Goal: Task Accomplishment & Management: Manage account settings

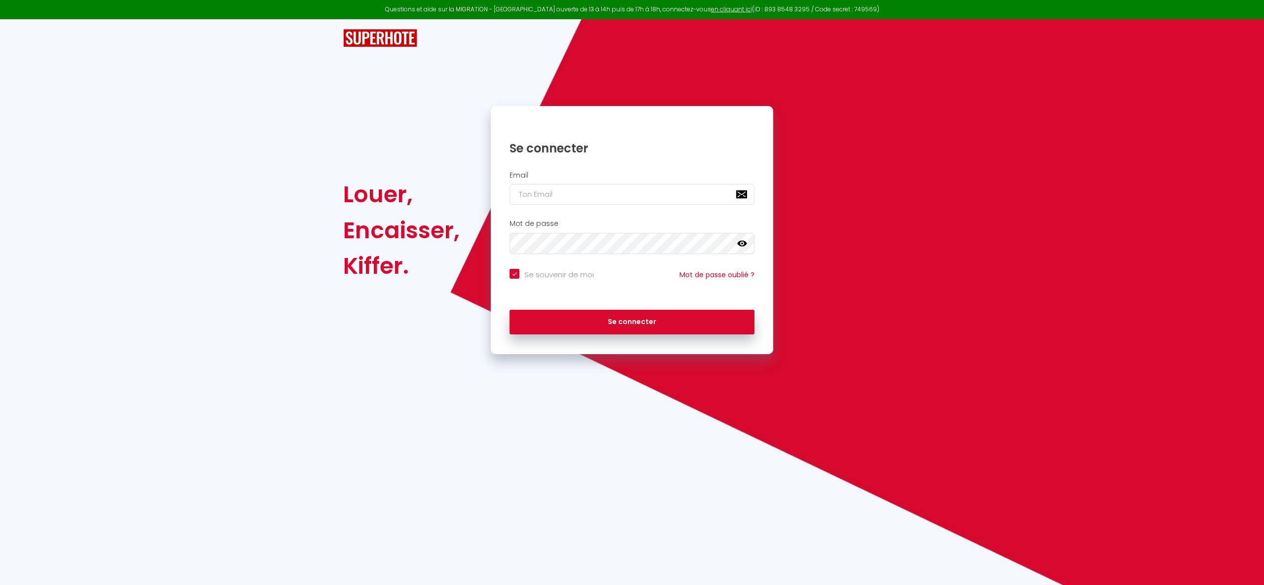
click at [605, 178] on h2 "Email" at bounding box center [631, 175] width 245 height 8
click at [608, 187] on input "email" at bounding box center [631, 194] width 245 height 21
type input "[EMAIL_ADDRESS][DOMAIN_NAME]"
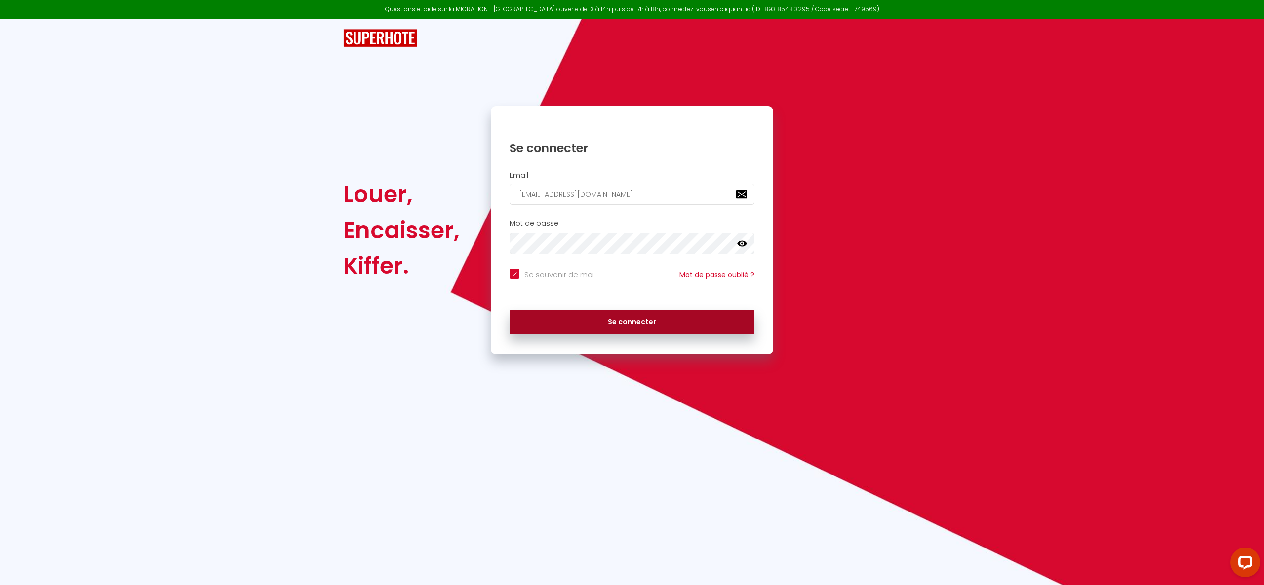
click at [715, 325] on button "Se connecter" at bounding box center [631, 322] width 245 height 25
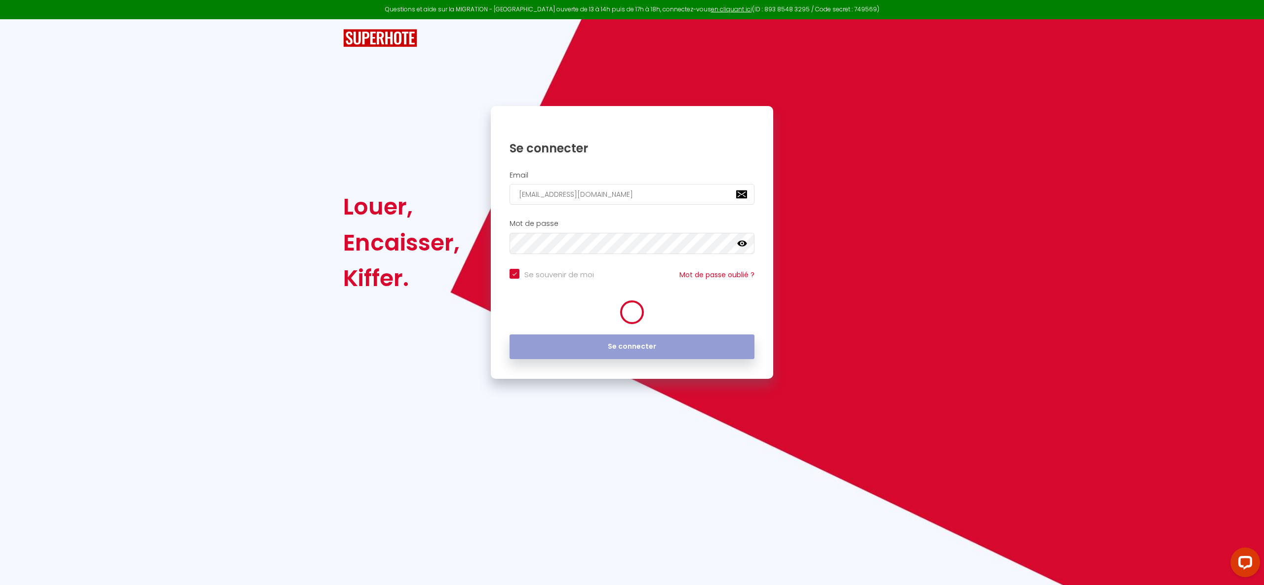
checkbox input "true"
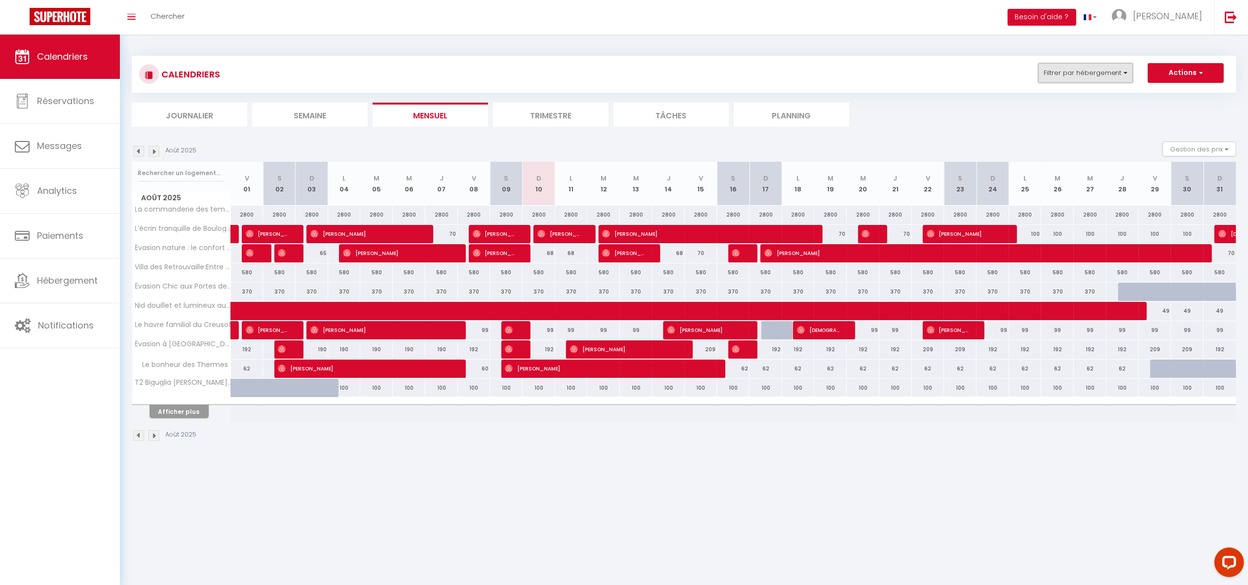
click at [1067, 69] on button "Filtrer par hébergement" at bounding box center [1086, 73] width 95 height 20
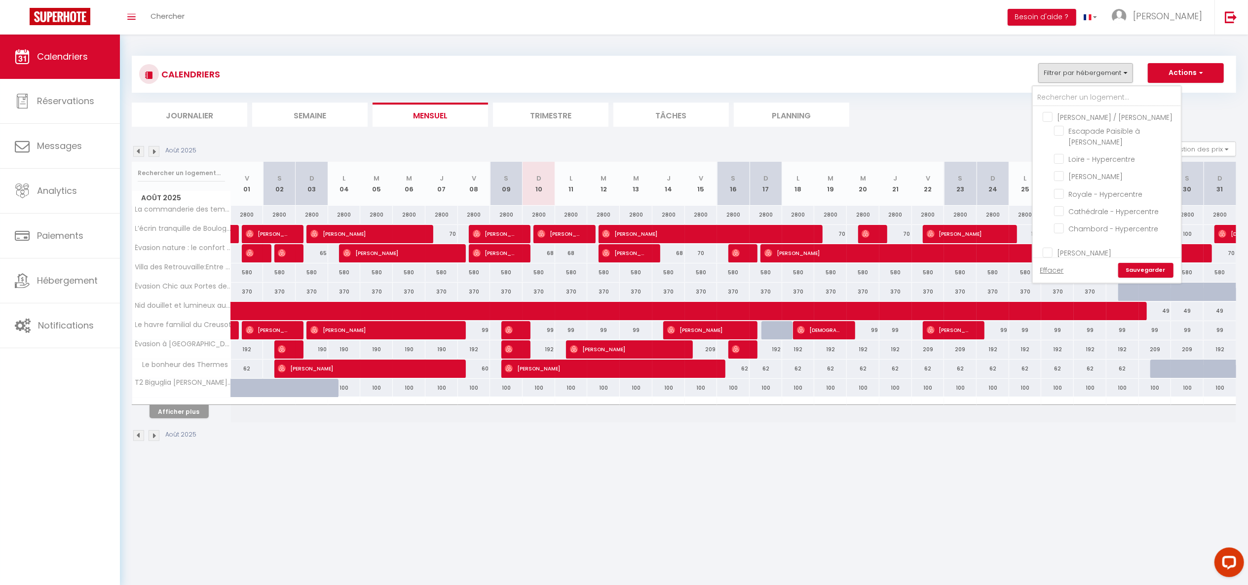
click at [1053, 112] on input "[PERSON_NAME] / [PERSON_NAME]" at bounding box center [1117, 117] width 148 height 10
checkbox input "true"
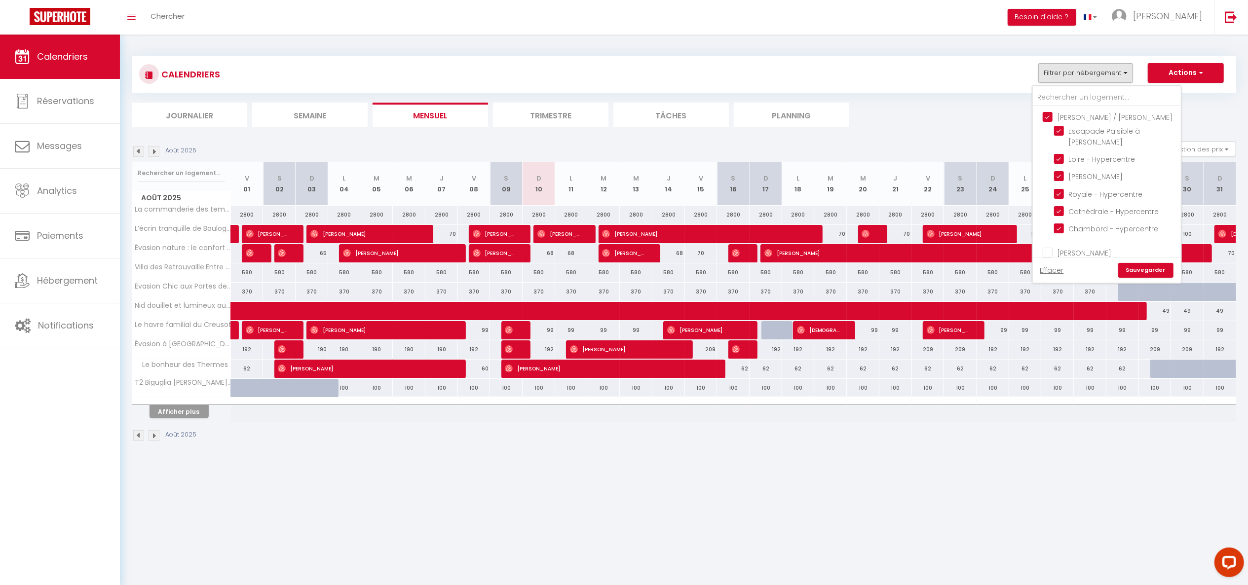
checkbox input "true"
checkbox input "false"
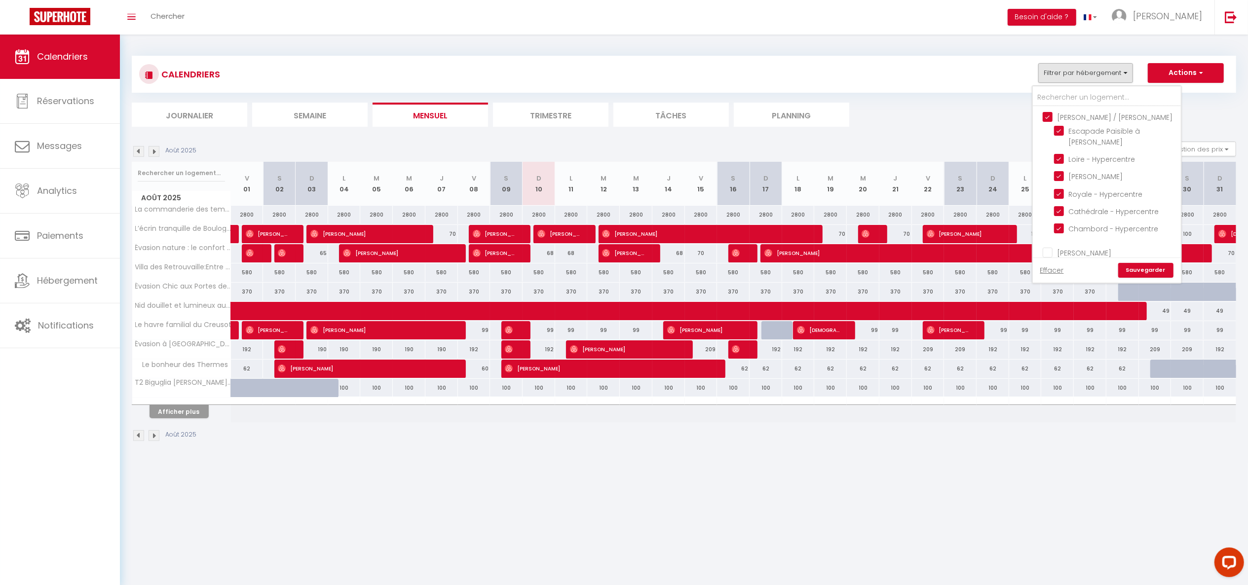
checkbox input "false"
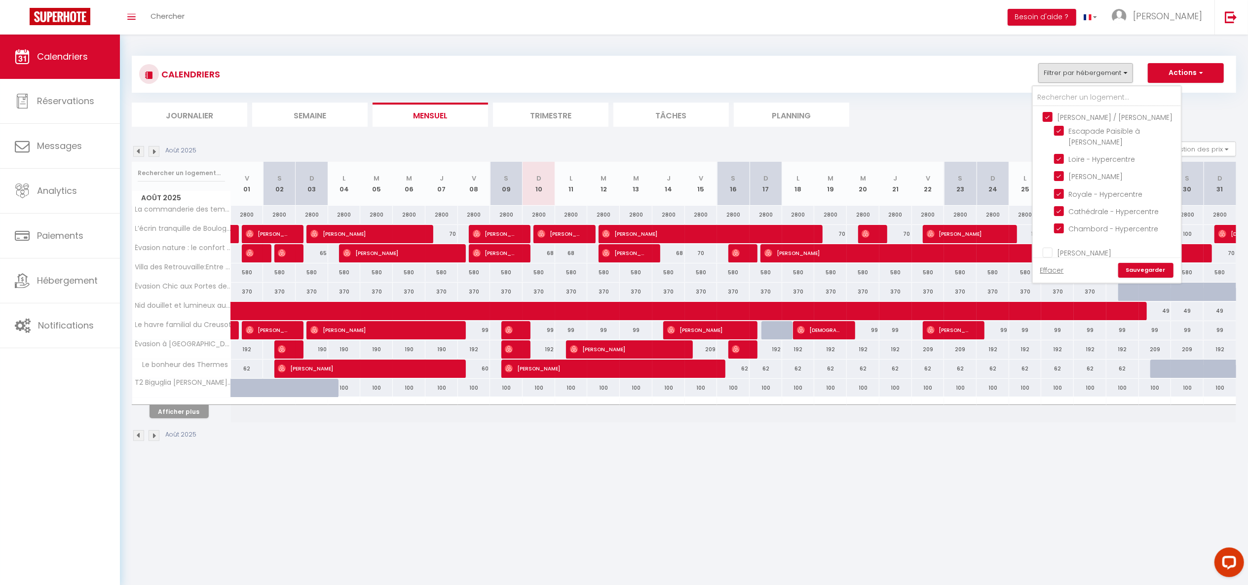
checkbox input "false"
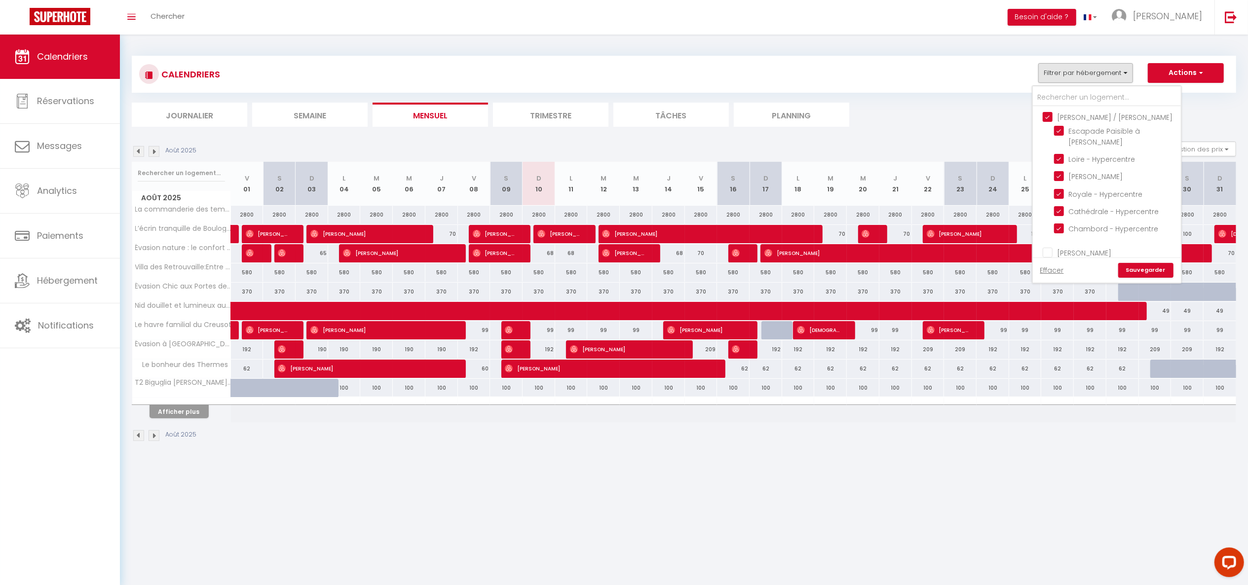
checkbox input "false"
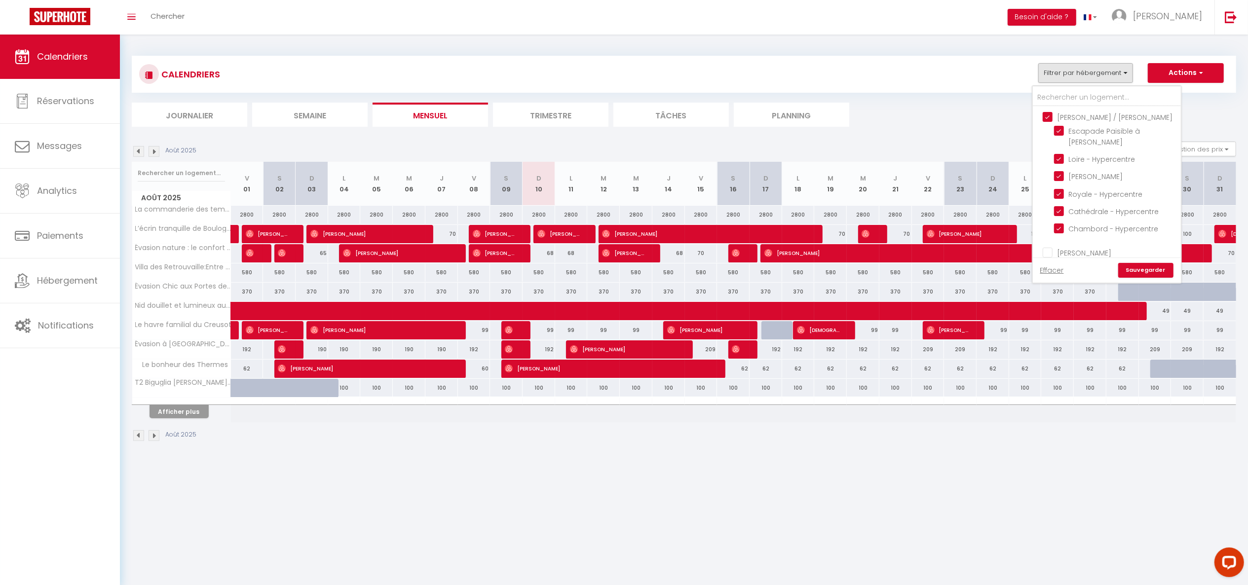
checkbox input "false"
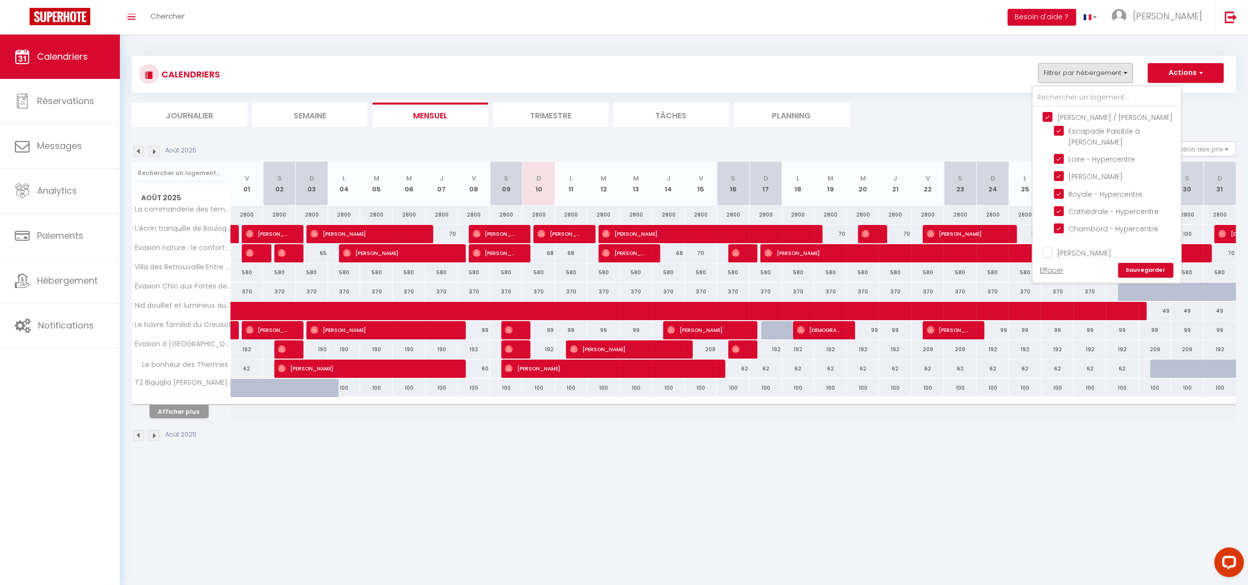
checkbox input "false"
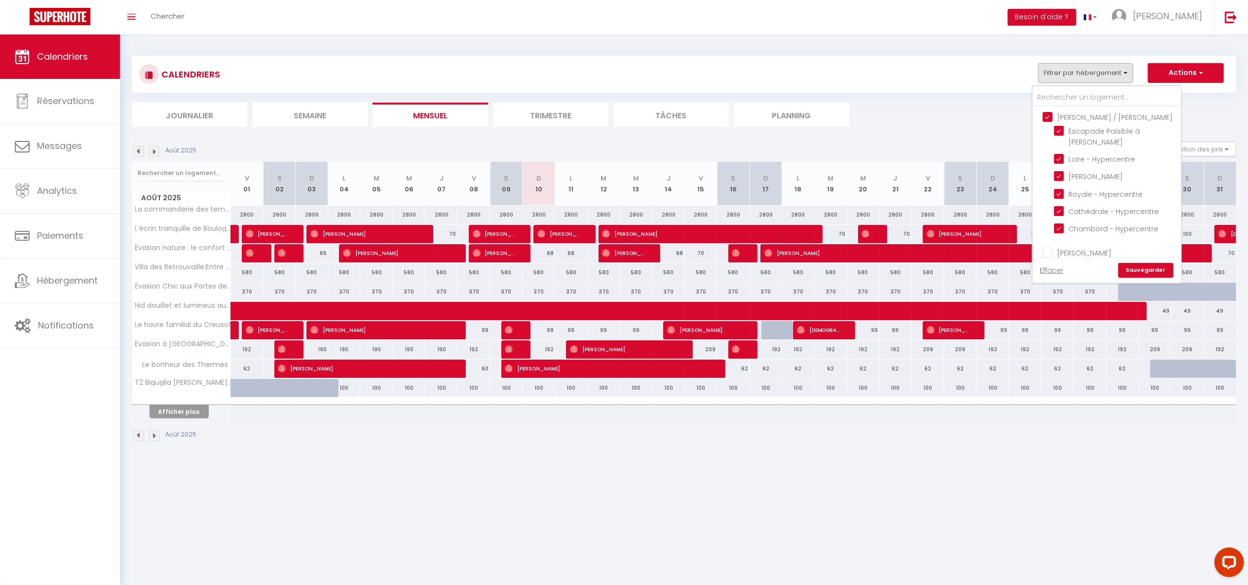
checkbox input "false"
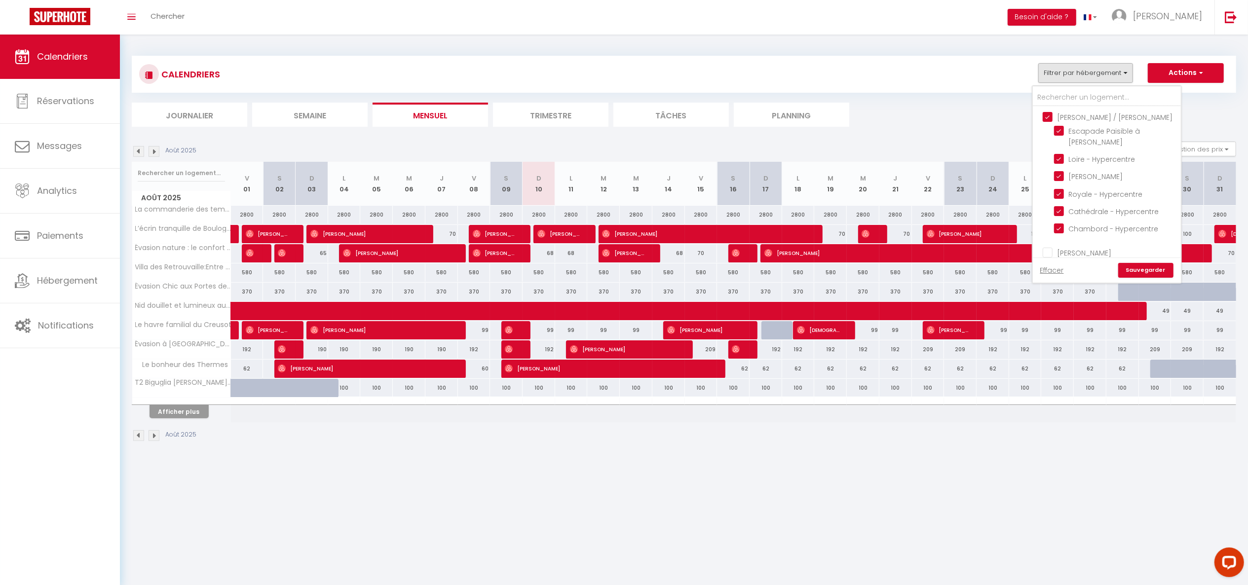
checkbox input "false"
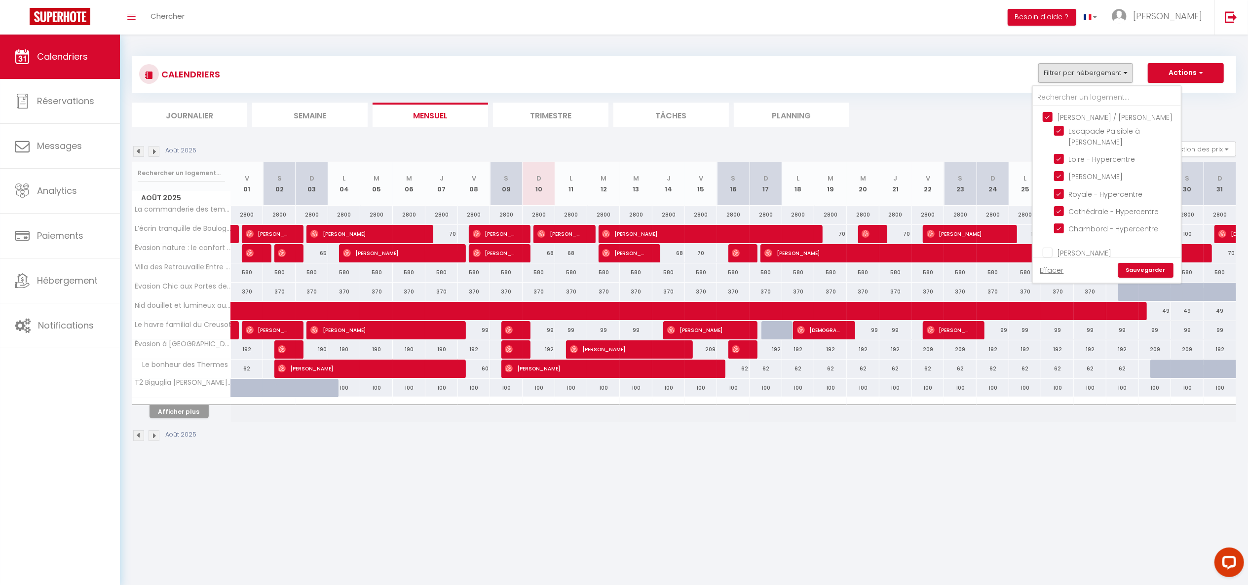
checkbox input "false"
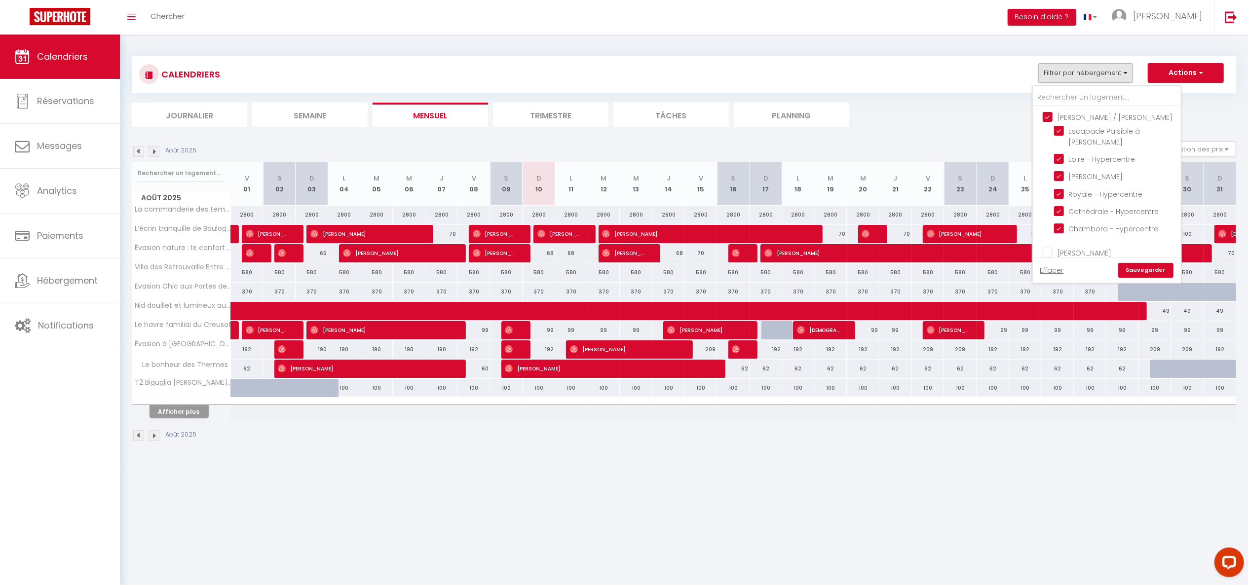
checkbox input "false"
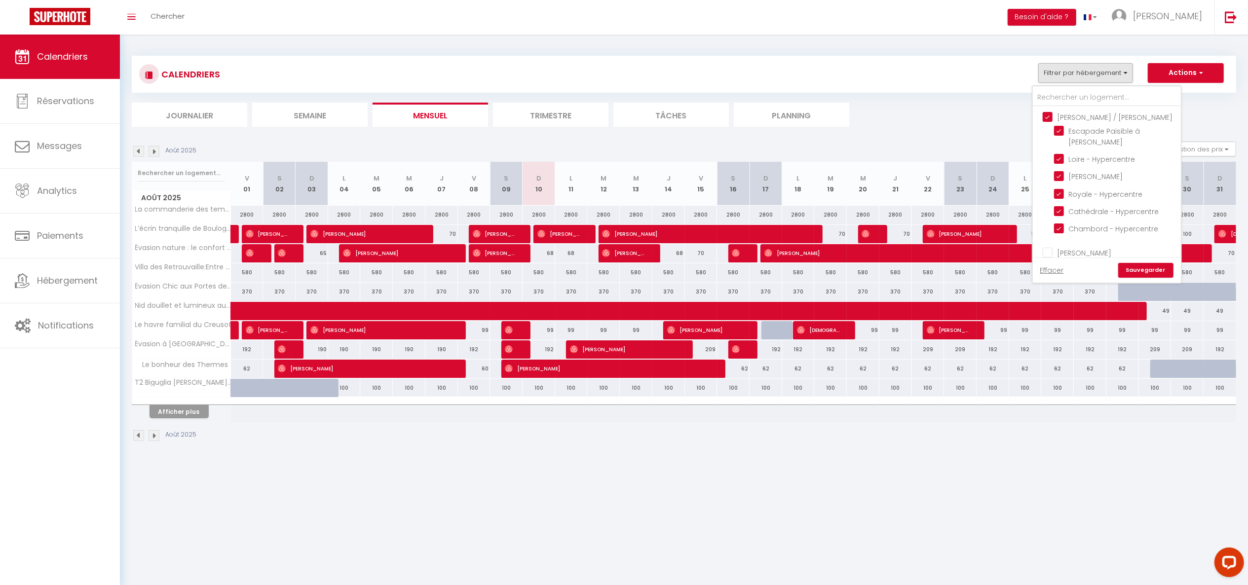
checkbox input "false"
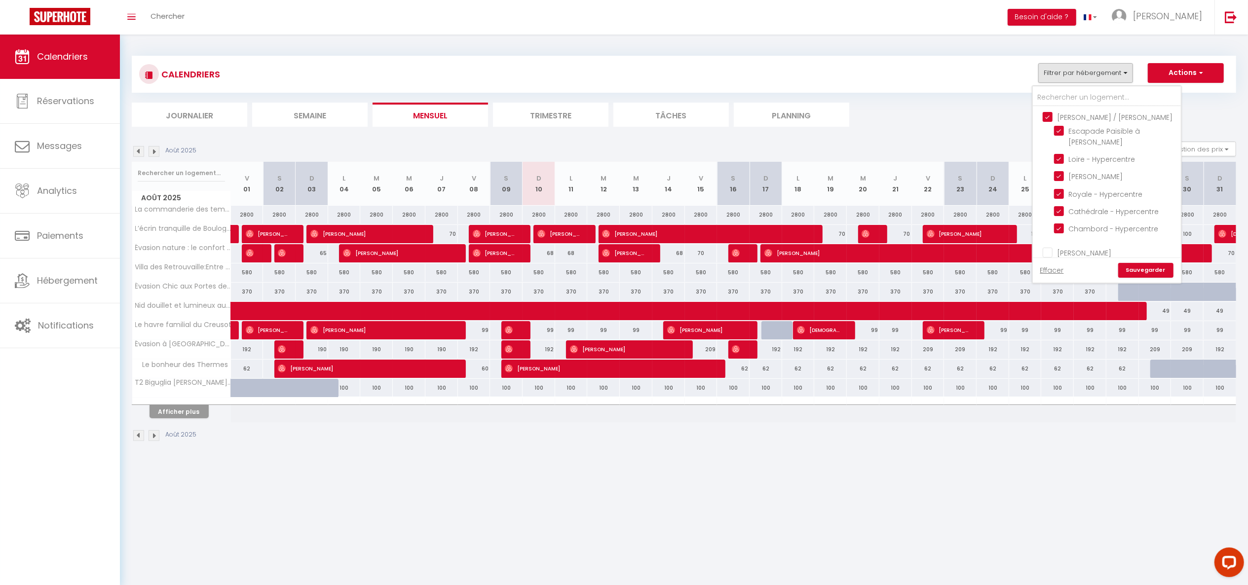
checkbox input "false"
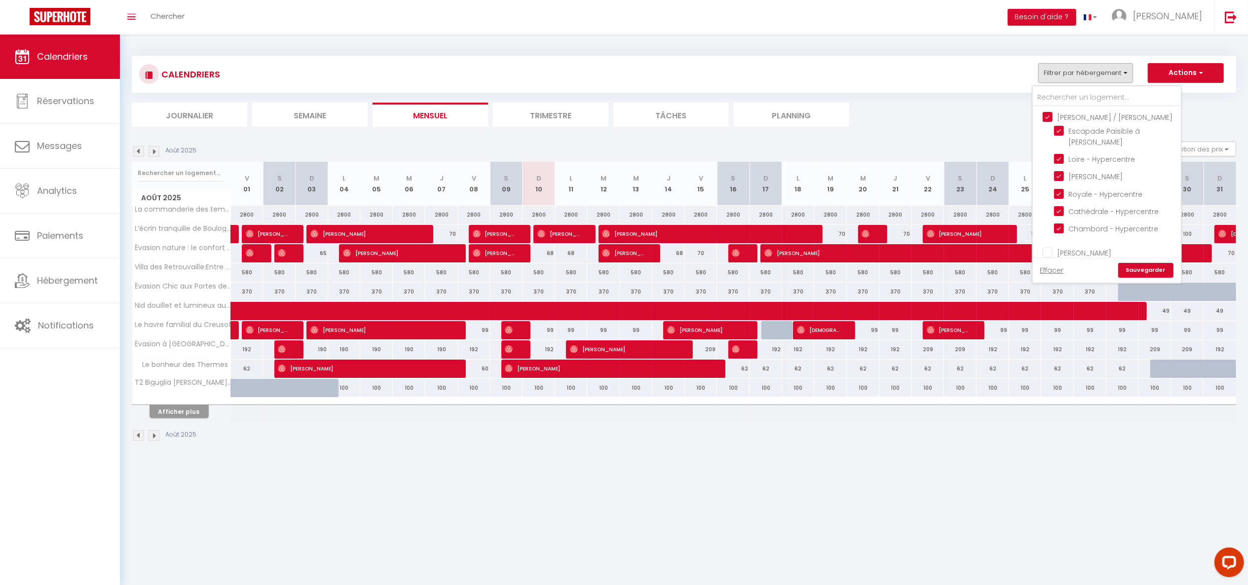
checkbox input "false"
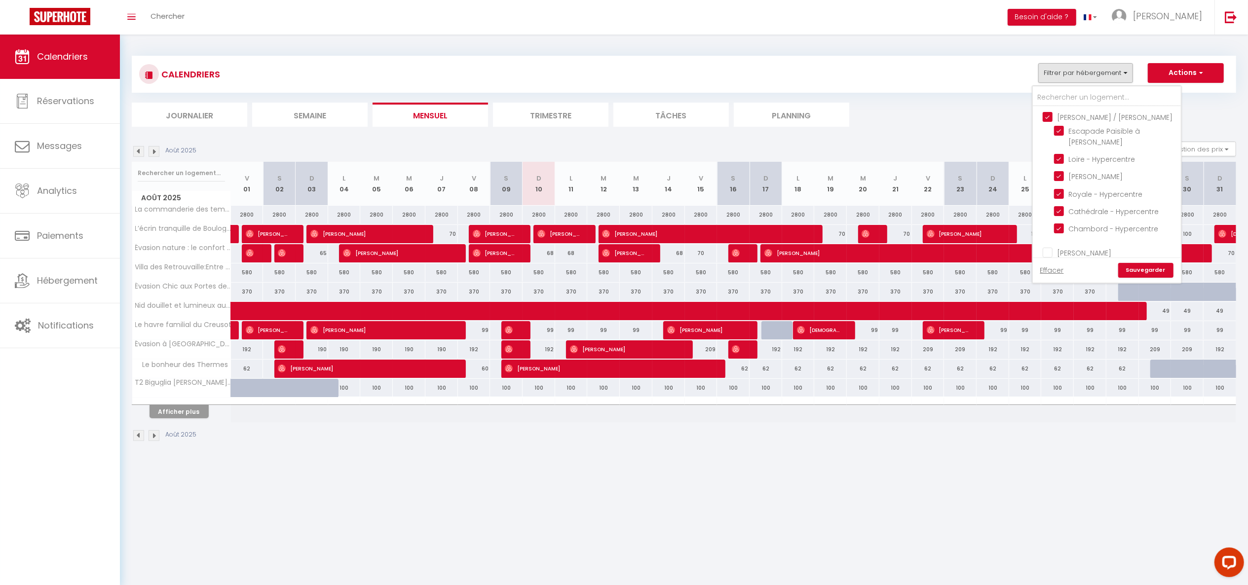
checkbox input "false"
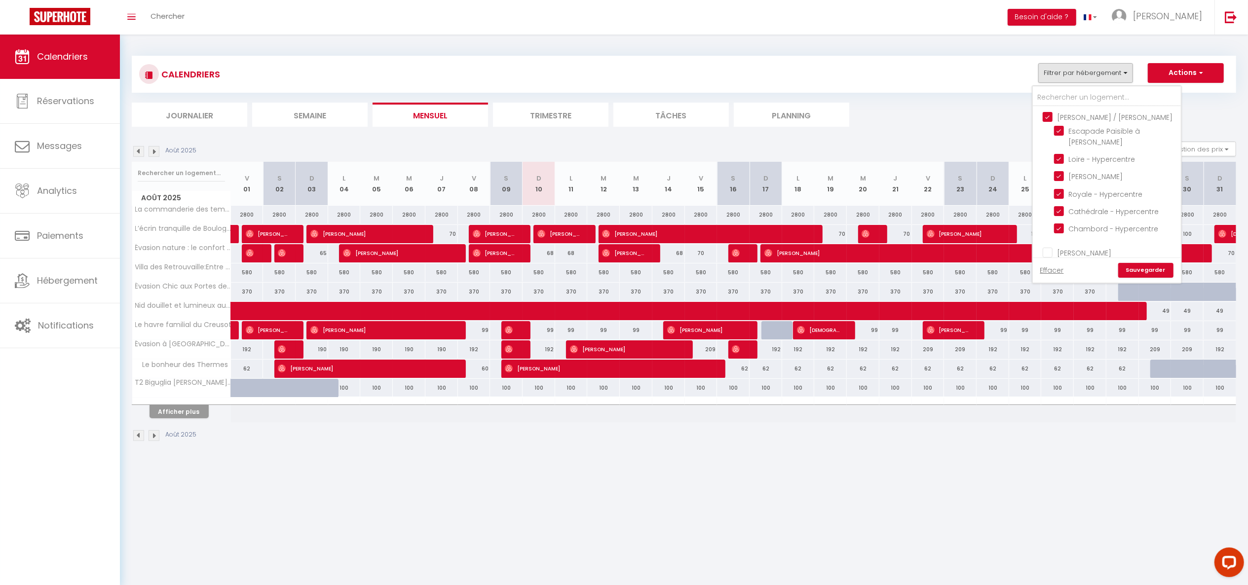
checkbox input "false"
click at [1053, 130] on ul "[PERSON_NAME] / [PERSON_NAME] Escapade Paisible à [PERSON_NAME][GEOGRAPHIC_DATA…" at bounding box center [1107, 175] width 148 height 136
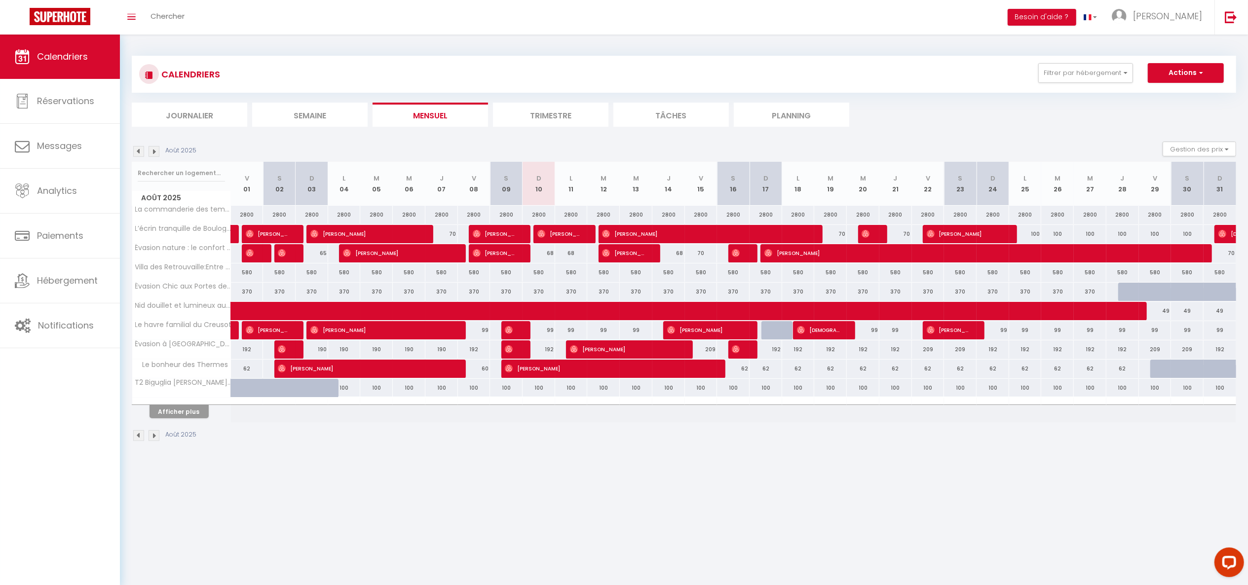
click at [1065, 90] on div "CALENDRIERS Filtrer par hébergement [PERSON_NAME] / [PERSON_NAME] Escapade Pais…" at bounding box center [684, 74] width 1105 height 37
click at [1061, 76] on button "Filtrer par hébergement" at bounding box center [1086, 73] width 95 height 20
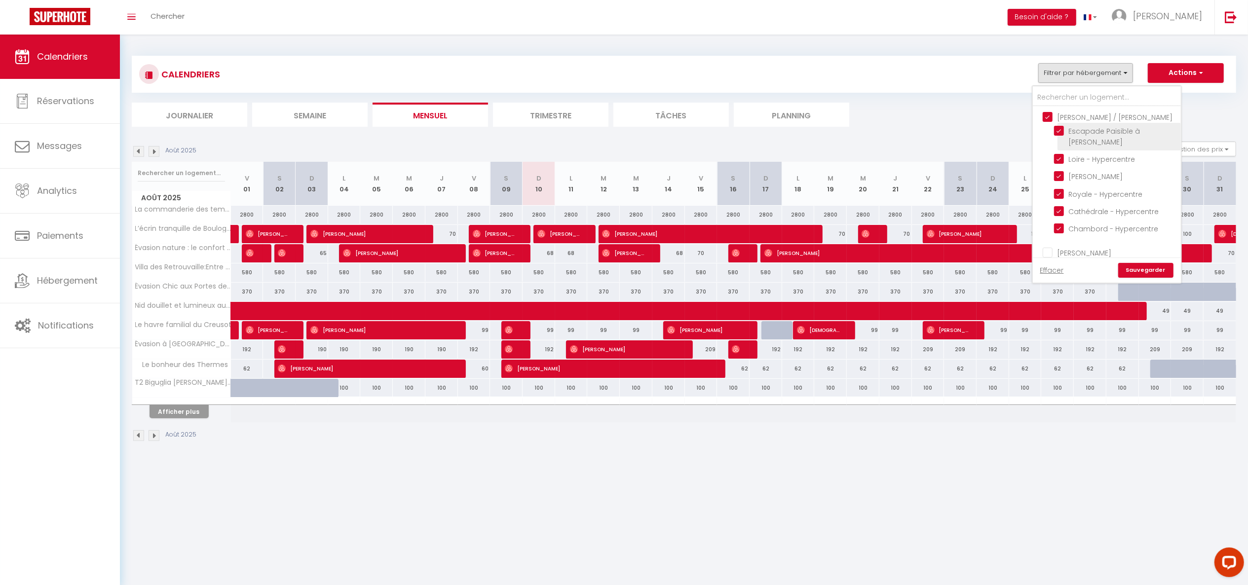
click at [1057, 133] on input "Escapade Paisible à [PERSON_NAME]" at bounding box center [1115, 131] width 123 height 10
checkbox input "false"
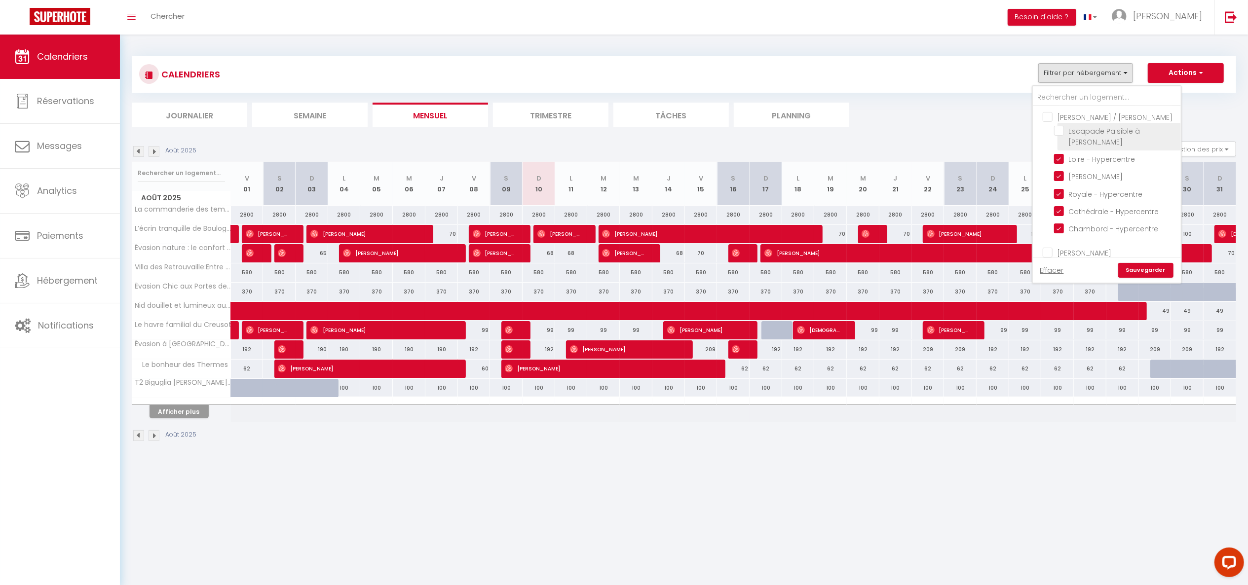
checkbox input "false"
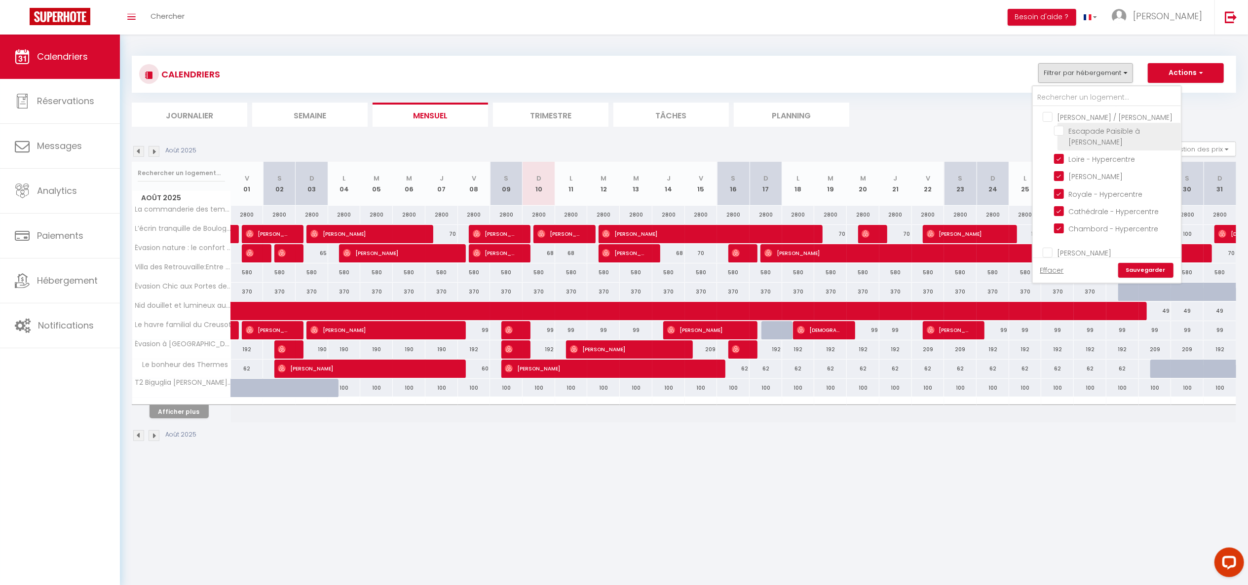
checkbox input "false"
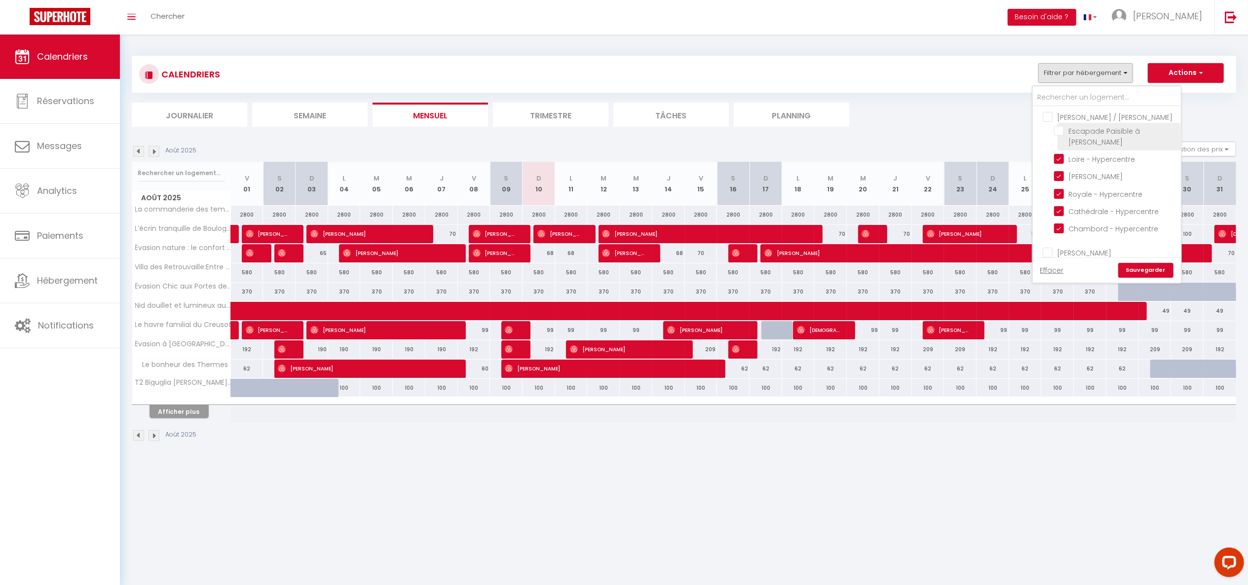
checkbox input "false"
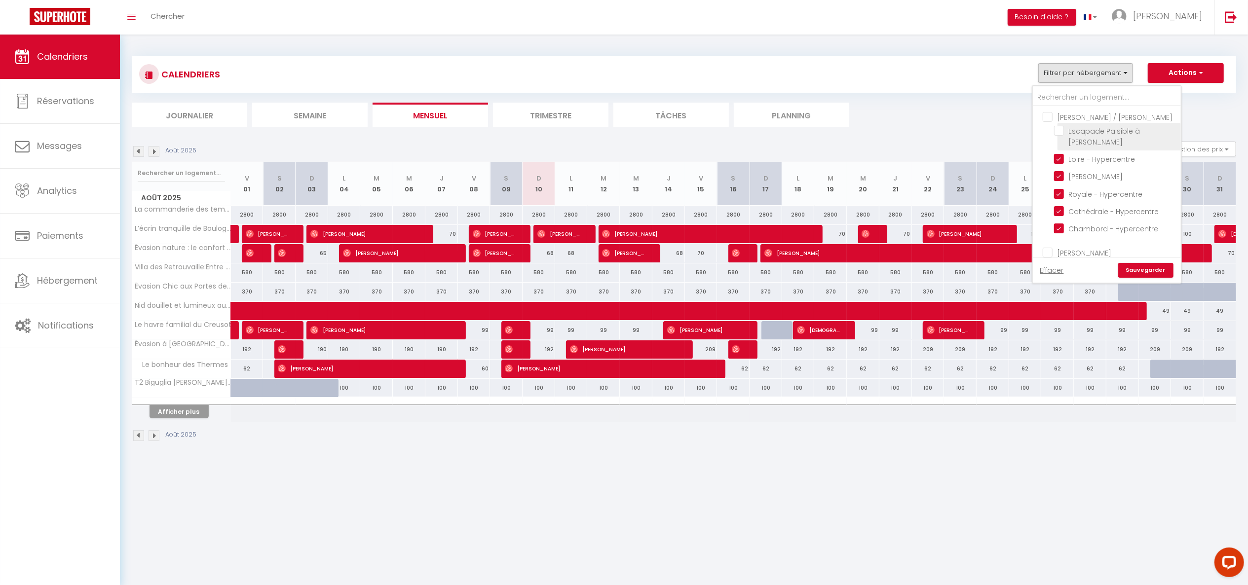
checkbox input "false"
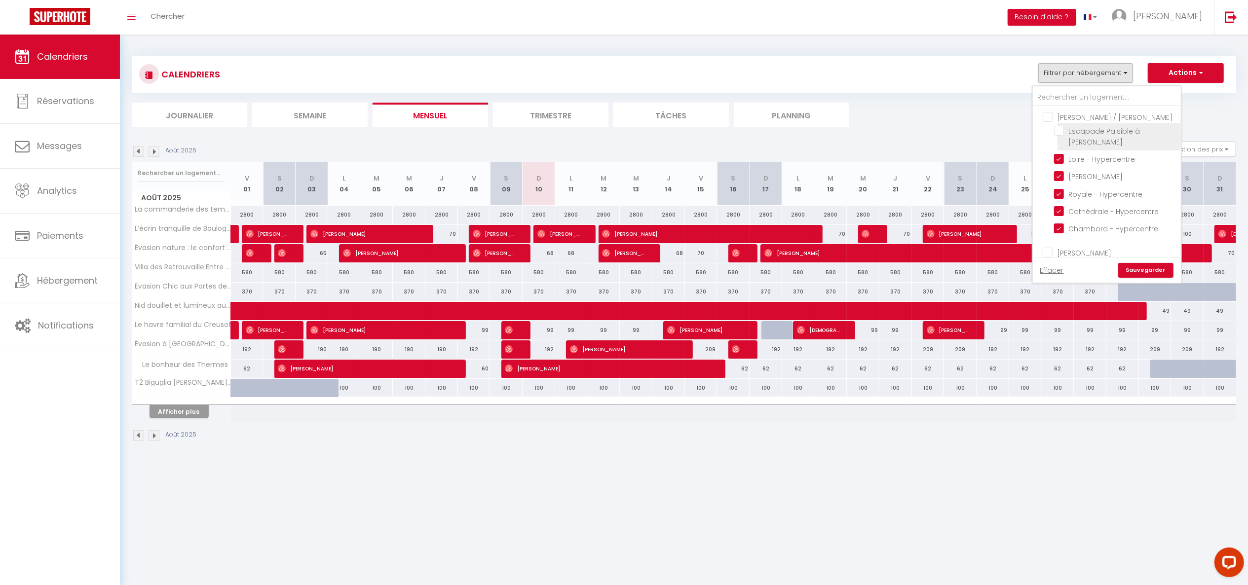
checkbox input "false"
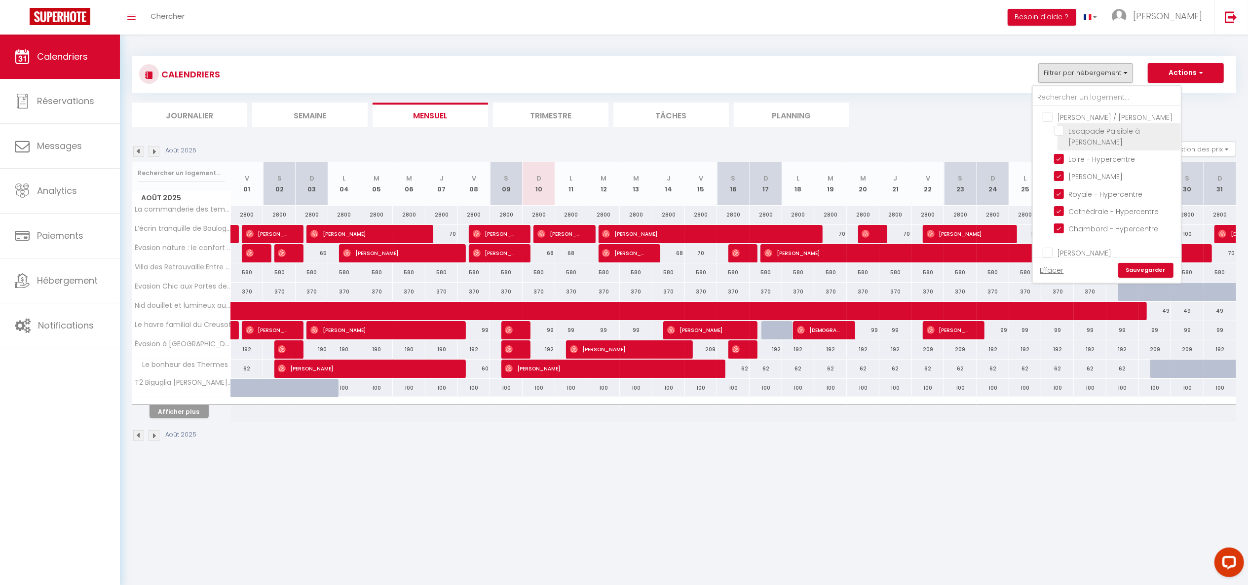
checkbox input "false"
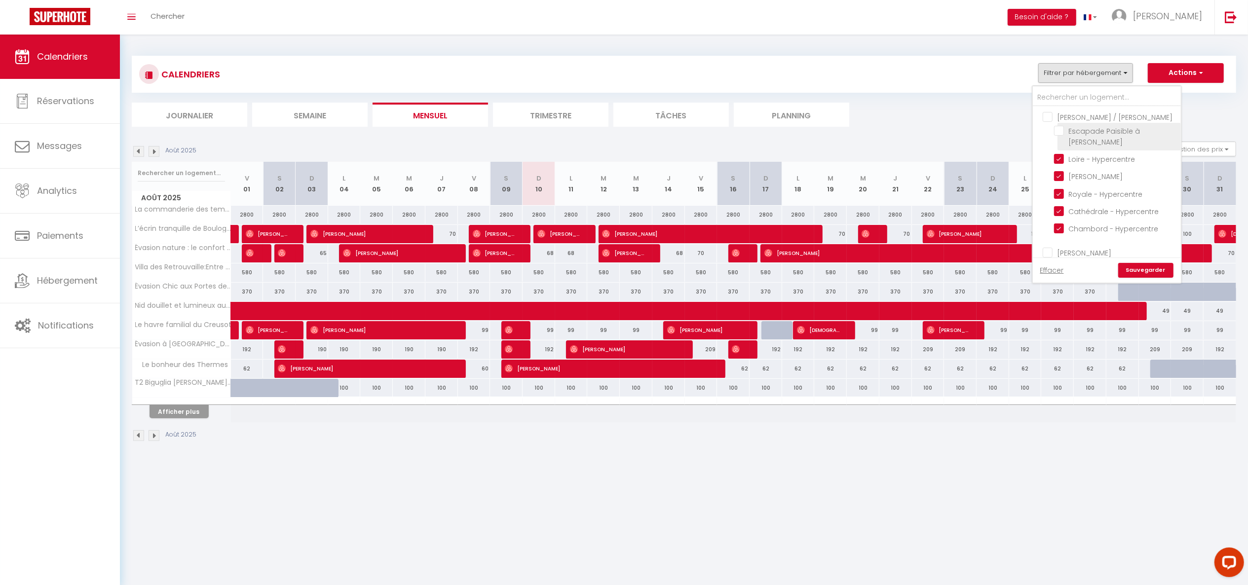
checkbox input "false"
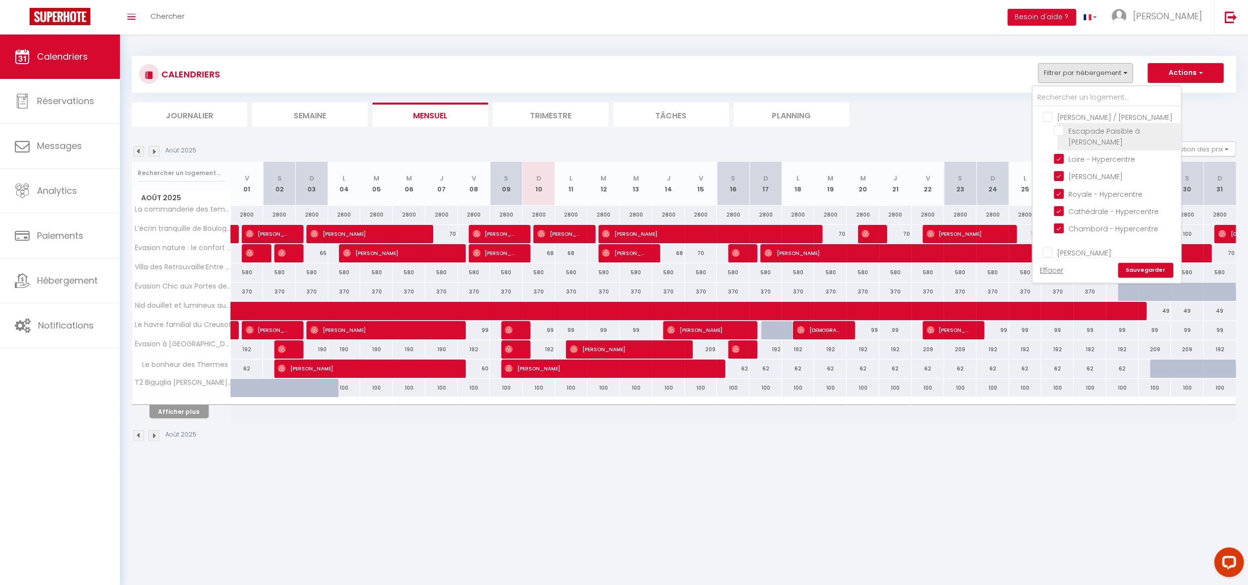
checkbox input "false"
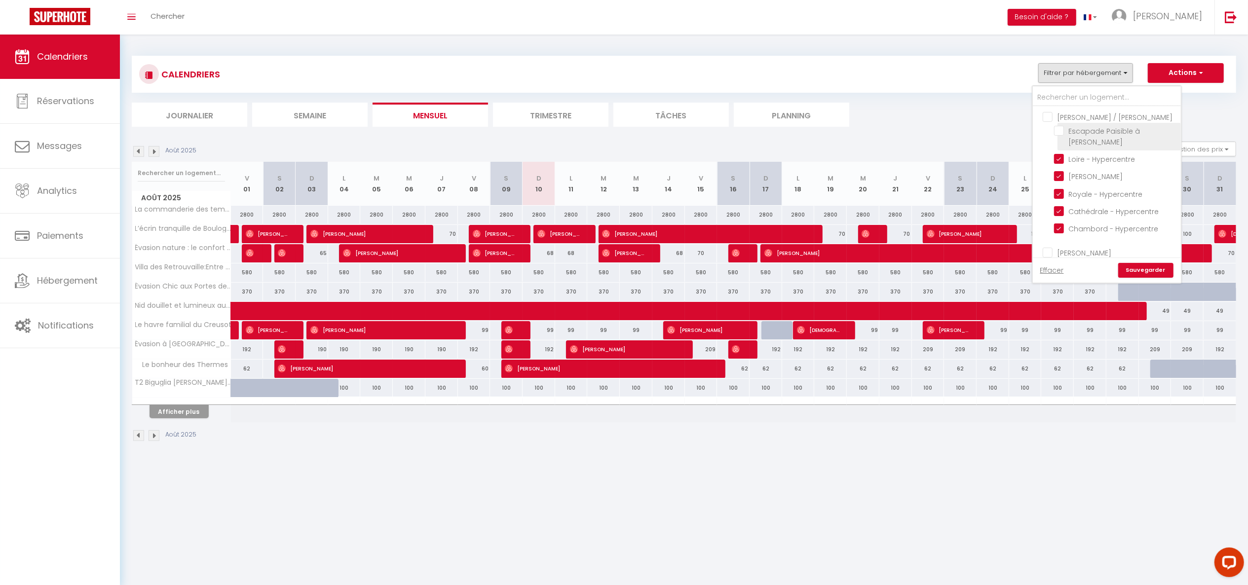
checkbox input "false"
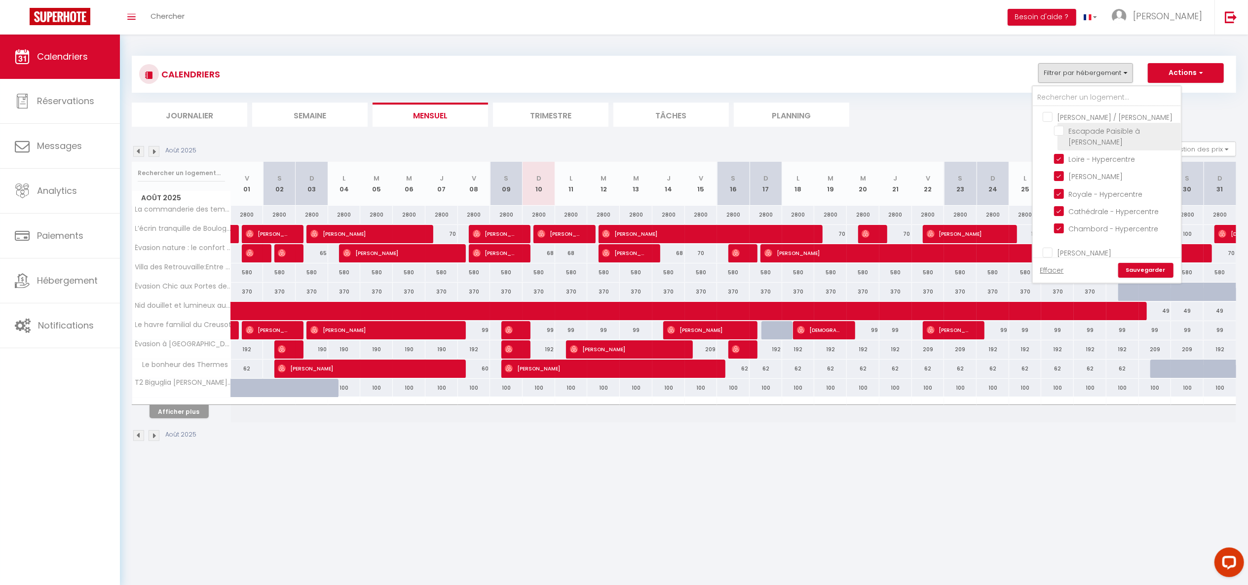
checkbox input "false"
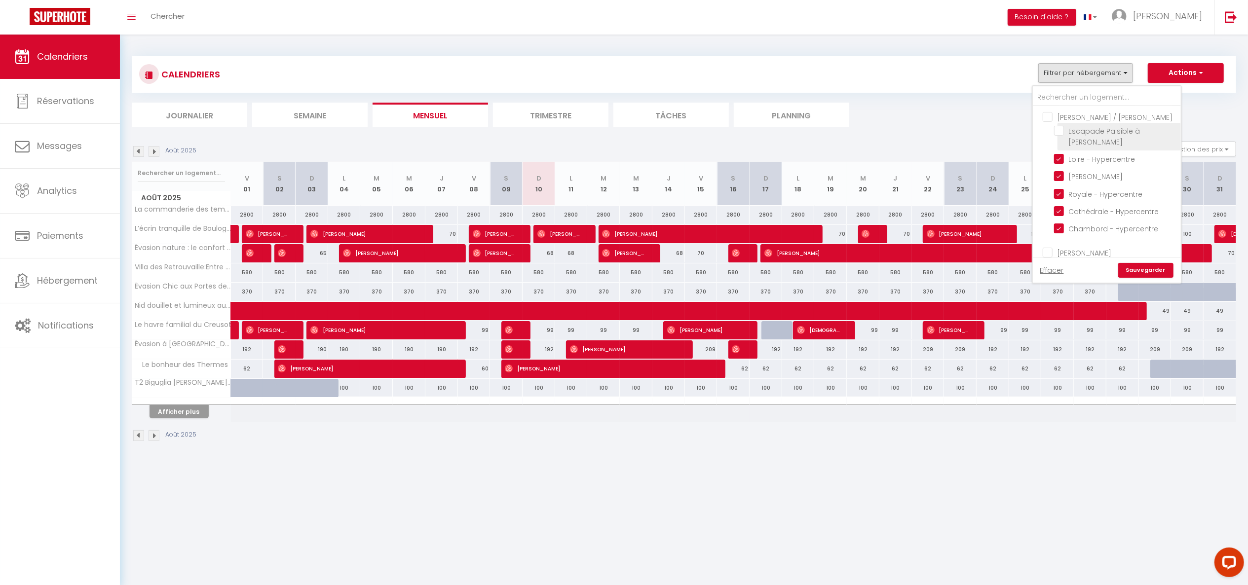
checkbox input "false"
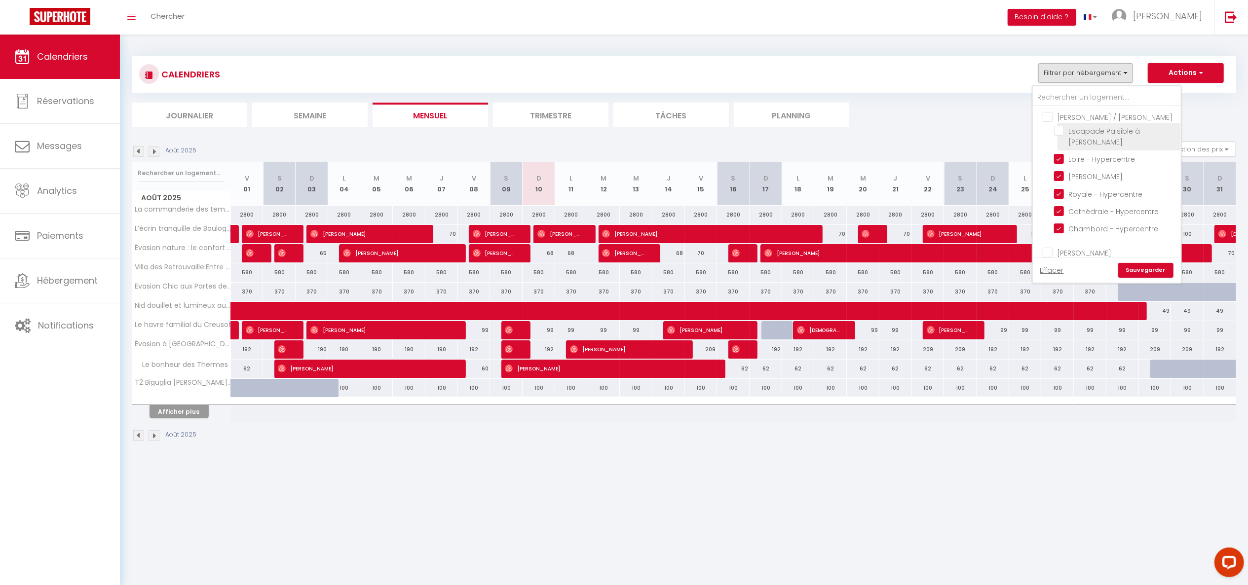
checkbox input "false"
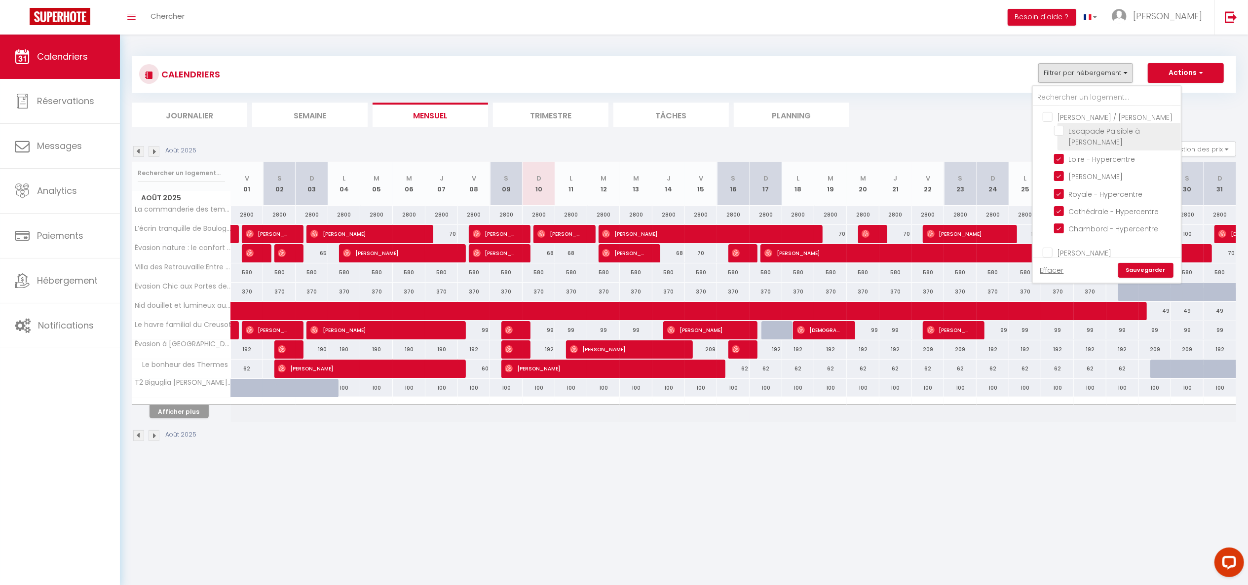
checkbox input "false"
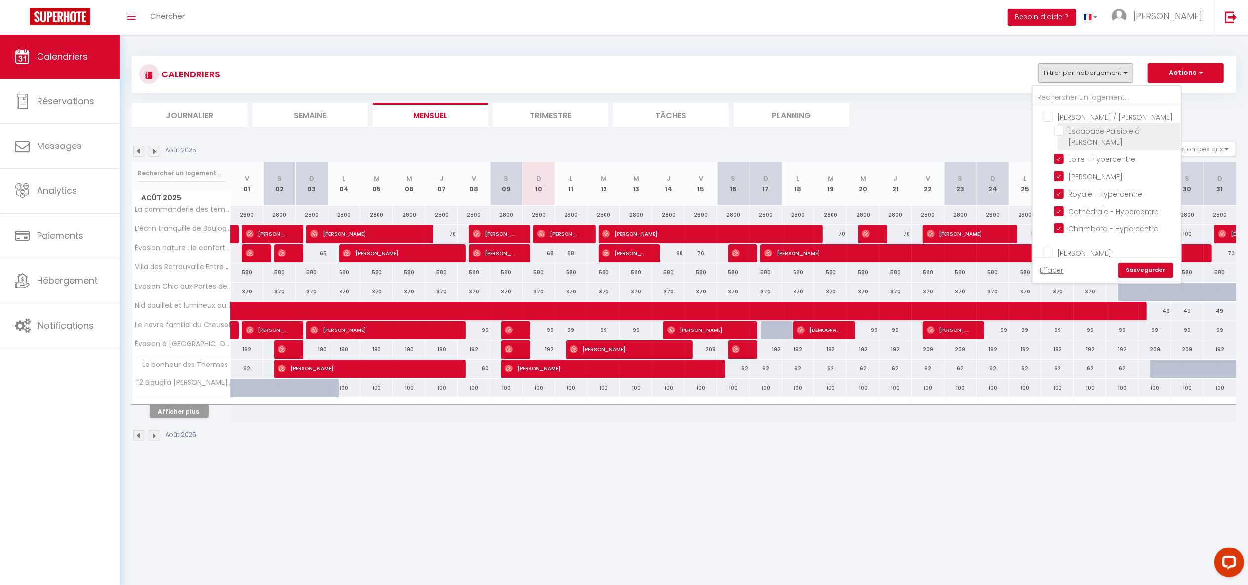
checkbox input "false"
click at [1148, 271] on link "Sauvegarder" at bounding box center [1146, 270] width 55 height 15
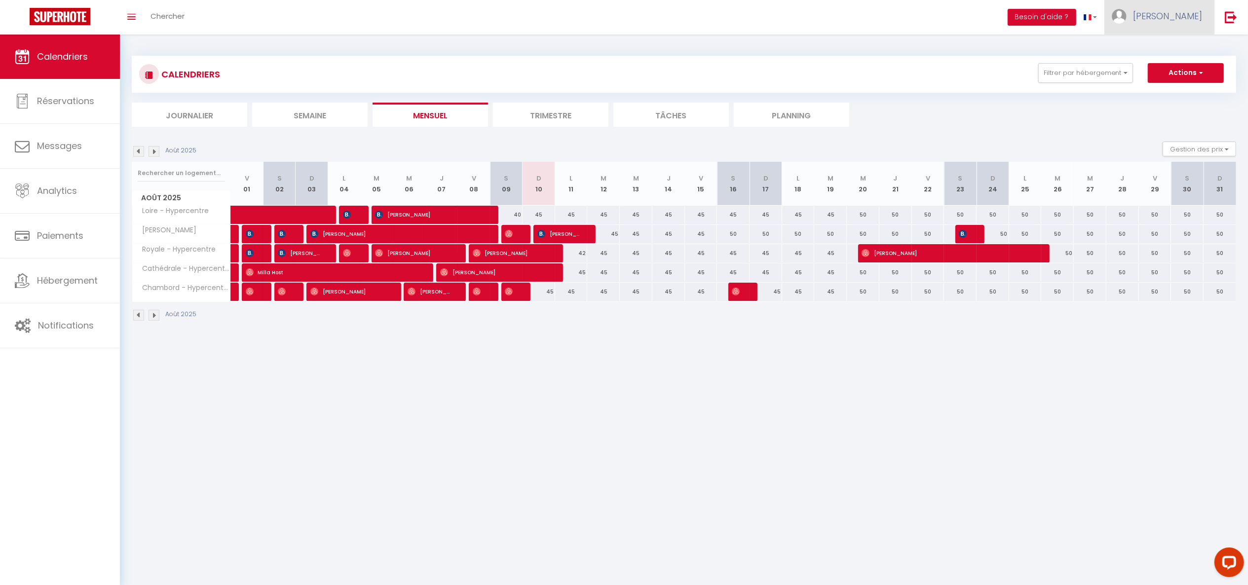
click at [1171, 18] on link "[PERSON_NAME]" at bounding box center [1160, 17] width 110 height 35
click at [1167, 49] on link "Paramètres" at bounding box center [1175, 49] width 73 height 17
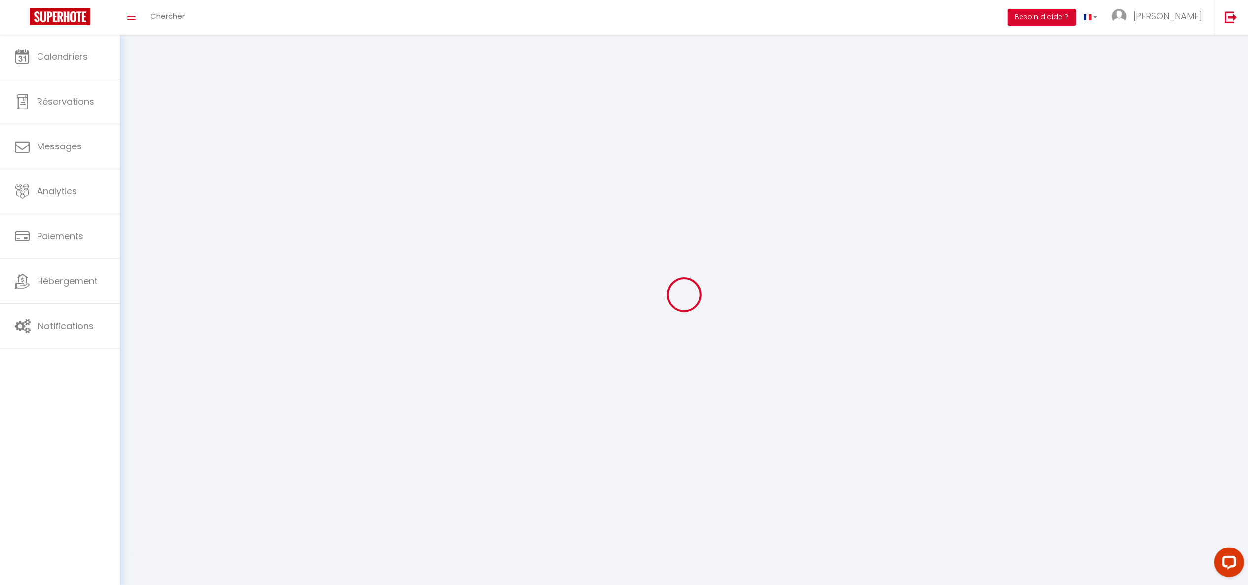
type input "[PERSON_NAME]"
type input "Anliard"
type input "0685615716"
type input "[STREET_ADDRESS]"
type input "75008"
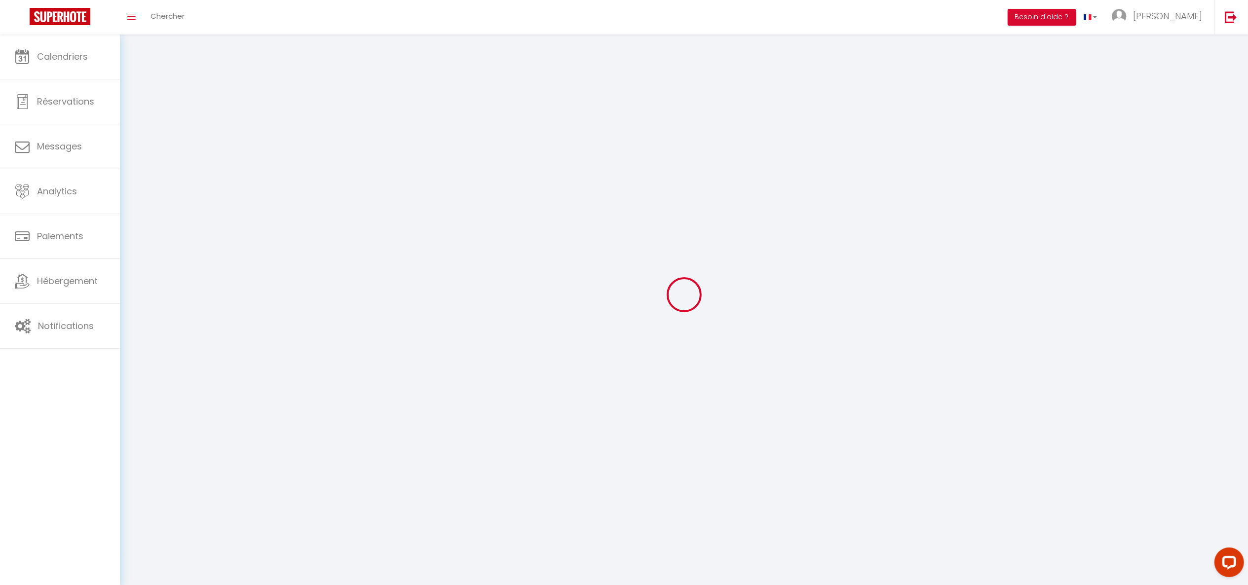
type input "[GEOGRAPHIC_DATA]"
type input "j0pu2hqhY5QXCFZo8wDz28Leu"
type input "dtM70a4d7Nkumq00N0IRwBig7"
type input "[URL][DOMAIN_NAME]"
select select "28"
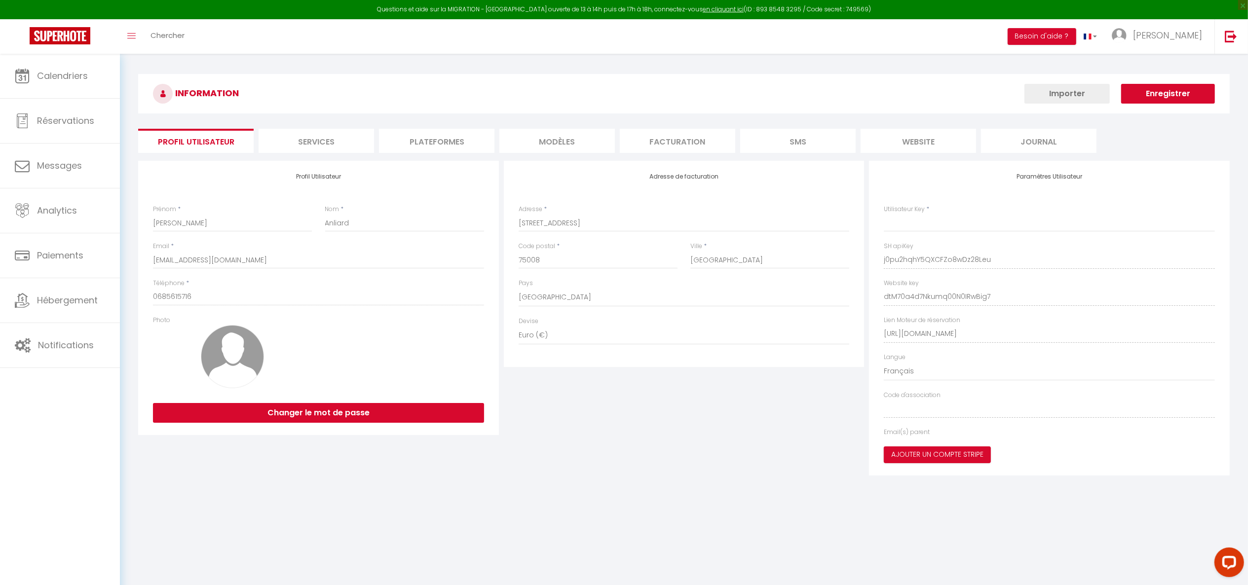
type input "j0pu2hqhY5QXCFZo8wDz28Leu"
type input "dtM70a4d7Nkumq00N0IRwBig7"
type input "[URL][DOMAIN_NAME]"
select select "fr"
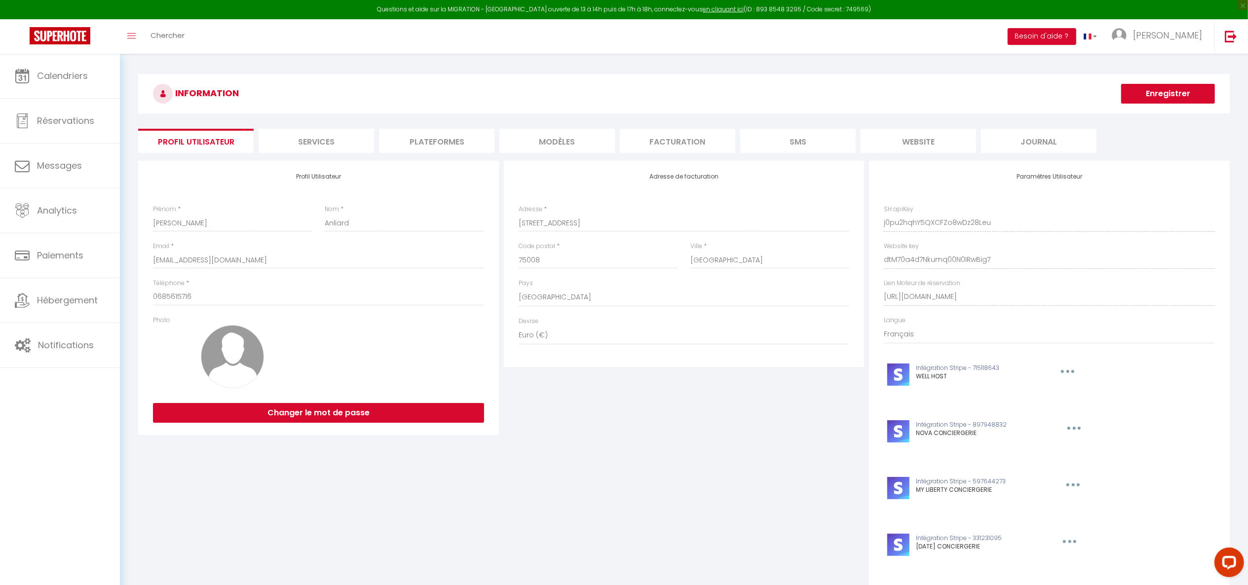
click at [464, 139] on li "Plateformes" at bounding box center [437, 141] width 116 height 24
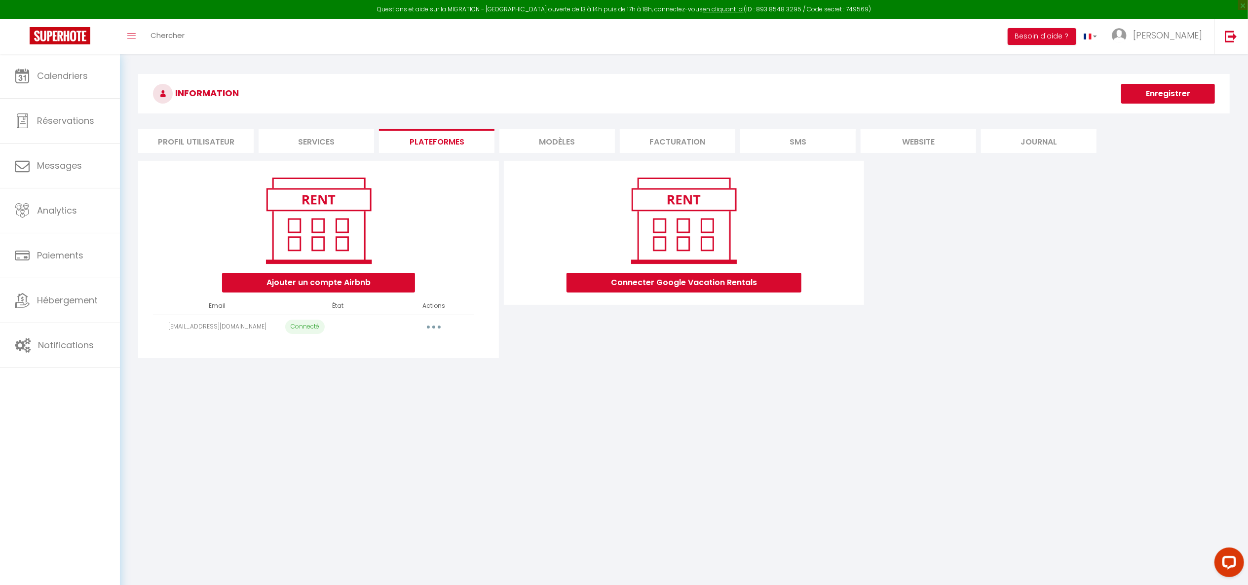
click at [326, 139] on li "Services" at bounding box center [317, 141] width 116 height 24
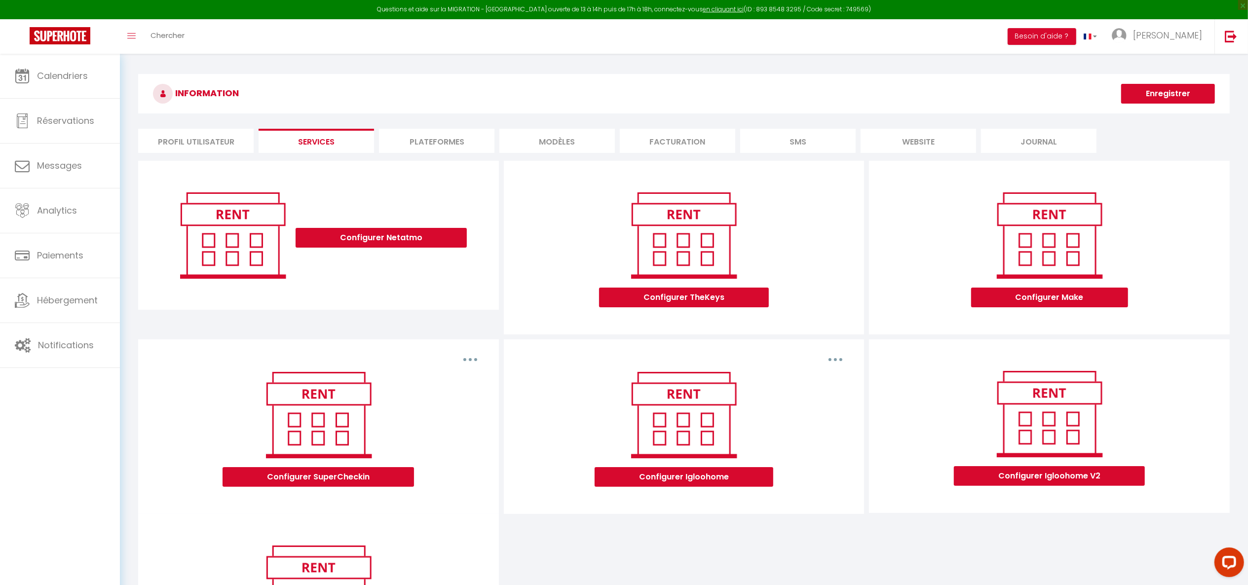
click at [221, 138] on li "Profil Utilisateur" at bounding box center [196, 141] width 116 height 24
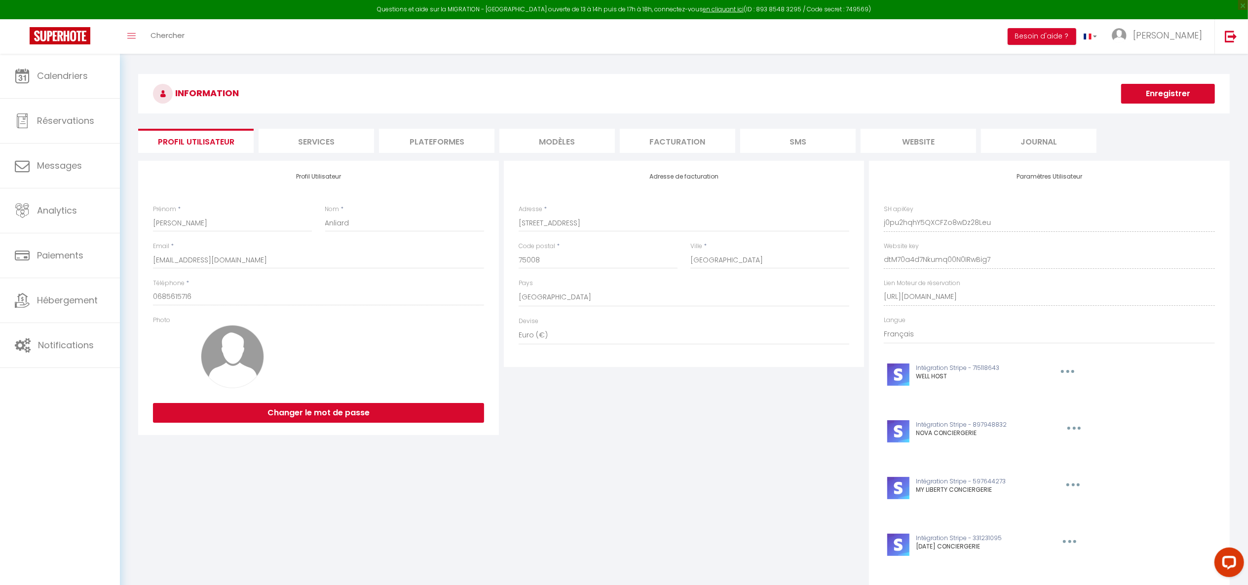
click at [928, 134] on li "website" at bounding box center [919, 141] width 116 height 24
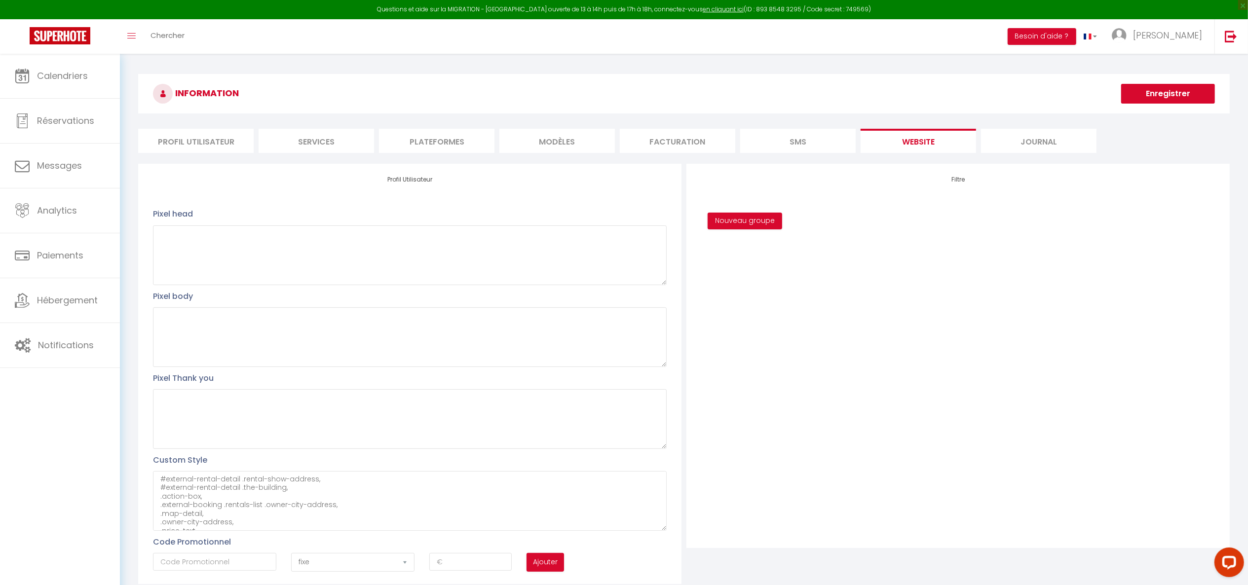
click at [803, 143] on li "SMS" at bounding box center [798, 141] width 116 height 24
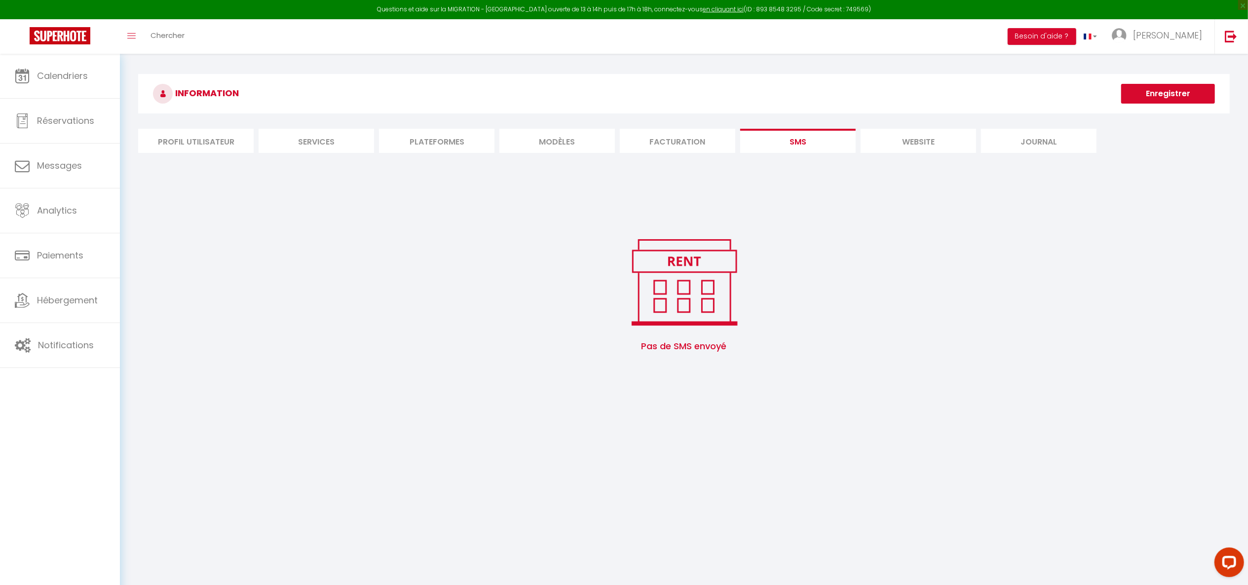
click at [568, 134] on li "MODÈLES" at bounding box center [558, 141] width 116 height 24
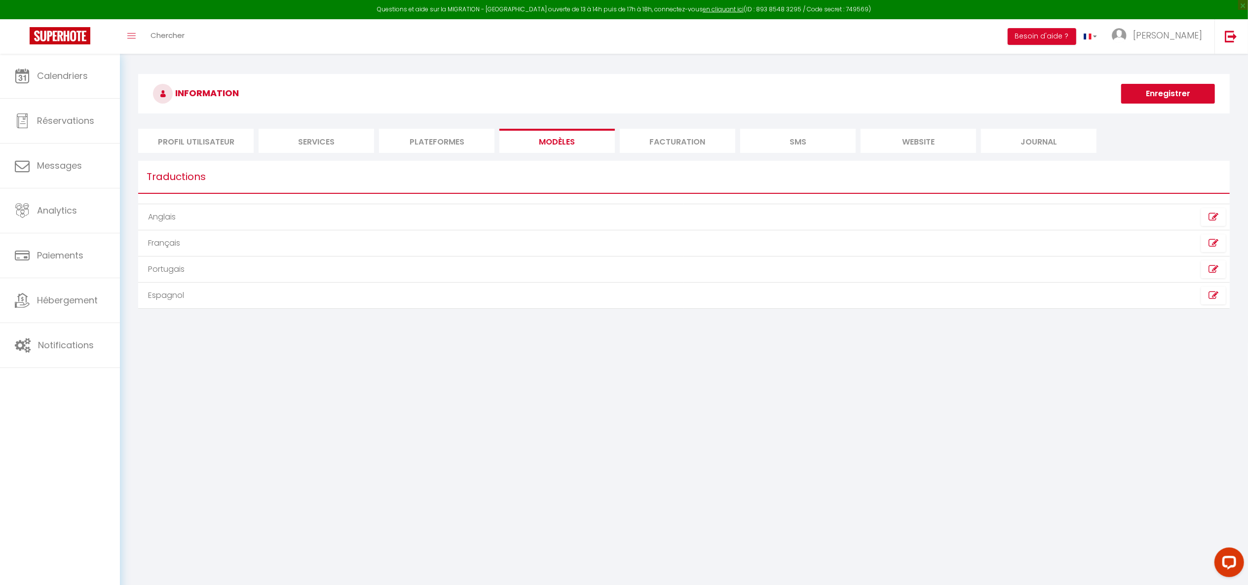
click at [459, 143] on li "Plateformes" at bounding box center [437, 141] width 116 height 24
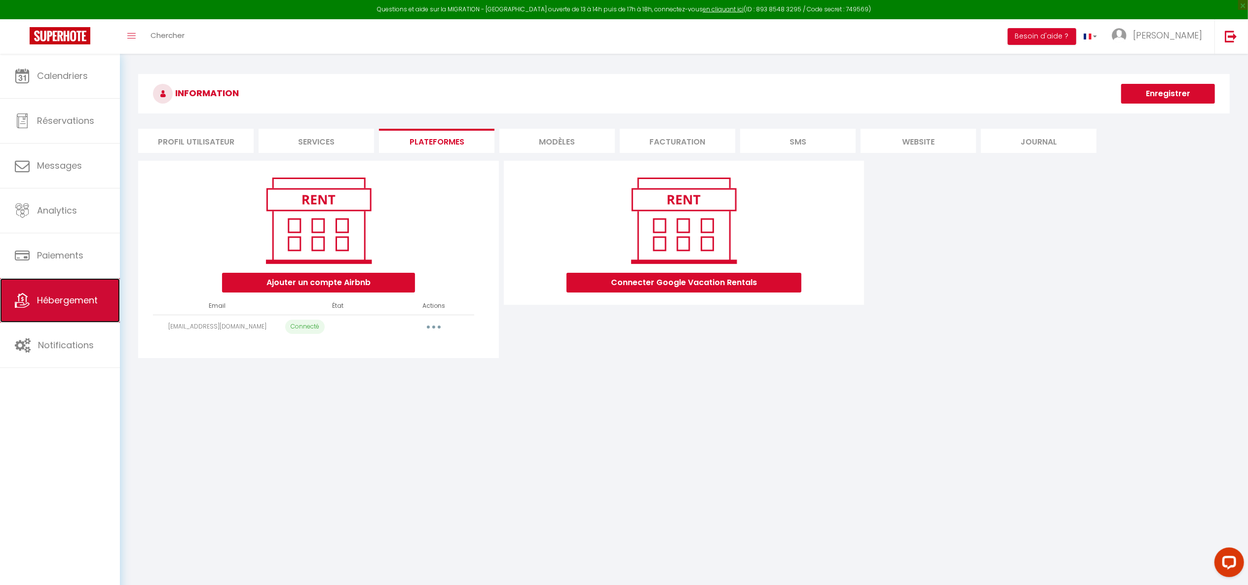
click at [93, 302] on span "Hébergement" at bounding box center [67, 300] width 61 height 12
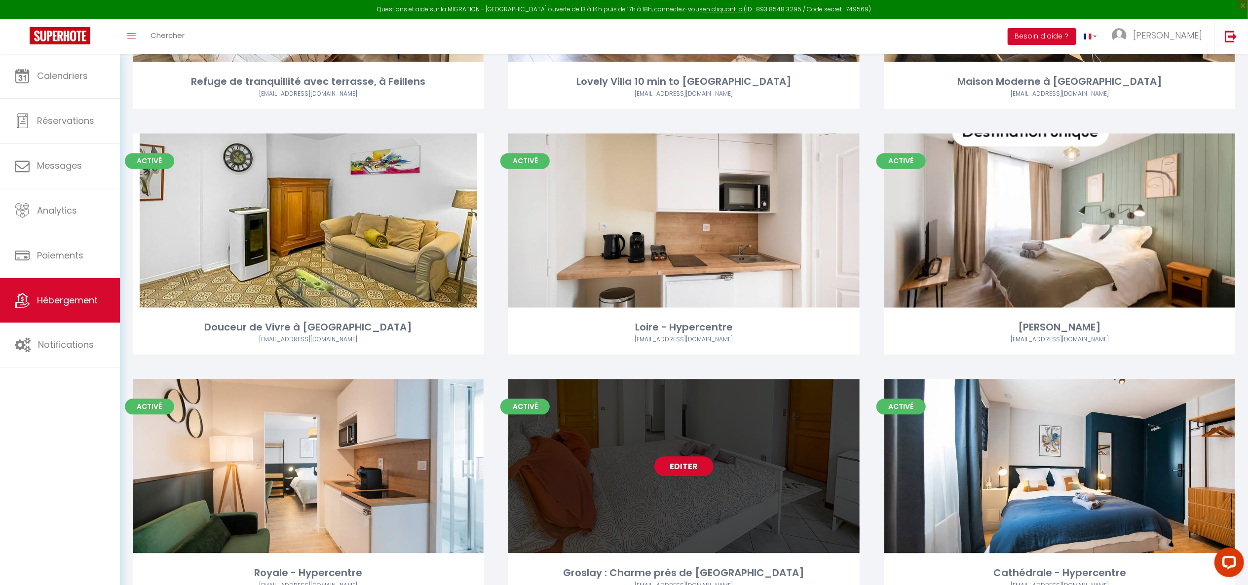
scroll to position [1989, 0]
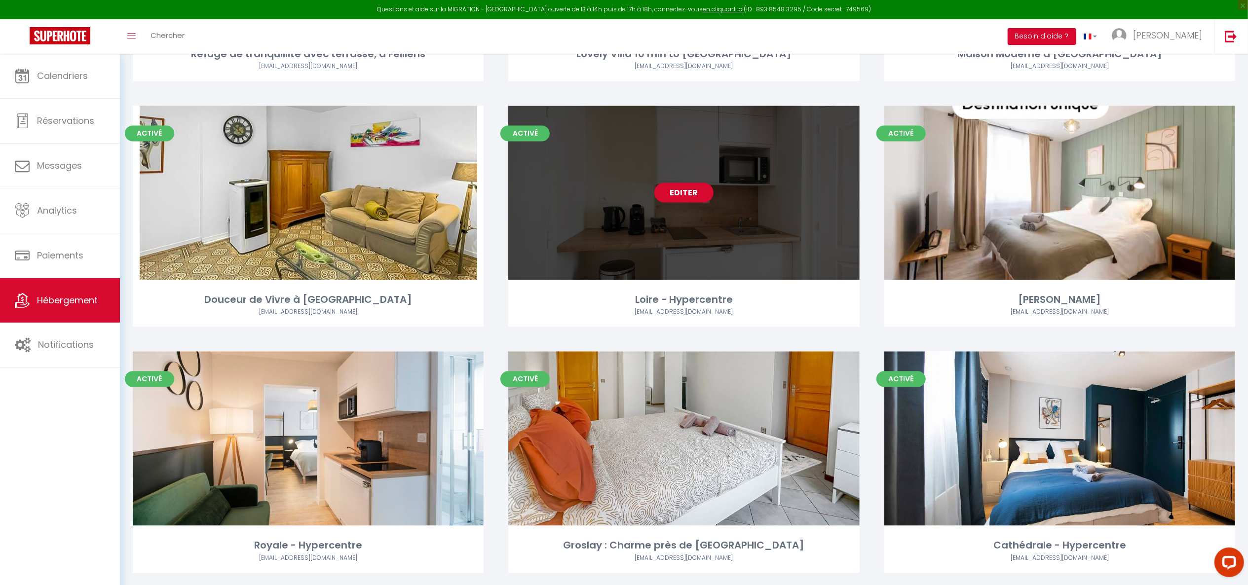
click at [687, 189] on link "Editer" at bounding box center [684, 193] width 59 height 20
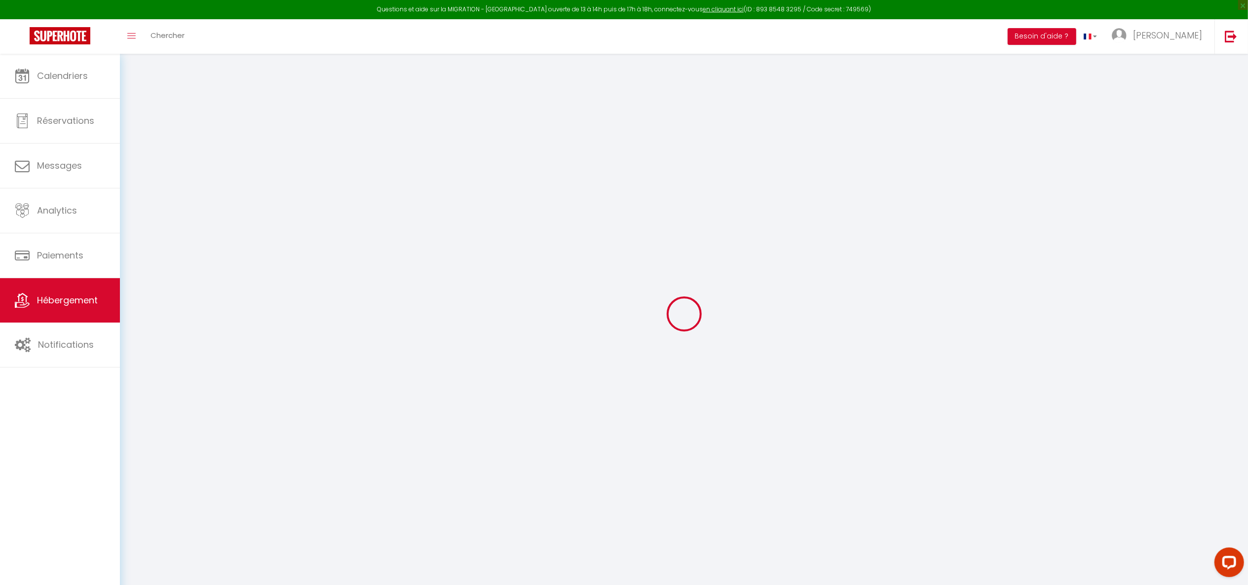
select select
checkbox input "false"
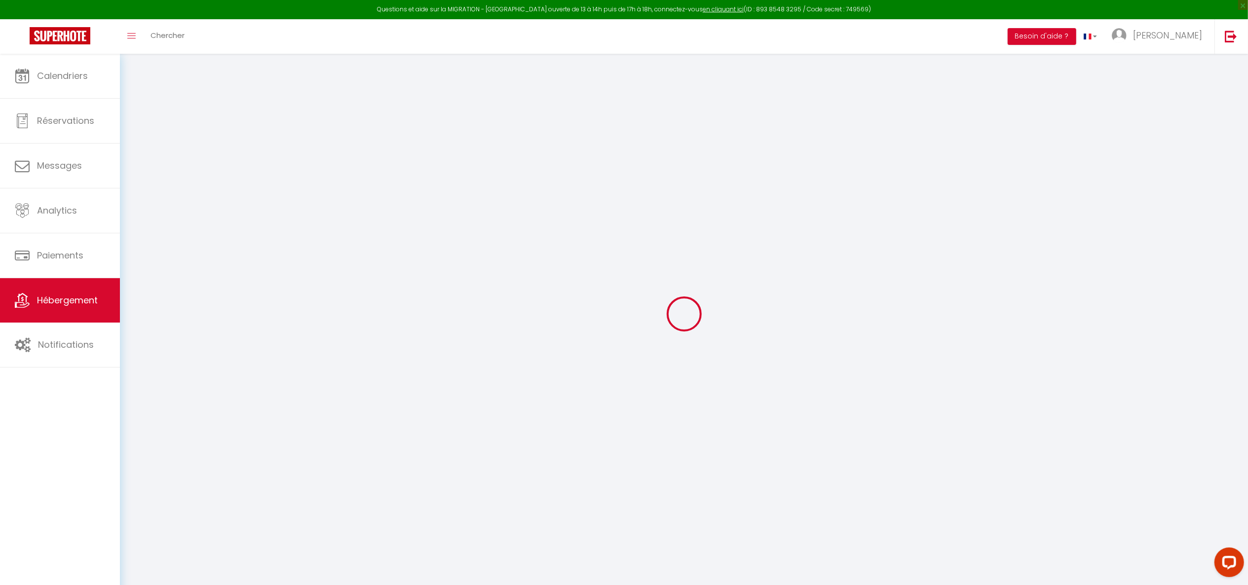
checkbox input "false"
select select
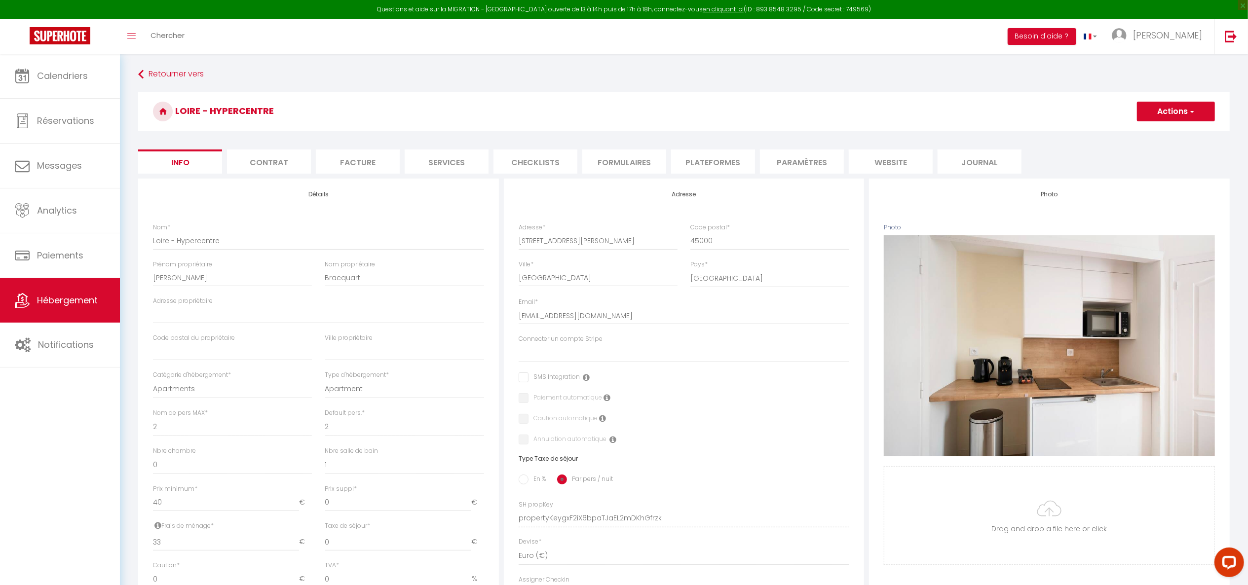
select select
checkbox input "false"
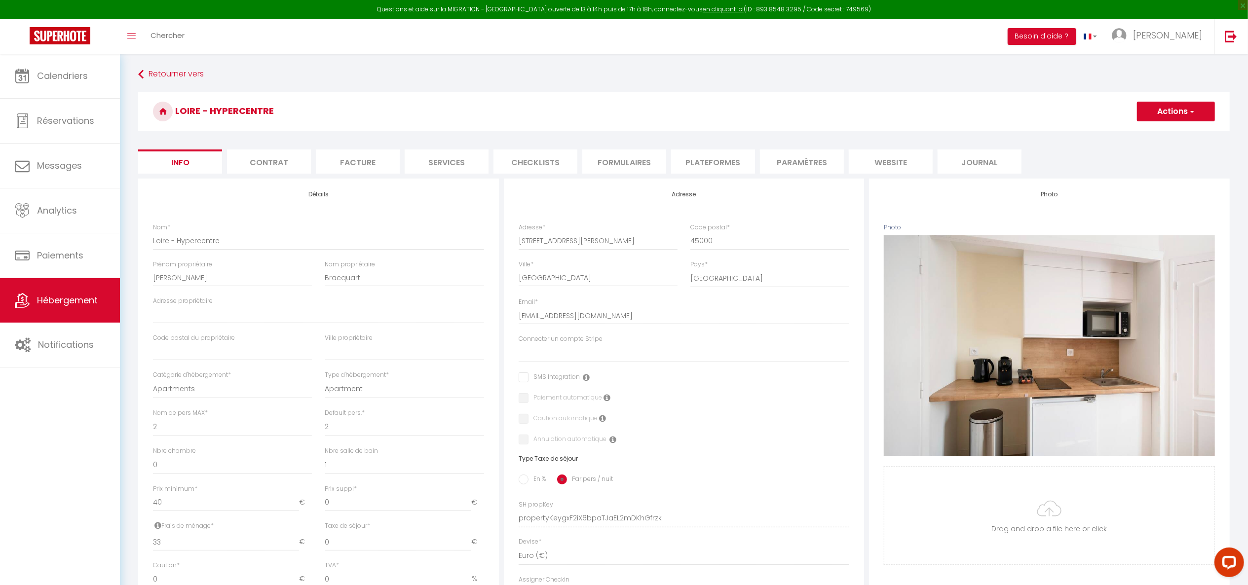
checkbox input "false"
click at [747, 157] on li "Plateformes" at bounding box center [713, 162] width 84 height 24
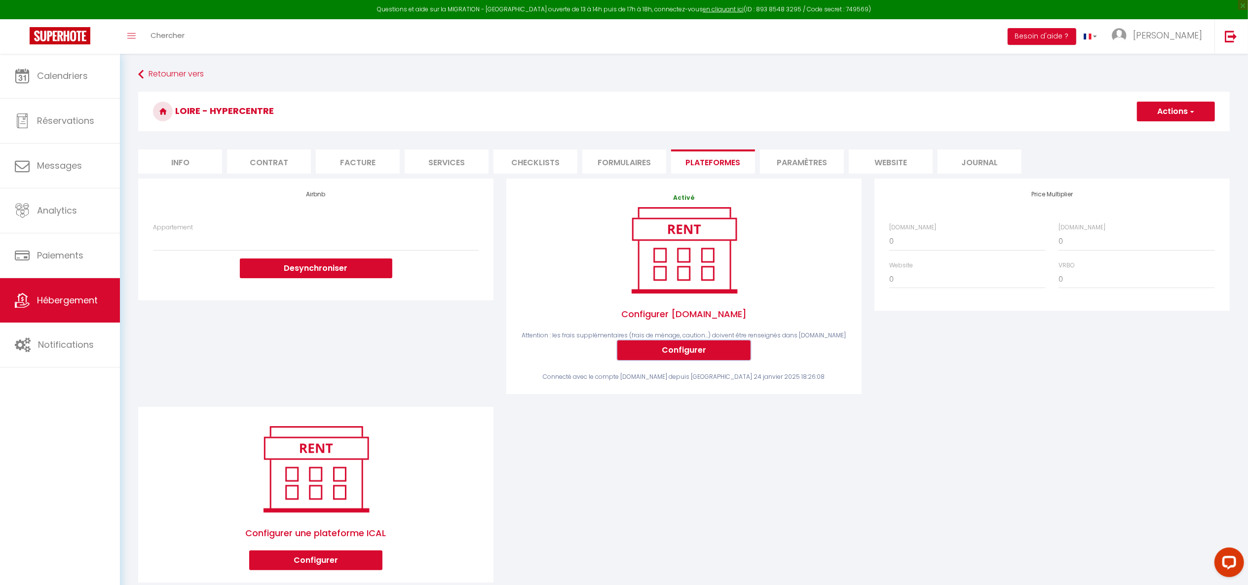
click at [721, 351] on button "Configurer" at bounding box center [684, 351] width 133 height 20
select select
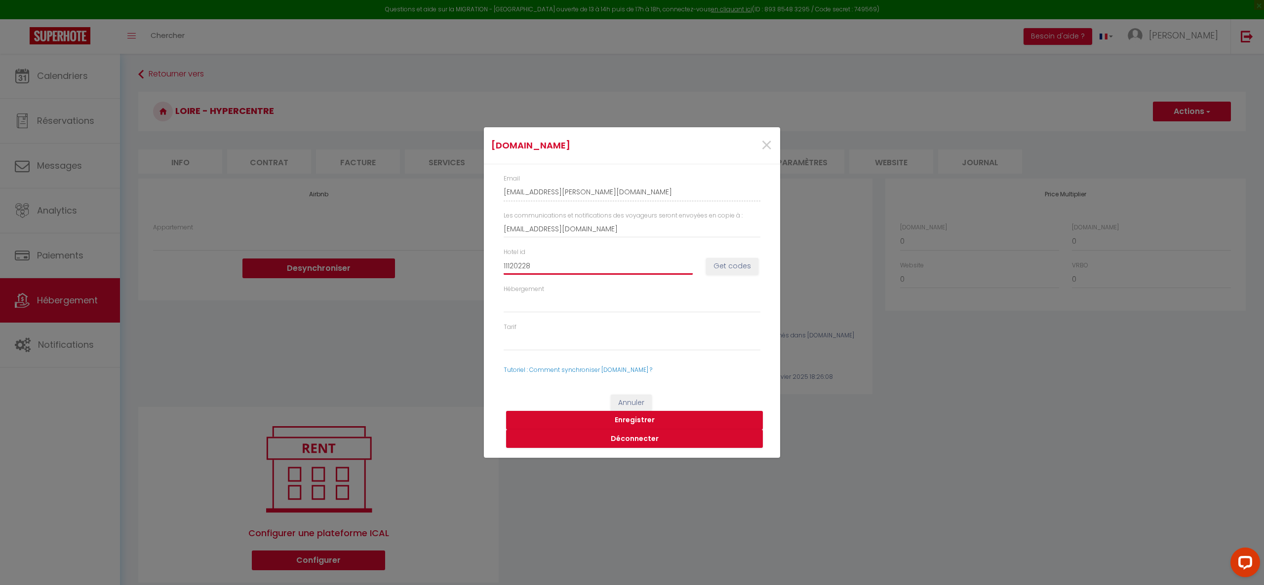
click at [567, 274] on input "11120228" at bounding box center [597, 266] width 189 height 18
select select
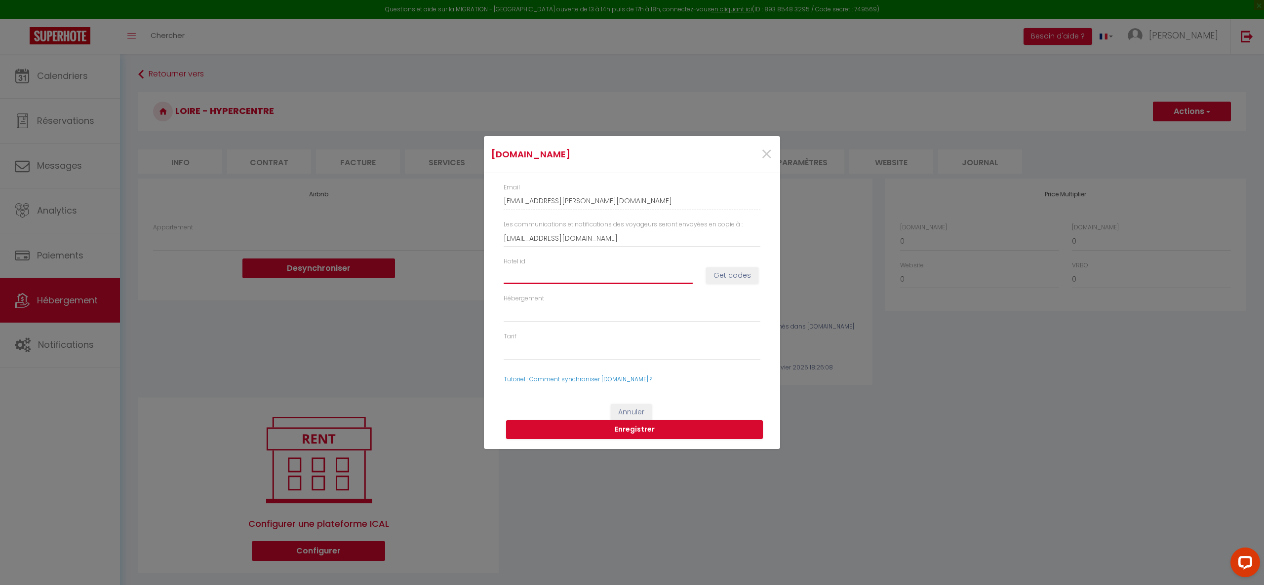
paste input "11120228"
type input "11120228"
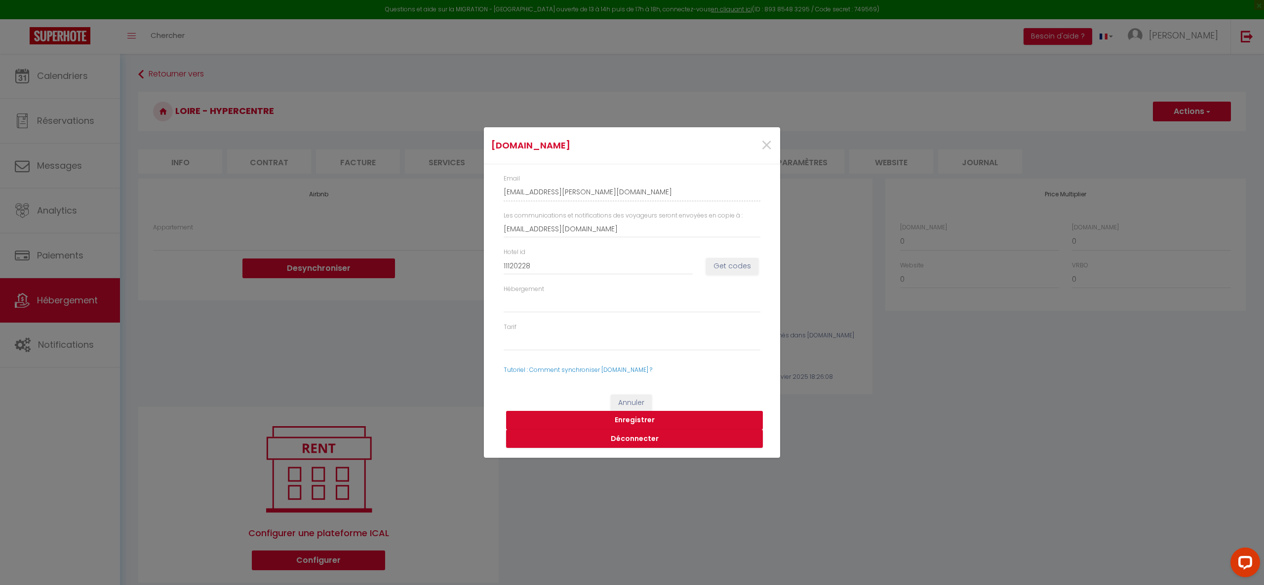
click at [703, 418] on button "Enregistrer" at bounding box center [634, 420] width 257 height 19
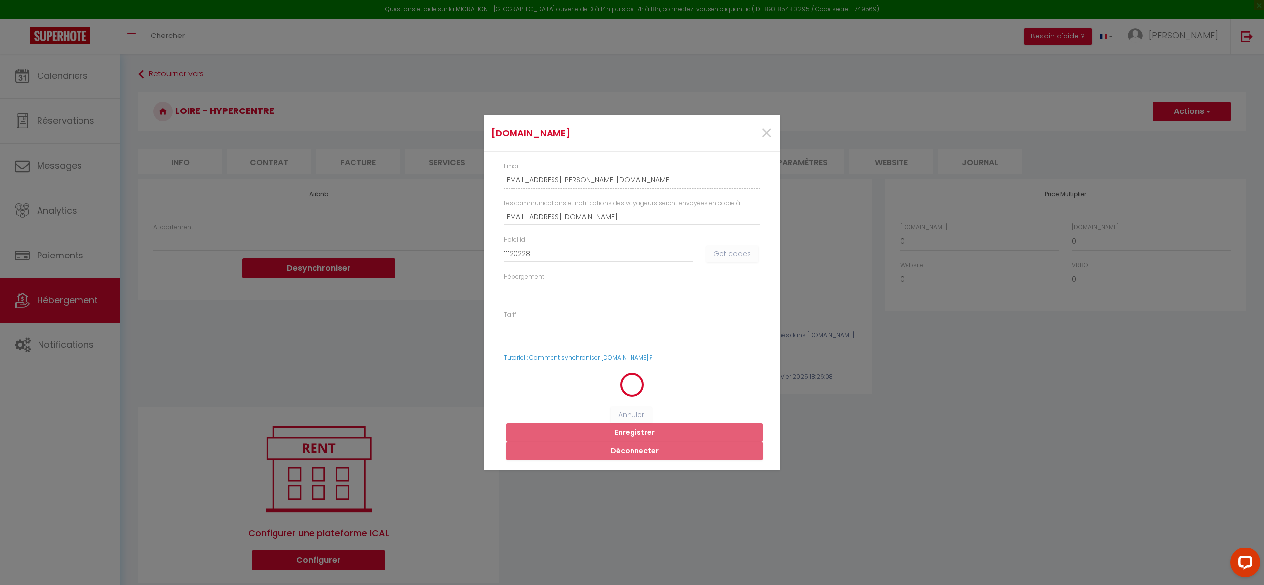
select select
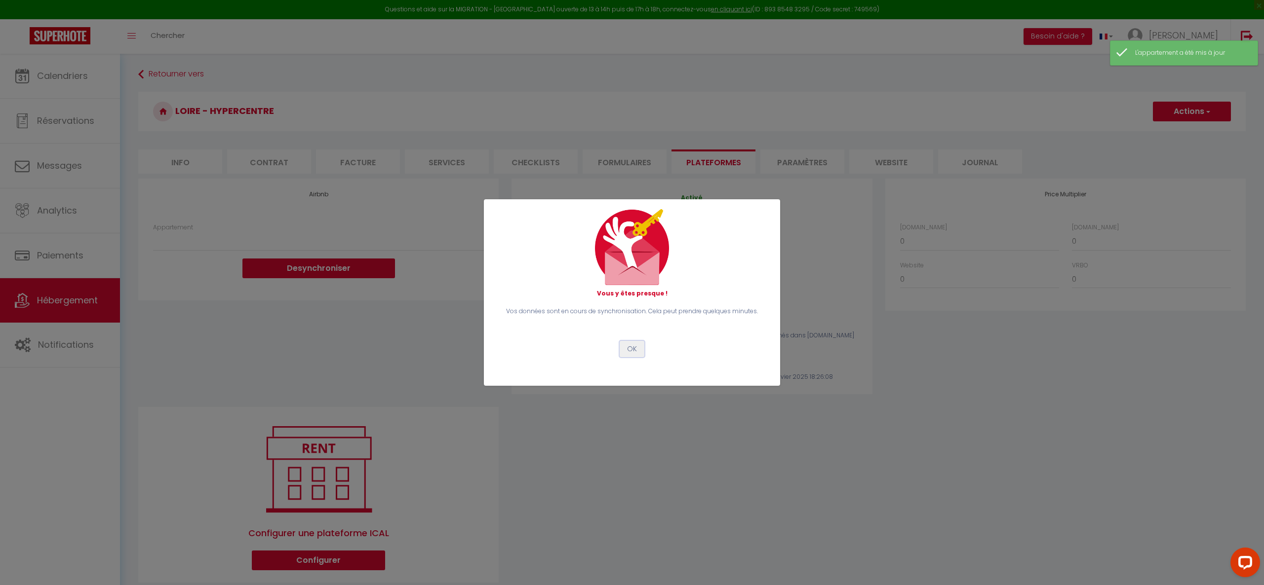
click at [633, 347] on button "OK" at bounding box center [631, 349] width 25 height 17
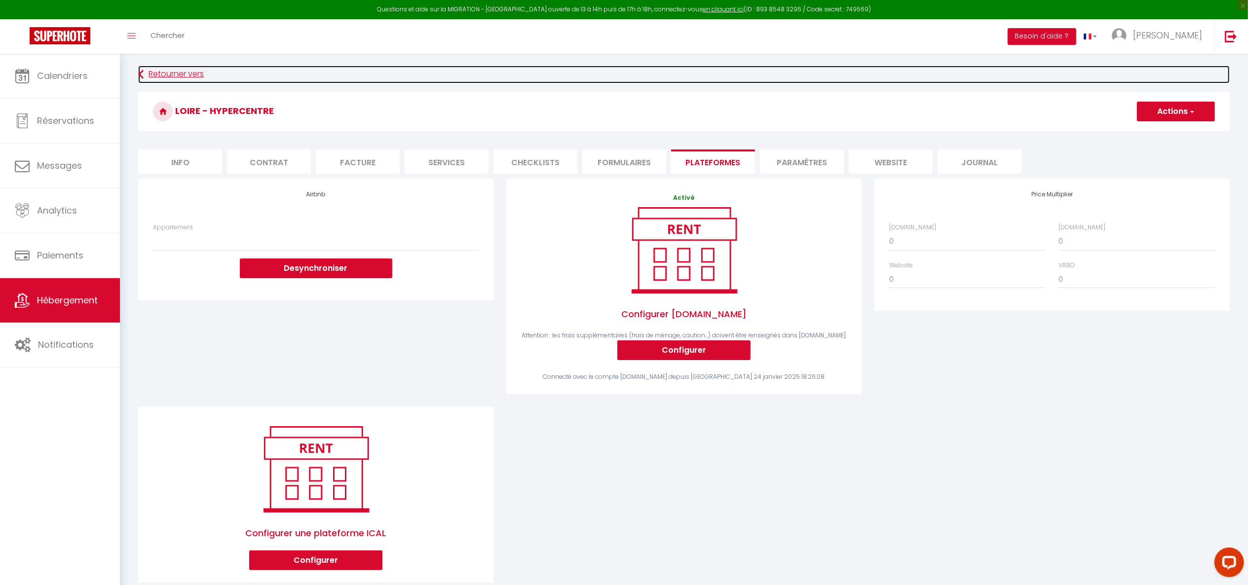
click at [184, 66] on link "Retourner vers" at bounding box center [684, 75] width 1092 height 18
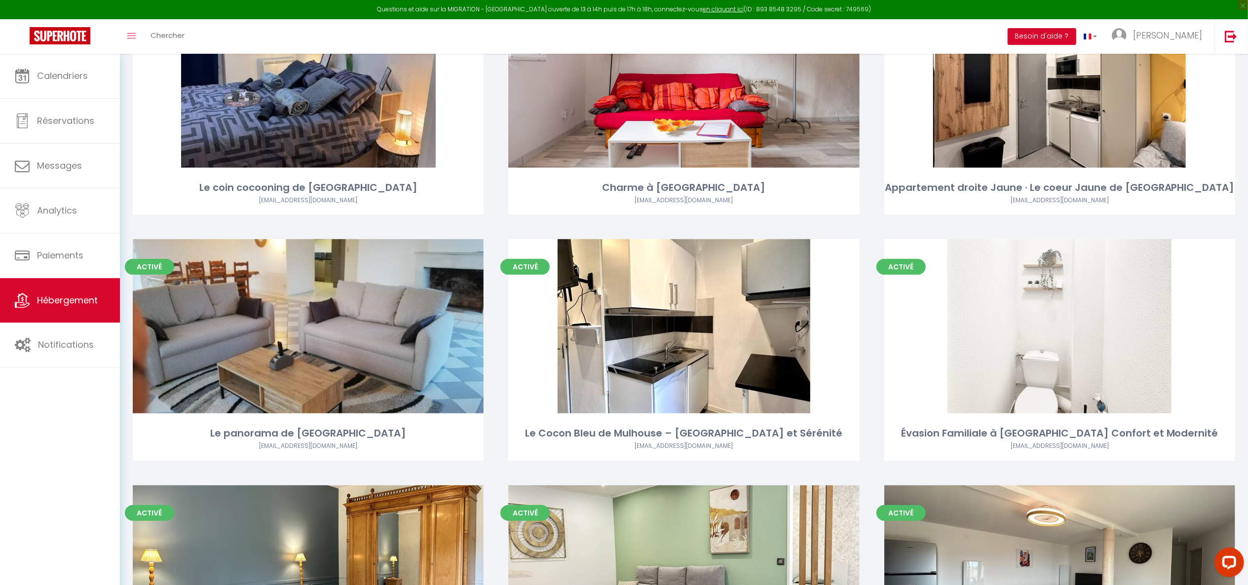
scroll to position [4189, 0]
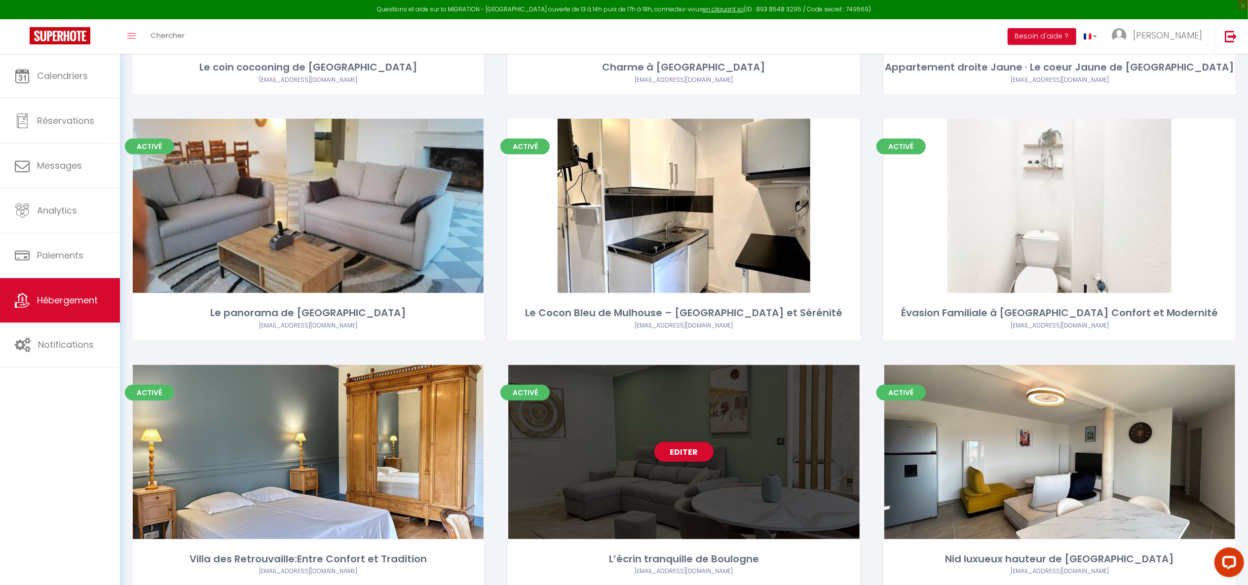
click at [841, 436] on div "Editer" at bounding box center [683, 452] width 351 height 174
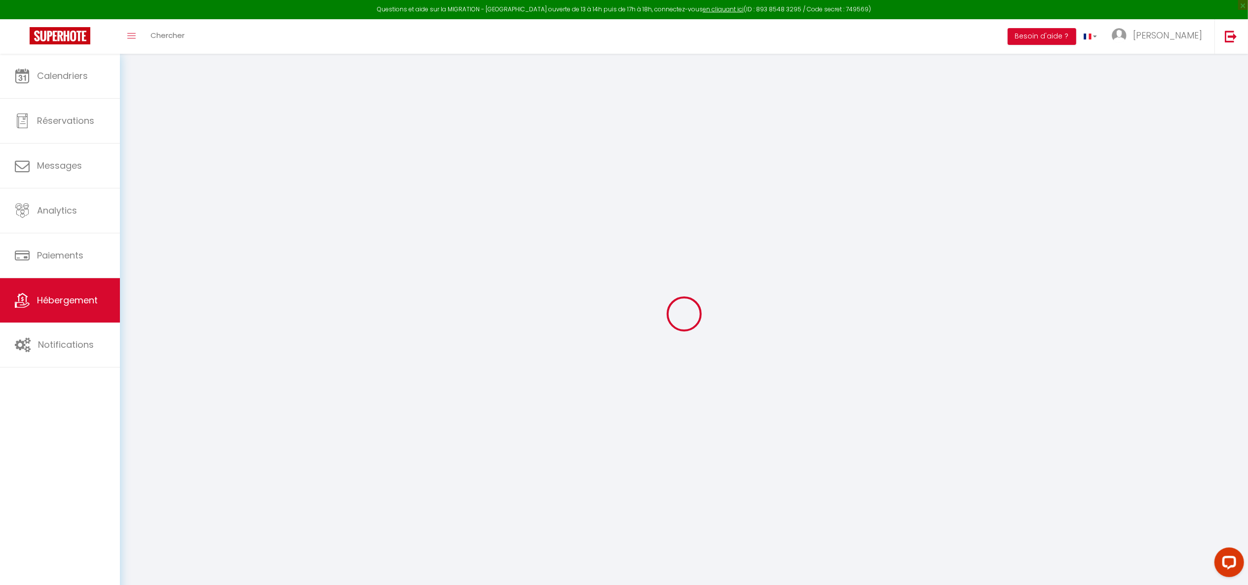
drag, startPoint x: 756, startPoint y: 353, endPoint x: 749, endPoint y: 349, distance: 8.2
click at [749, 349] on div at bounding box center [684, 314] width 1105 height 497
click at [165, 144] on div at bounding box center [684, 314] width 1105 height 497
drag, startPoint x: 165, startPoint y: 143, endPoint x: 376, endPoint y: 165, distance: 211.9
click at [376, 165] on div at bounding box center [684, 314] width 1105 height 497
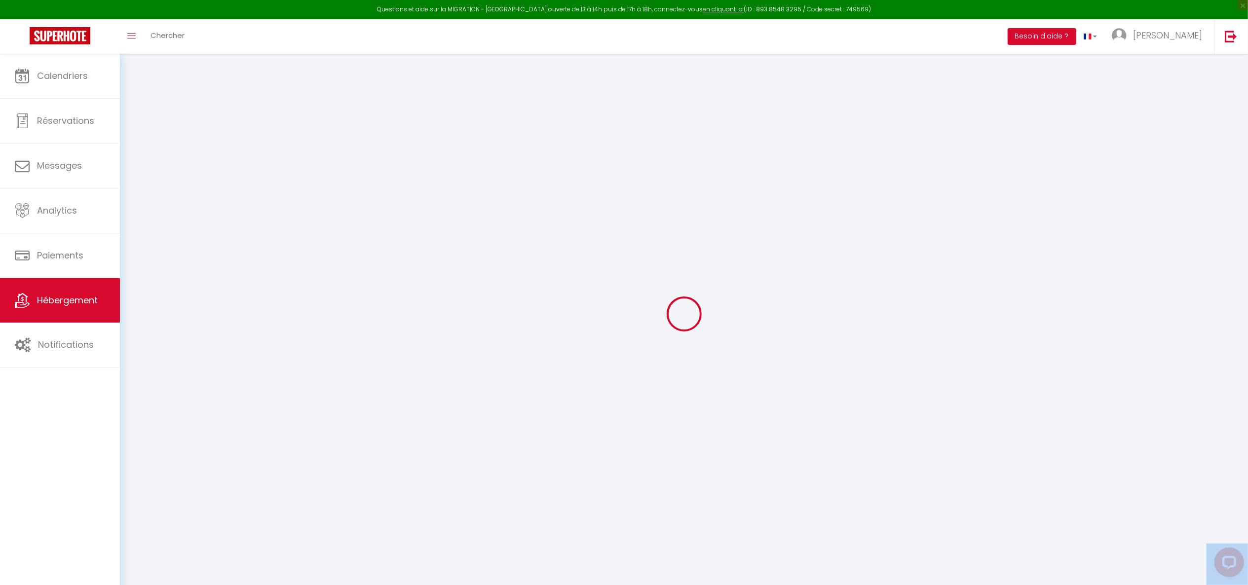
select select
checkbox input "false"
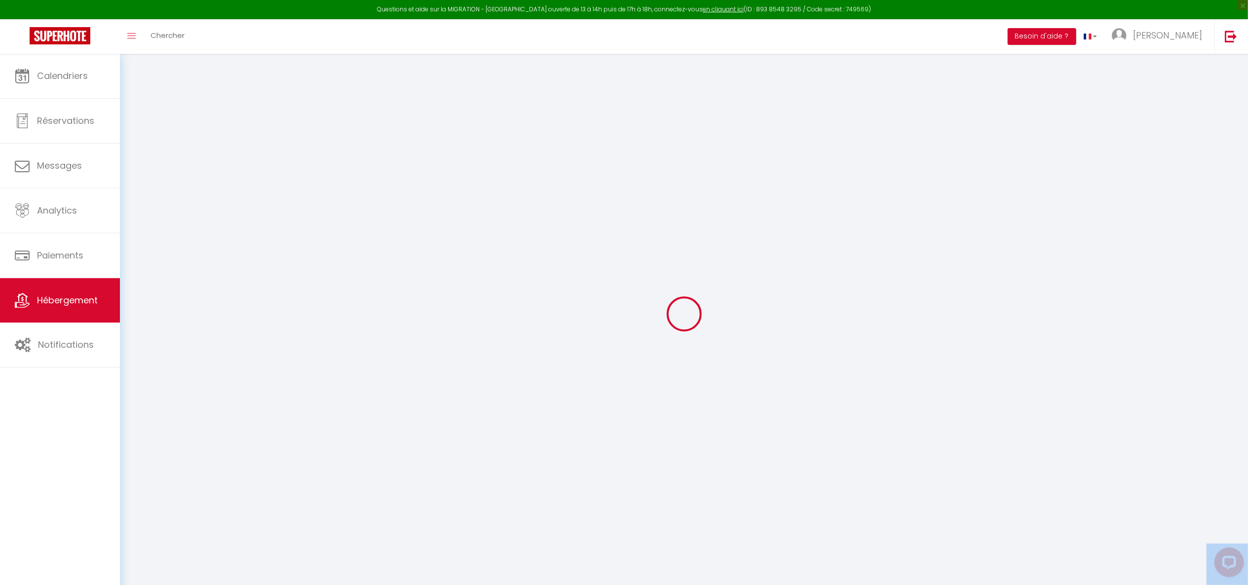
checkbox input "false"
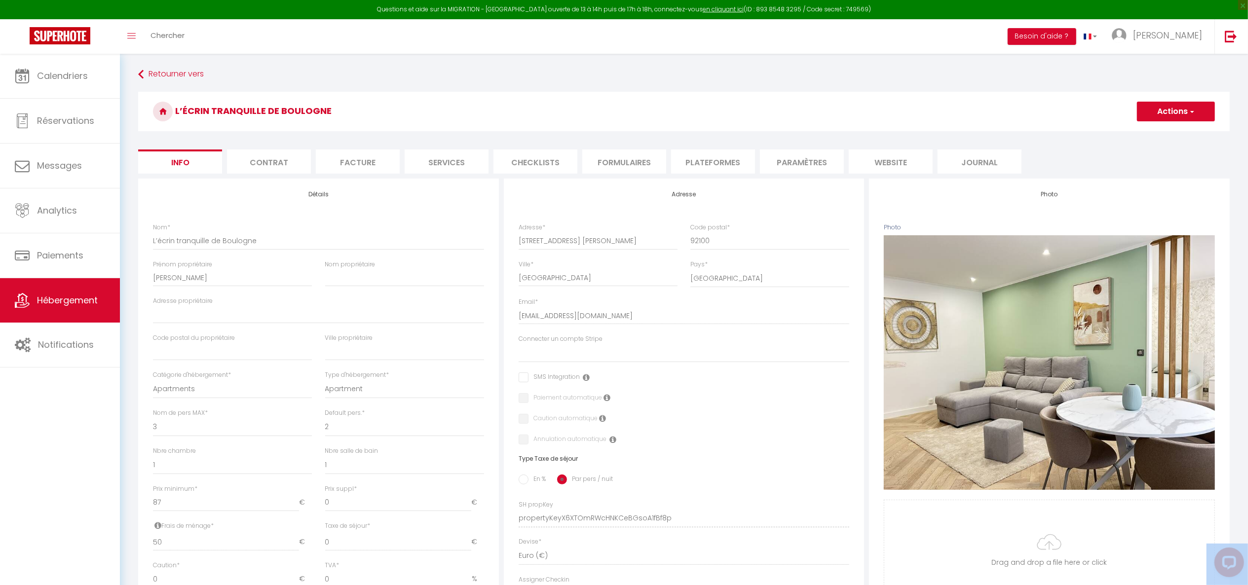
select select
checkbox input "false"
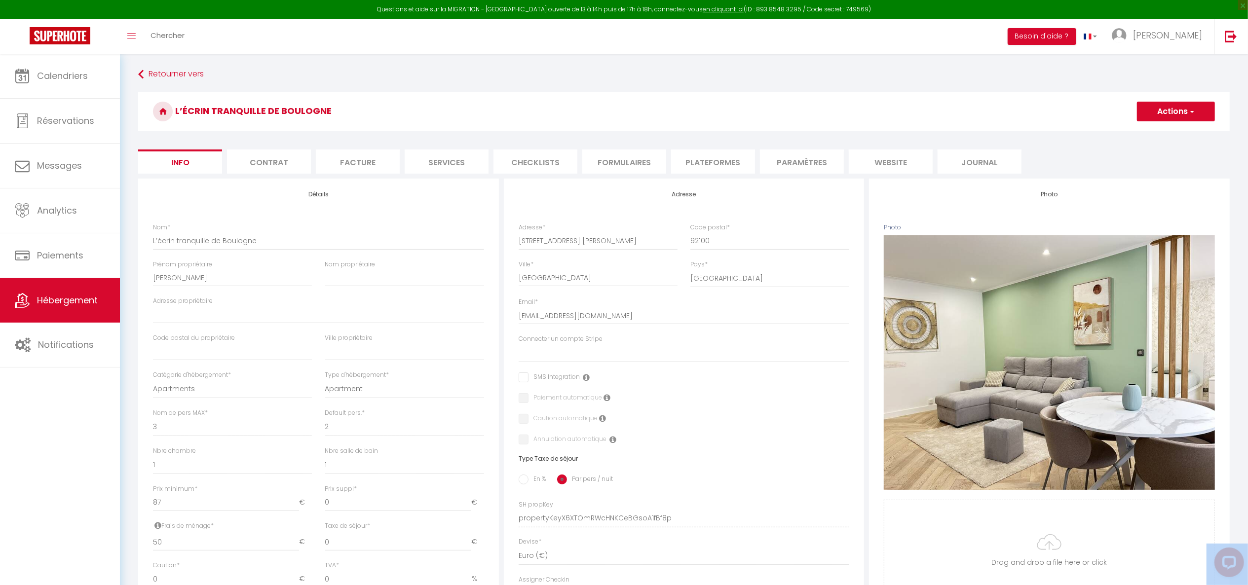
checkbox input "false"
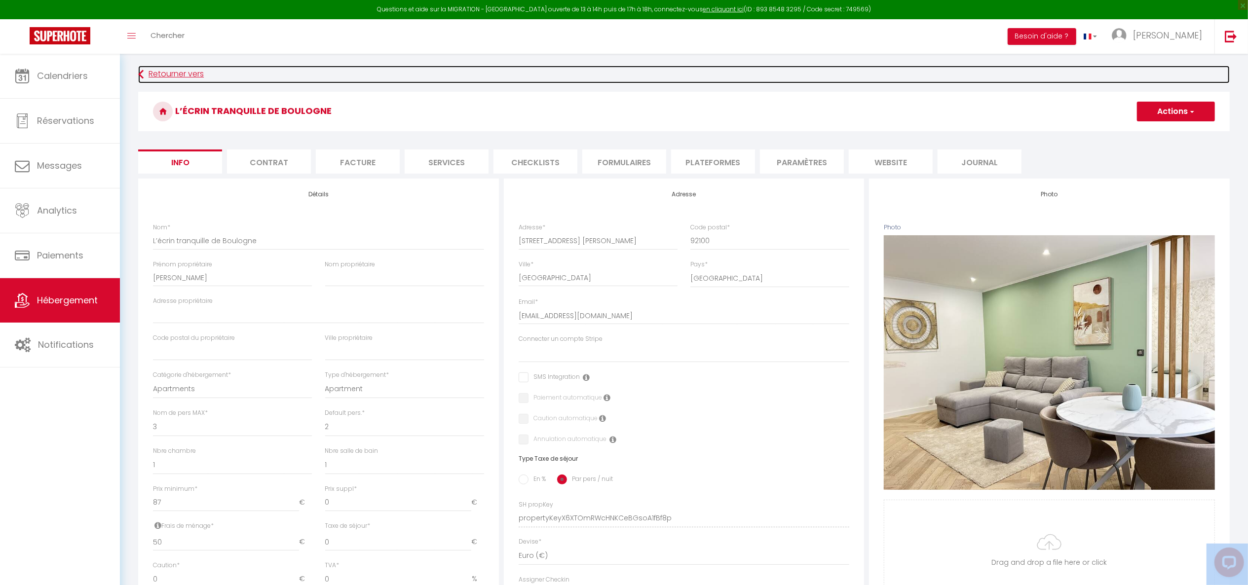
click at [188, 76] on link "Retourner vers" at bounding box center [684, 75] width 1092 height 18
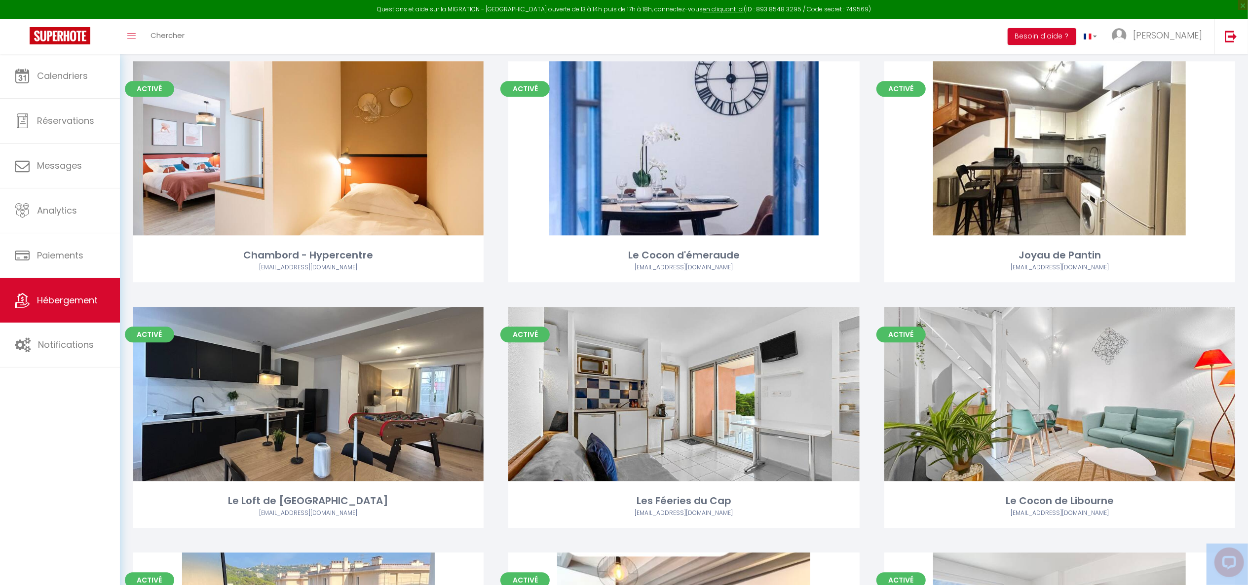
scroll to position [2526, 0]
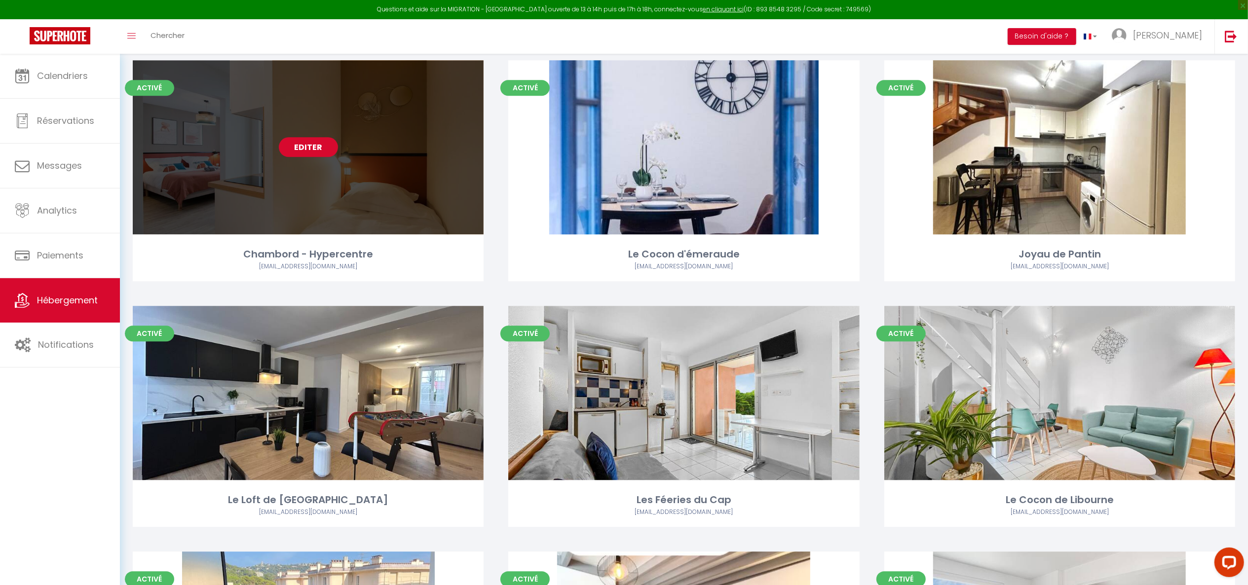
click at [308, 151] on link "Editer" at bounding box center [308, 147] width 59 height 20
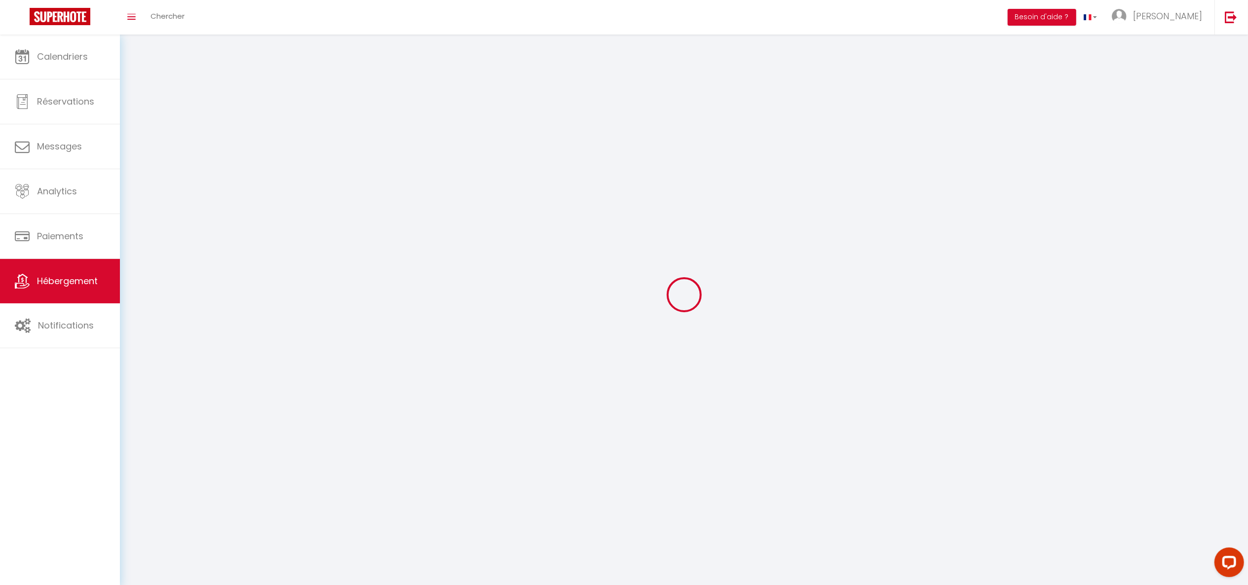
select select "1"
select select
select select "28"
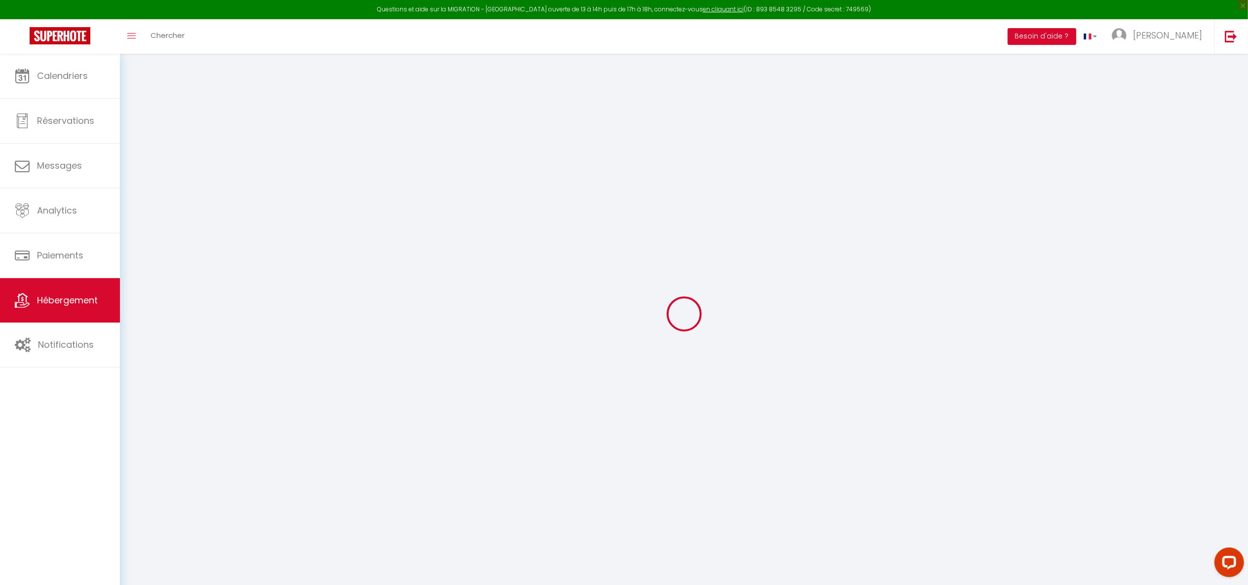
select select
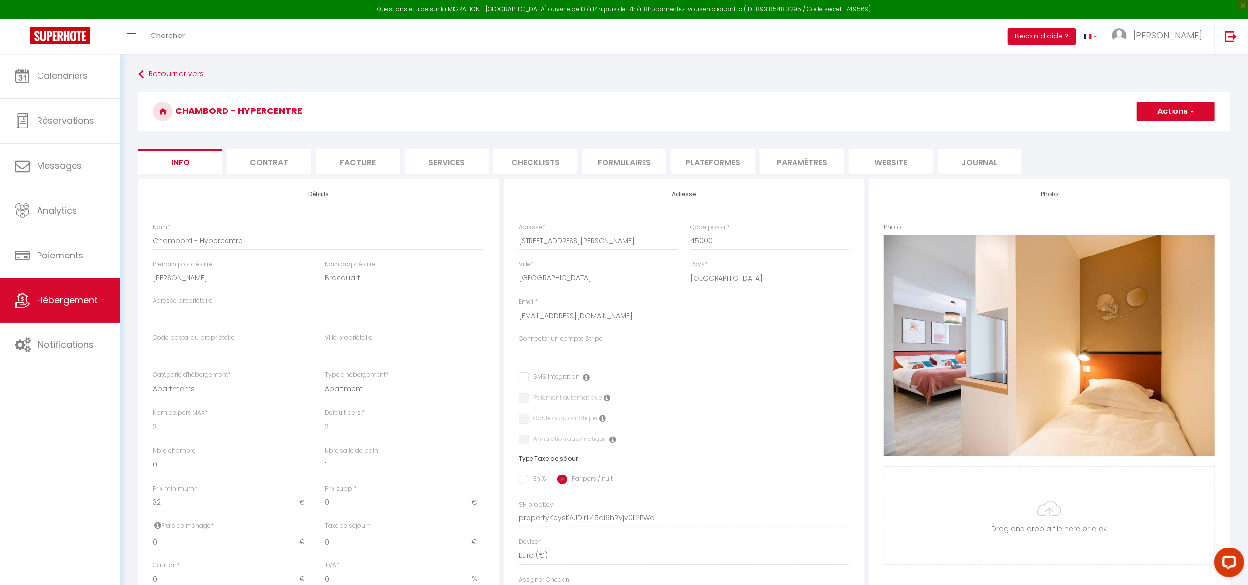
click at [701, 161] on li "Plateformes" at bounding box center [713, 162] width 84 height 24
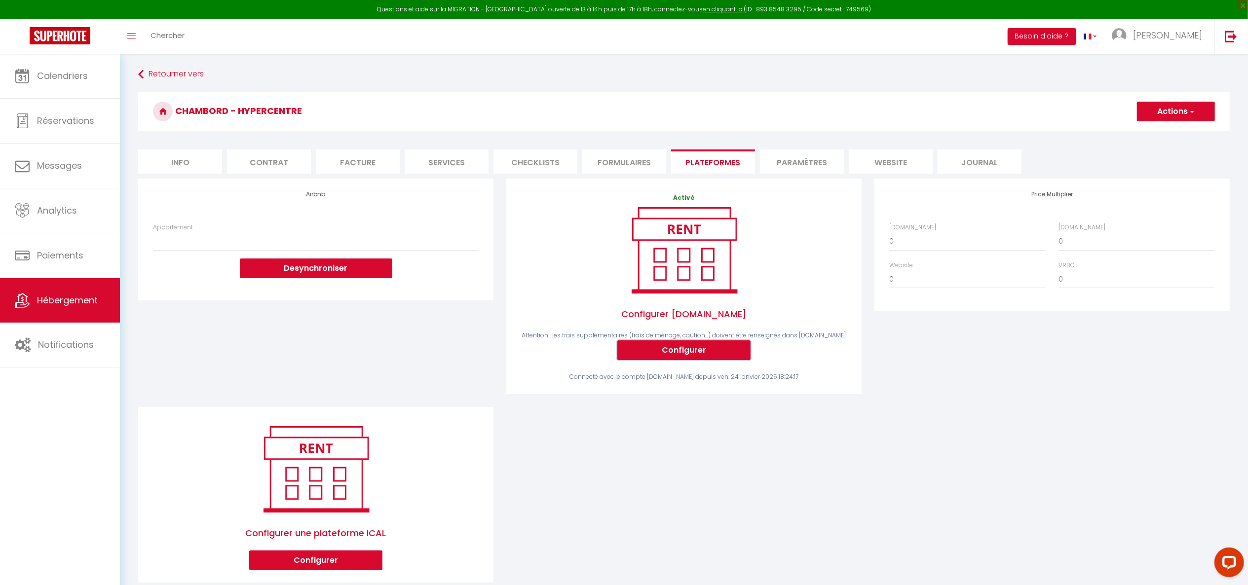
click at [732, 353] on button "Configurer" at bounding box center [684, 351] width 133 height 20
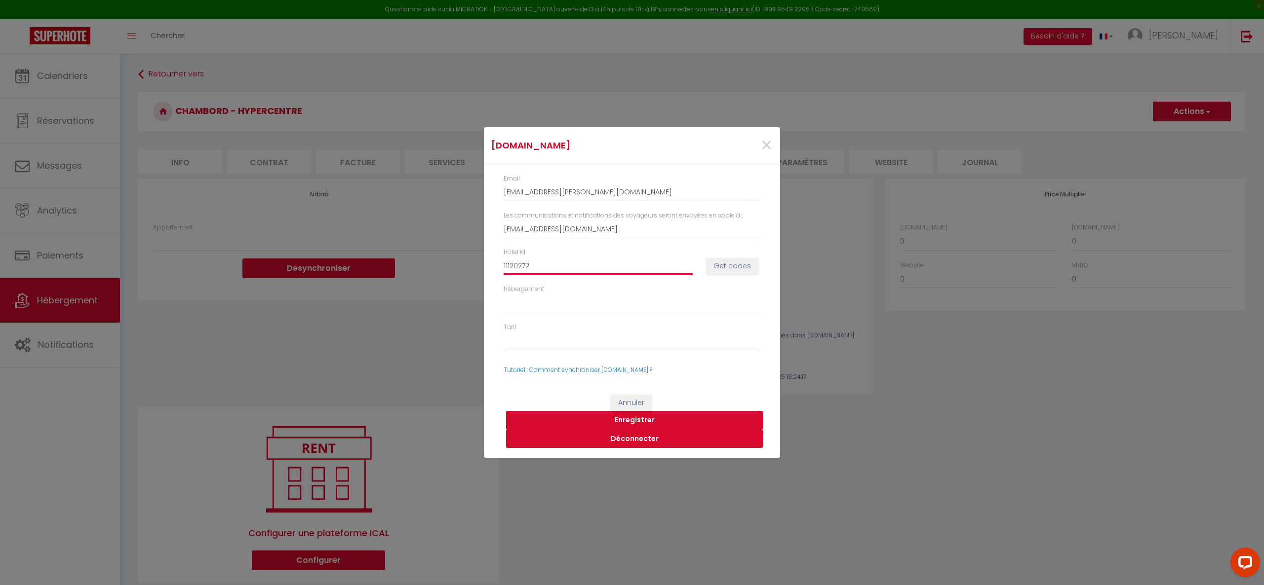
click at [610, 262] on input "11120272" at bounding box center [597, 266] width 189 height 18
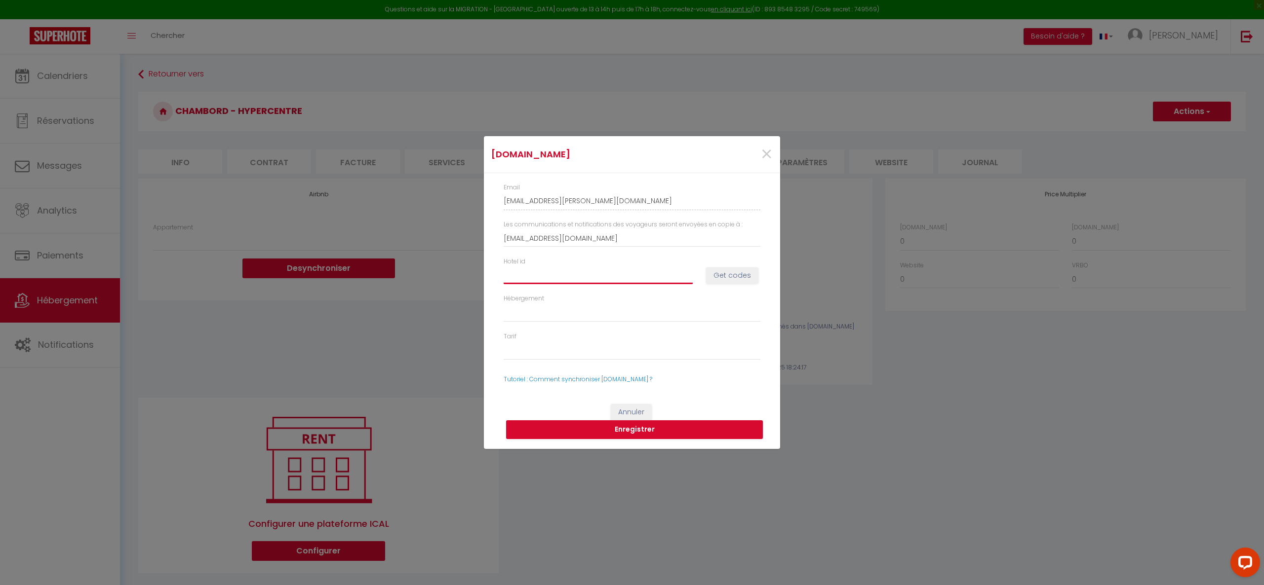
paste input "11120272"
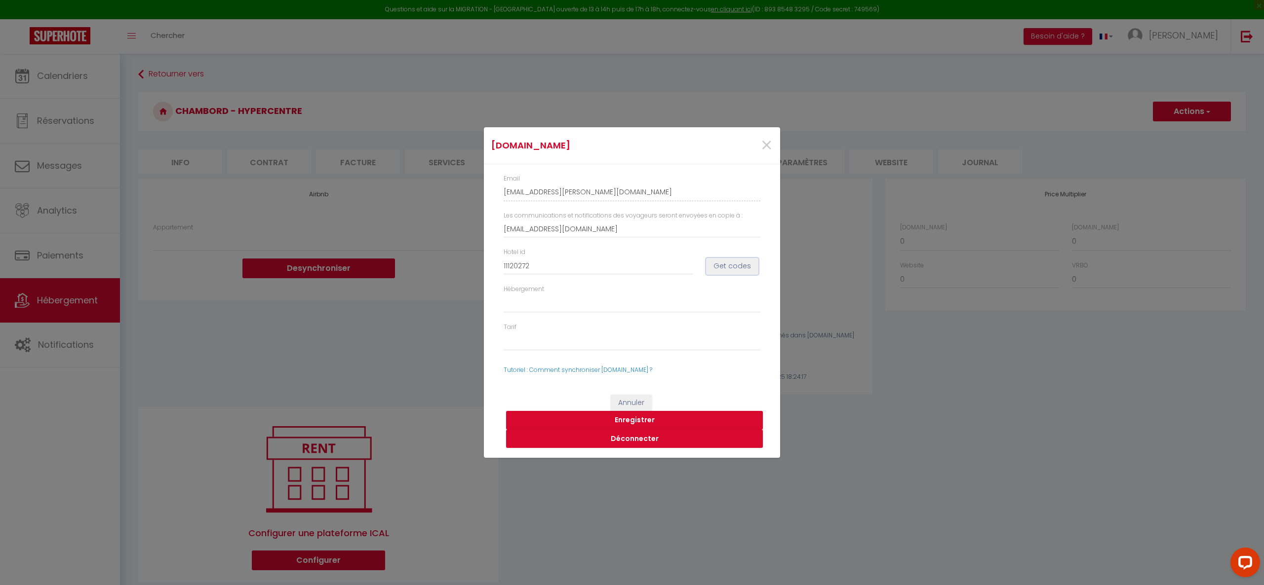
click at [745, 264] on button "Get codes" at bounding box center [732, 266] width 52 height 17
click at [696, 414] on button "Enregistrer" at bounding box center [634, 420] width 257 height 19
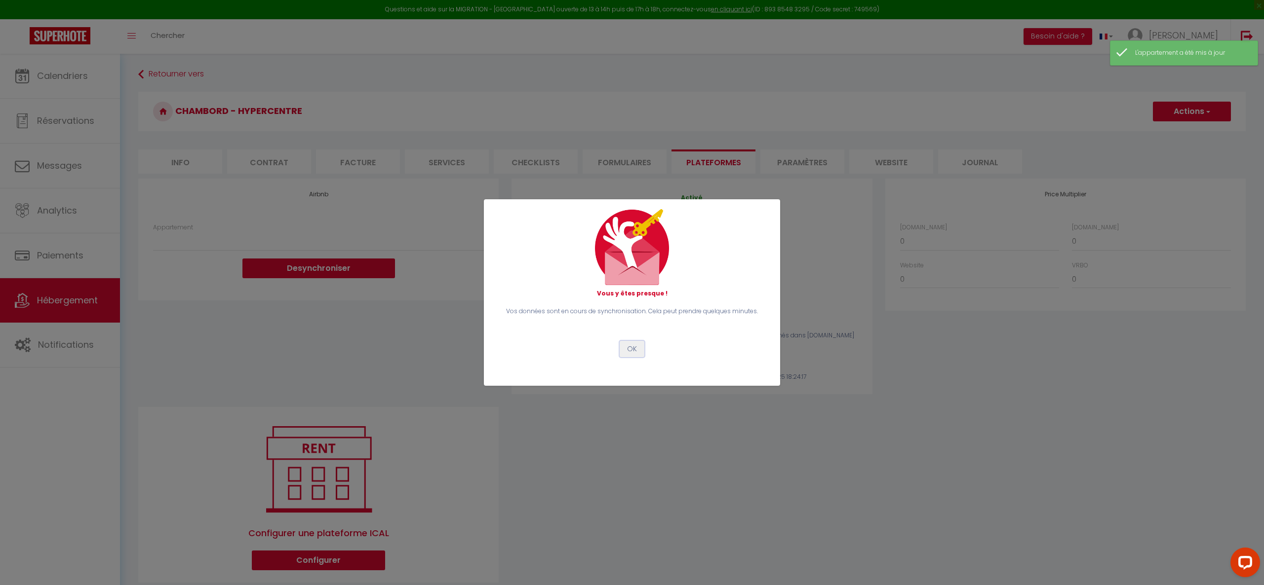
click at [628, 351] on button "OK" at bounding box center [631, 349] width 25 height 17
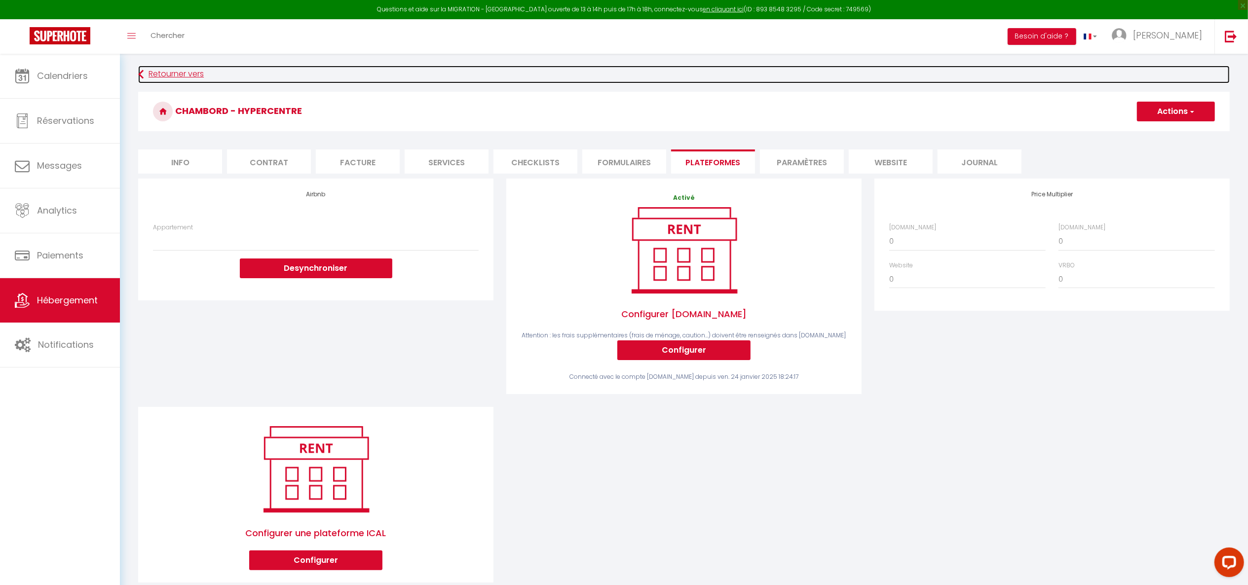
click at [178, 83] on link "Retourner vers" at bounding box center [684, 75] width 1092 height 18
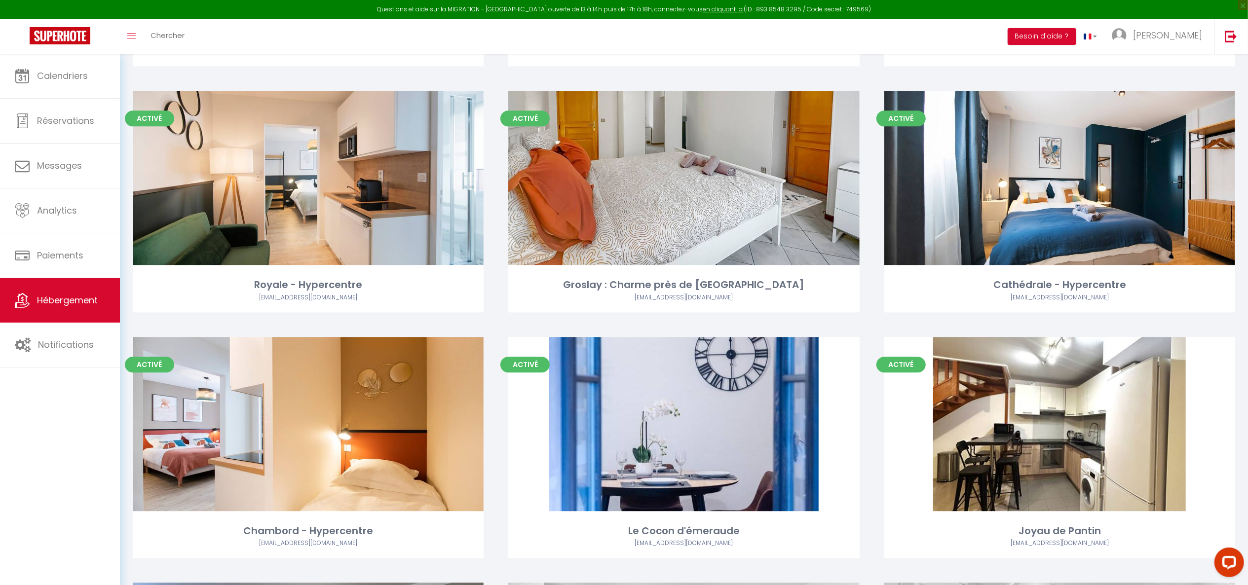
scroll to position [2251, 0]
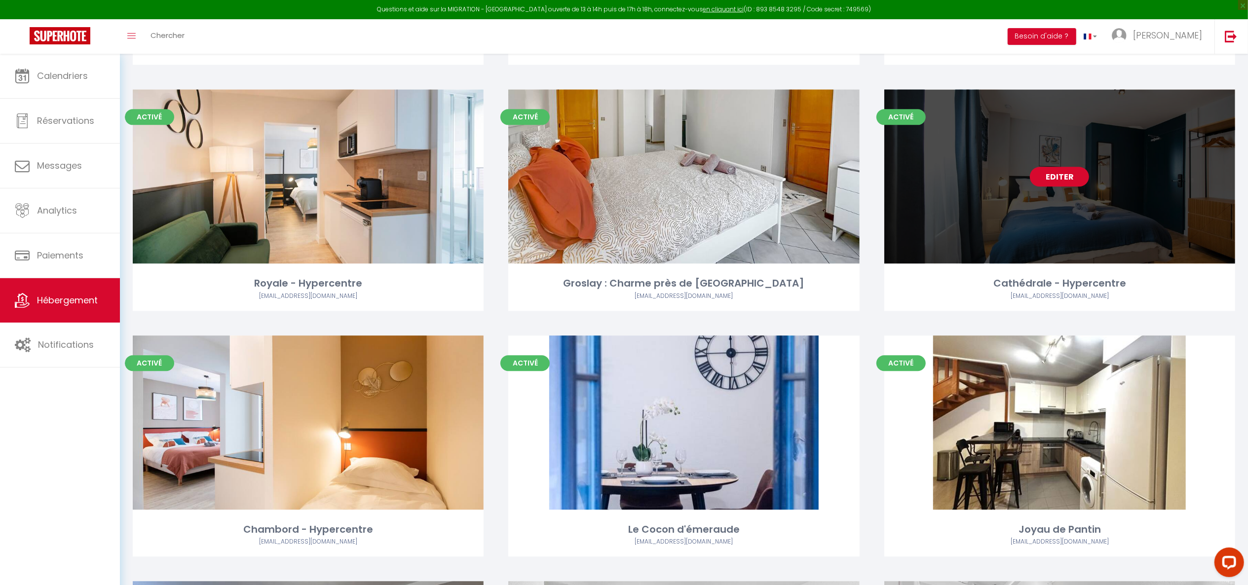
click at [1075, 177] on link "Editer" at bounding box center [1059, 177] width 59 height 20
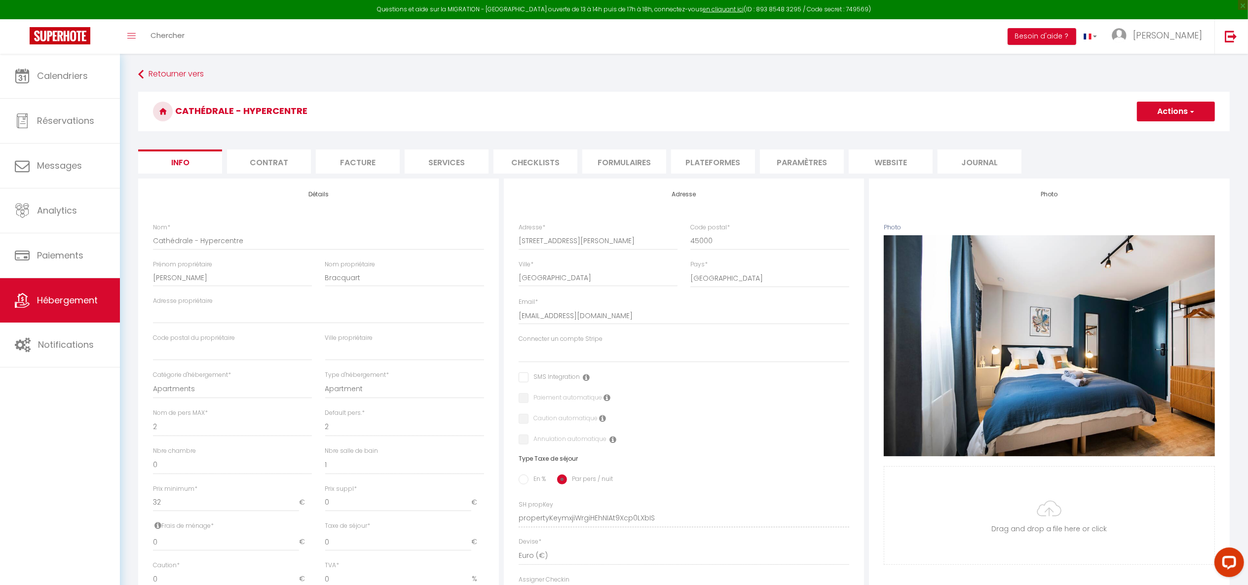
click at [719, 159] on li "Plateformes" at bounding box center [713, 162] width 84 height 24
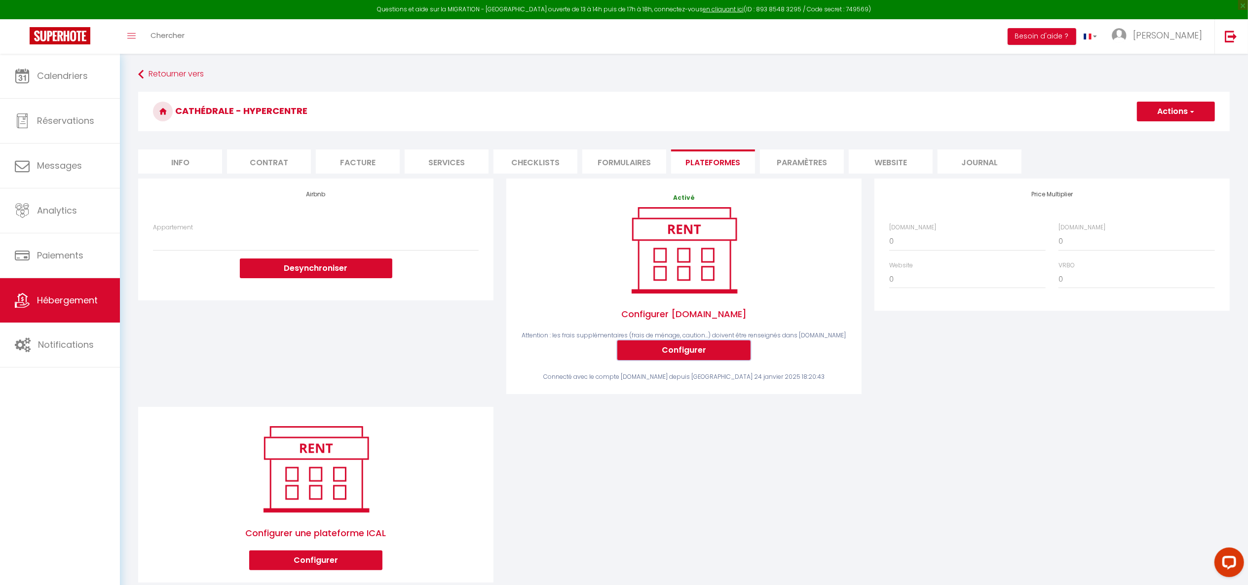
click at [684, 347] on button "Configurer" at bounding box center [684, 351] width 133 height 20
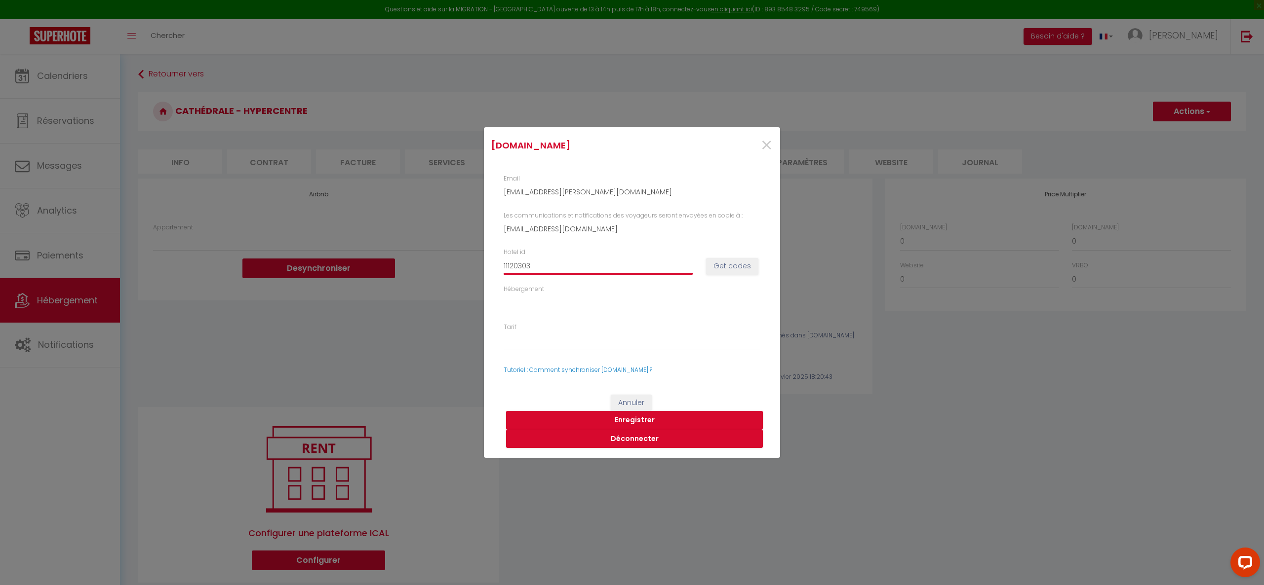
click at [585, 271] on input "11120303" at bounding box center [597, 266] width 189 height 18
click at [722, 264] on button "Get codes" at bounding box center [732, 266] width 52 height 17
click at [690, 413] on button "Enregistrer" at bounding box center [634, 420] width 257 height 19
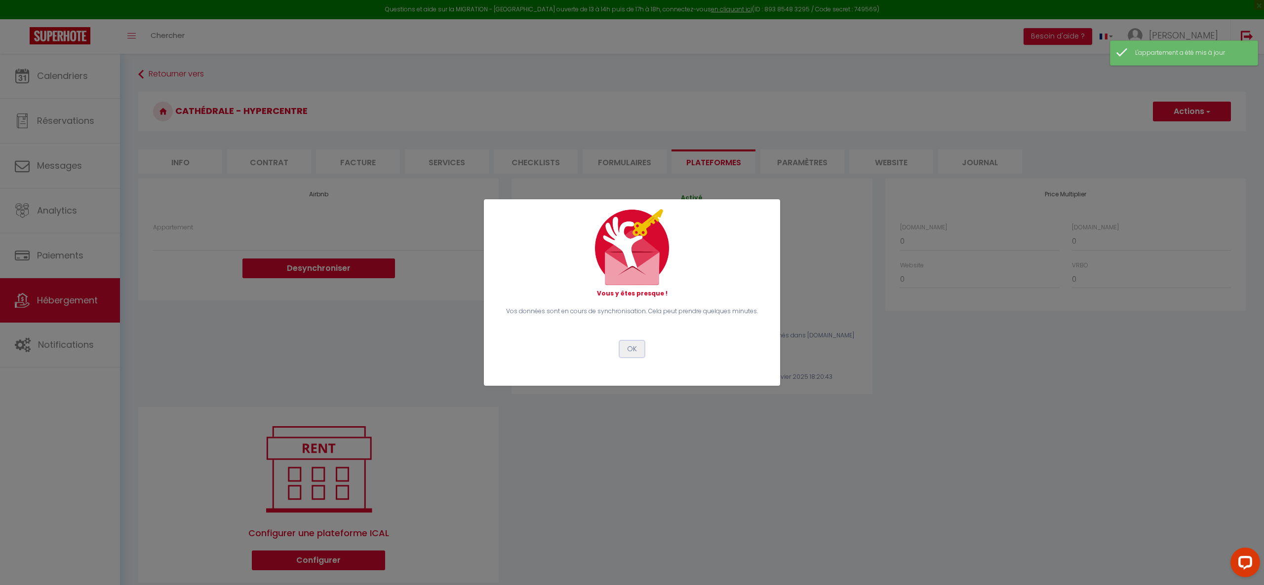
click at [637, 355] on button "OK" at bounding box center [631, 349] width 25 height 17
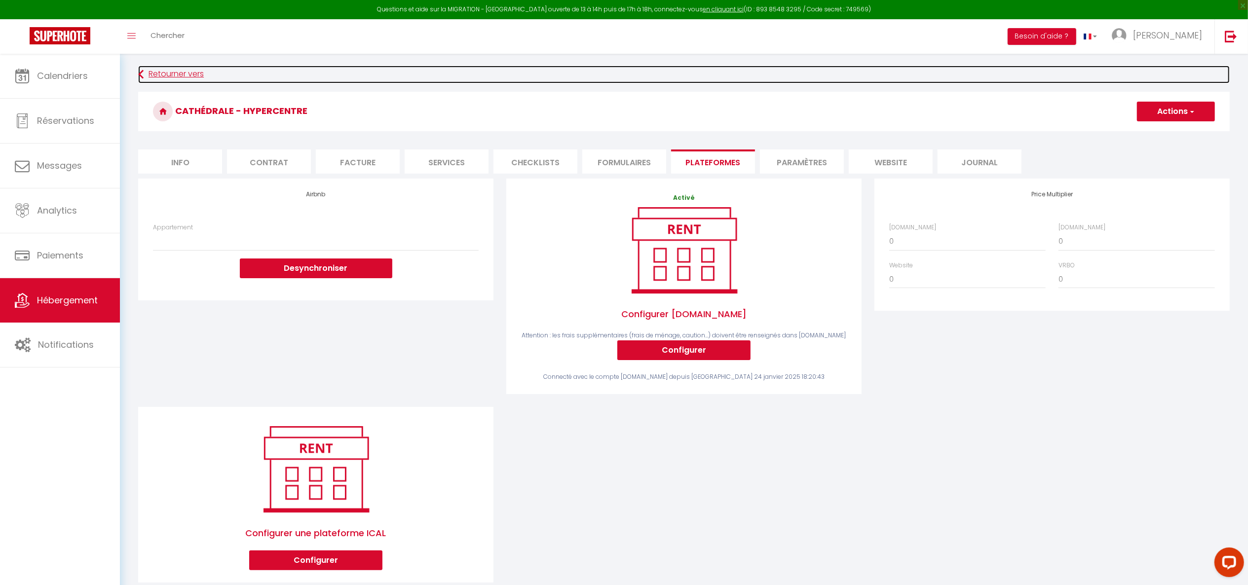
click at [172, 75] on link "Retourner vers" at bounding box center [684, 75] width 1092 height 18
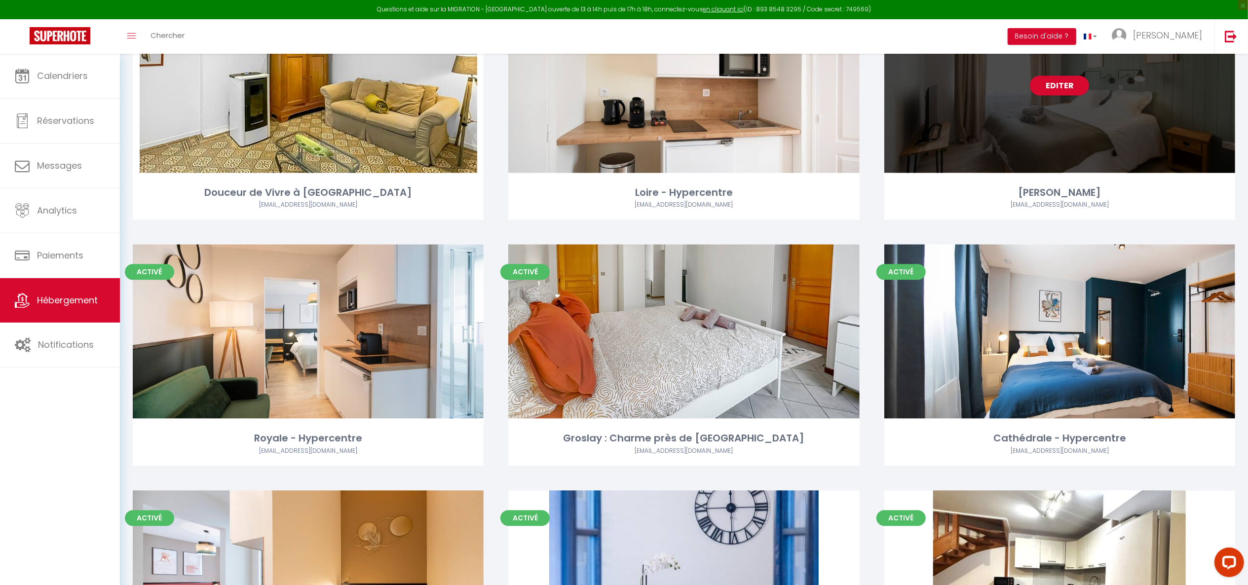
scroll to position [2050, 0]
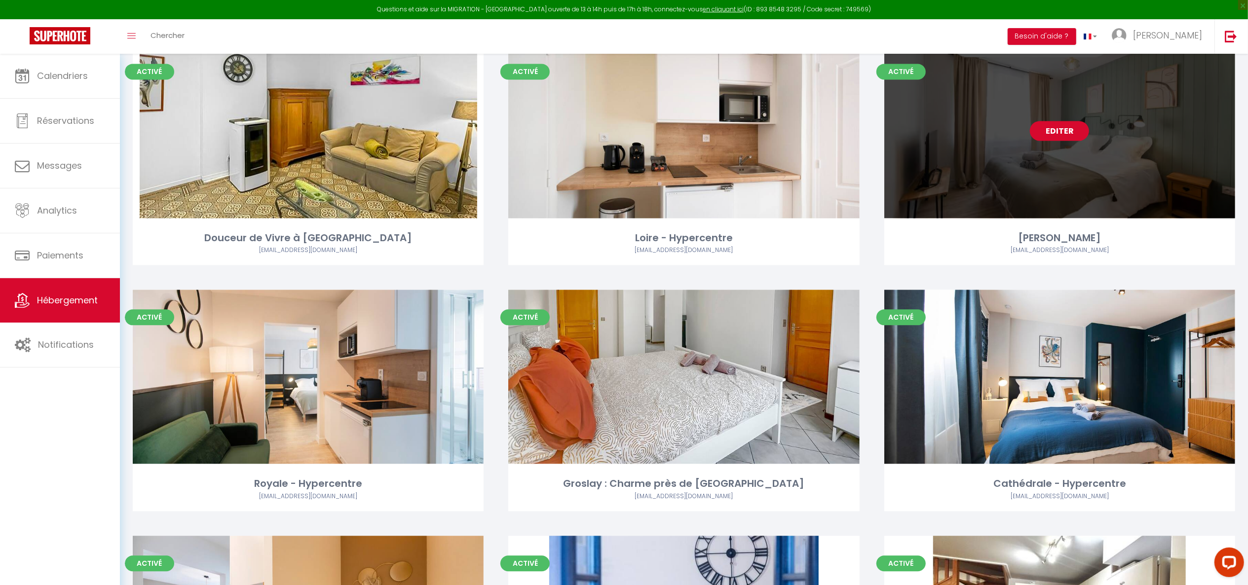
drag, startPoint x: 1031, startPoint y: 121, endPoint x: 1053, endPoint y: 134, distance: 25.4
click at [1053, 134] on div "Editer" at bounding box center [1060, 131] width 351 height 174
click at [1053, 134] on link "Editer" at bounding box center [1059, 131] width 59 height 20
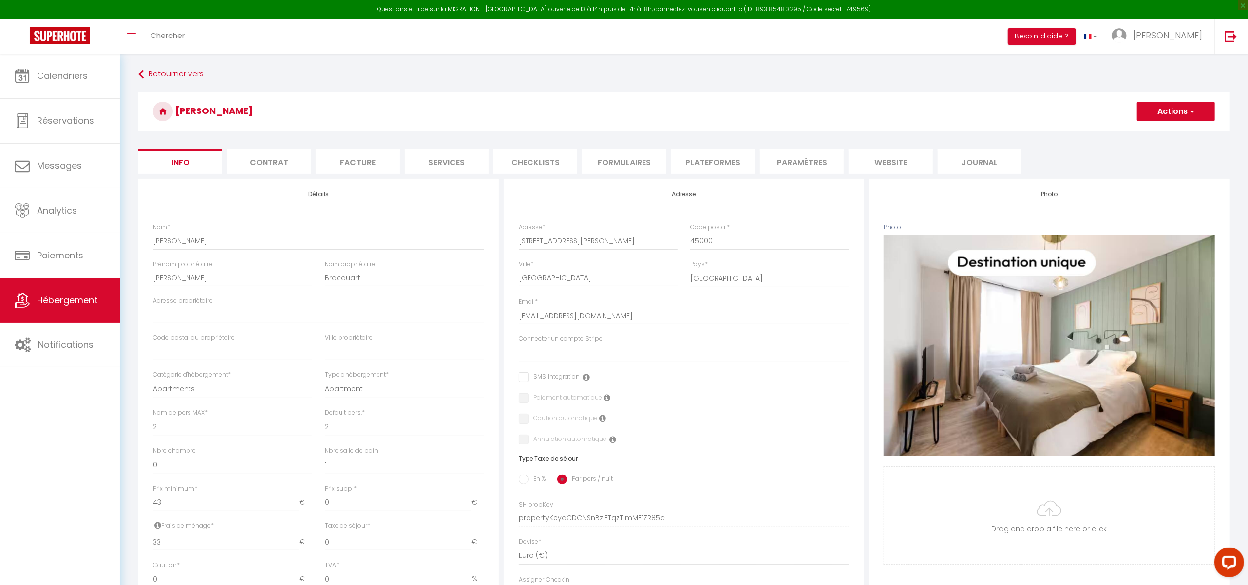
click at [712, 166] on li "Plateformes" at bounding box center [713, 162] width 84 height 24
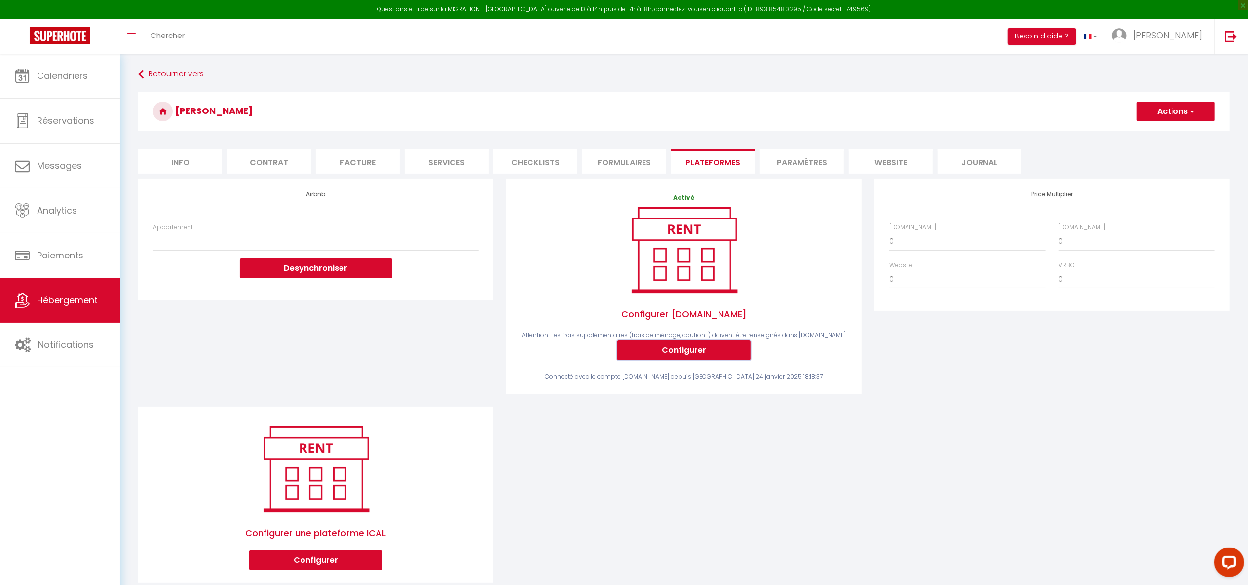
click at [710, 357] on button "Configurer" at bounding box center [684, 351] width 133 height 20
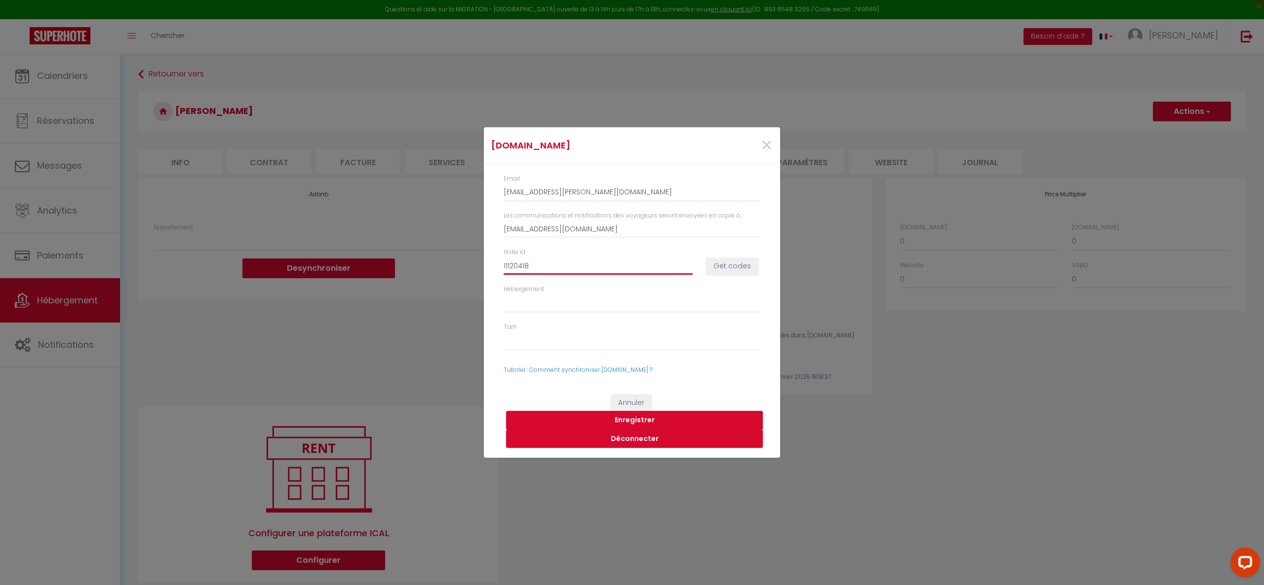
click at [599, 265] on input "11120418" at bounding box center [597, 266] width 189 height 18
click at [718, 424] on button "Enregistrer" at bounding box center [634, 420] width 257 height 19
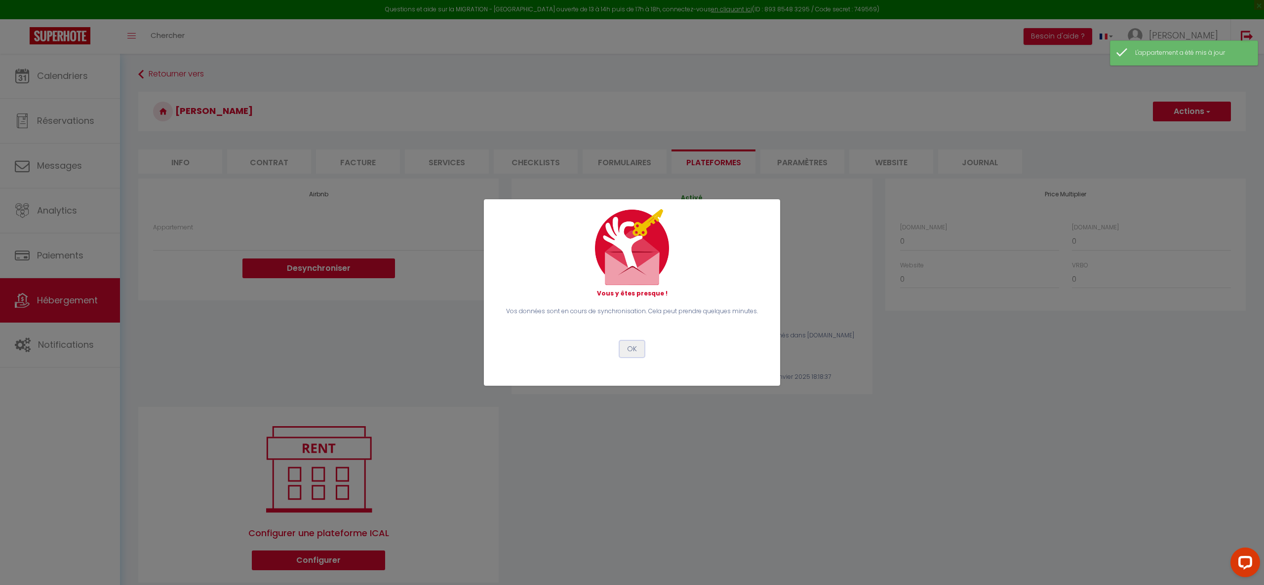
click at [633, 353] on button "OK" at bounding box center [631, 349] width 25 height 17
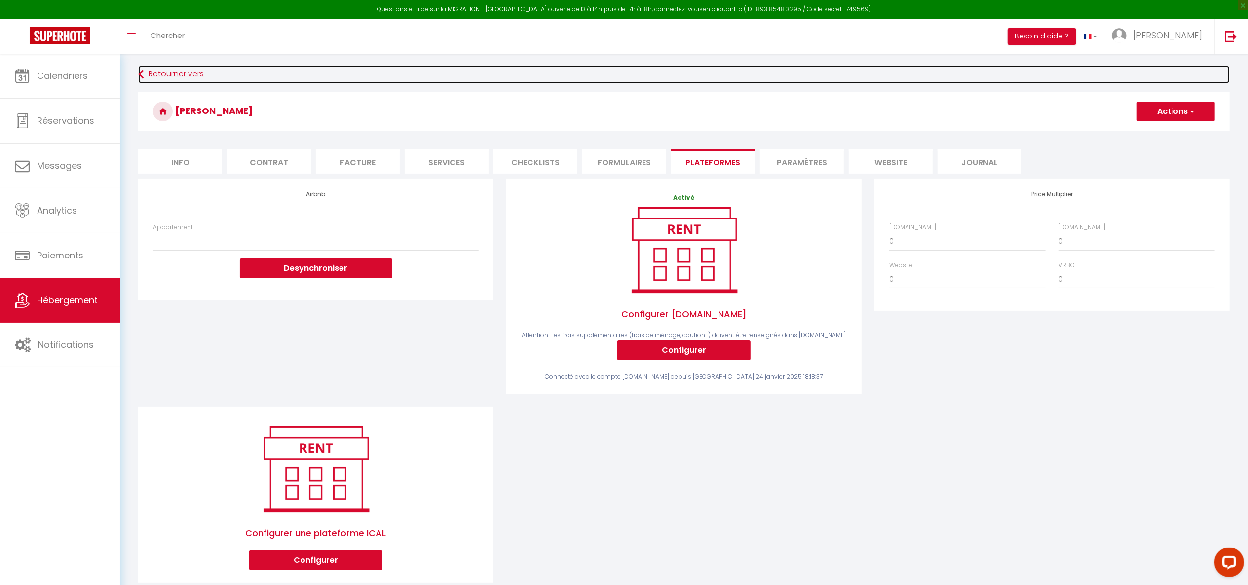
click at [184, 66] on link "Retourner vers" at bounding box center [684, 75] width 1092 height 18
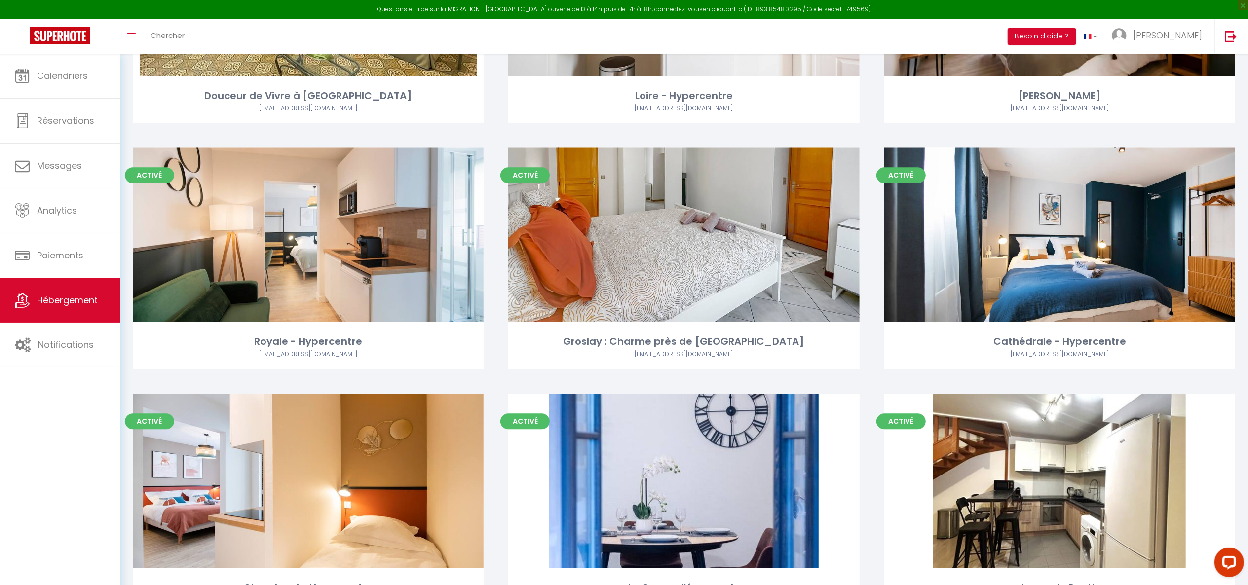
scroll to position [2192, 0]
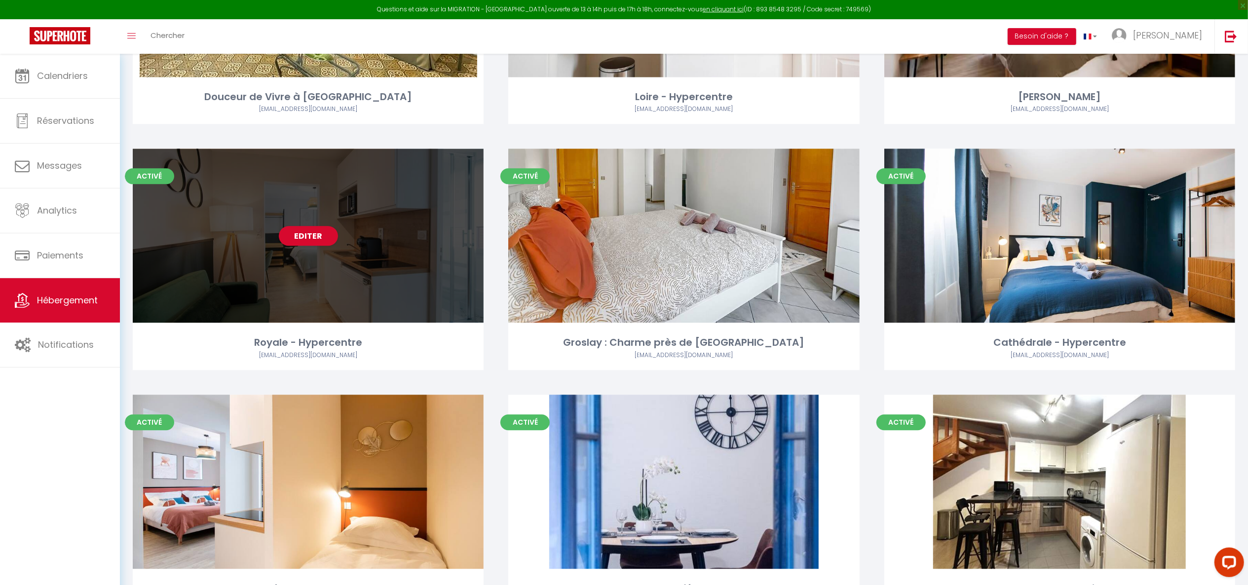
click at [305, 246] on div "Editer" at bounding box center [308, 236] width 351 height 174
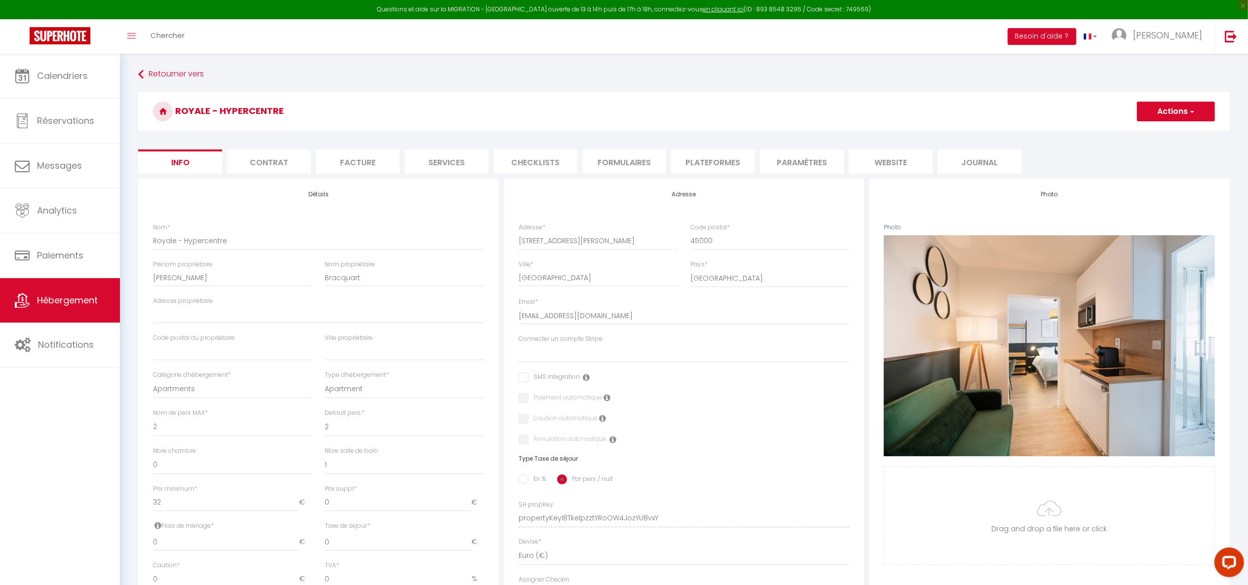
click at [726, 165] on li "Plateformes" at bounding box center [713, 162] width 84 height 24
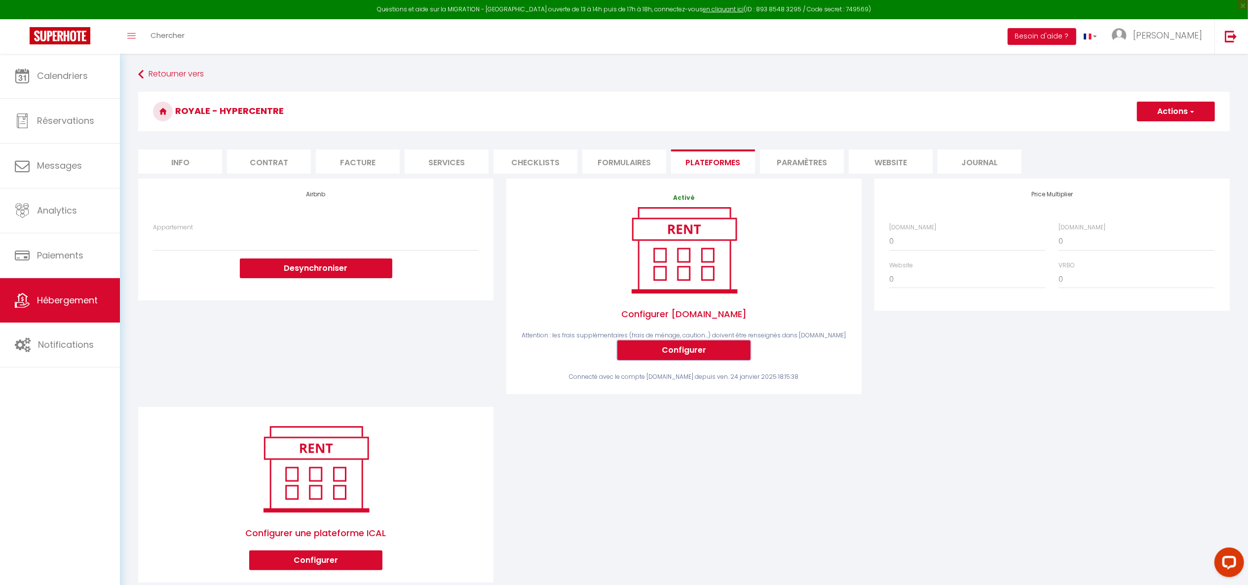
click at [689, 358] on button "Configurer" at bounding box center [684, 351] width 133 height 20
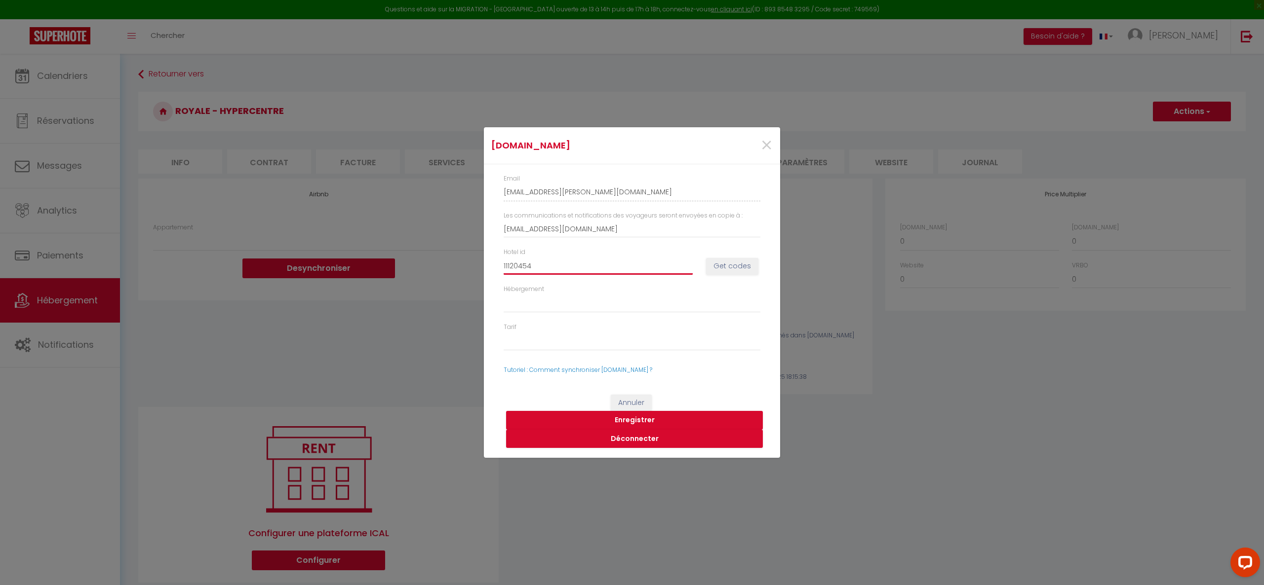
click at [570, 269] on input "11120454" at bounding box center [597, 266] width 189 height 18
click at [738, 272] on button "Get codes" at bounding box center [732, 266] width 52 height 17
click at [684, 414] on button "Enregistrer" at bounding box center [634, 420] width 257 height 19
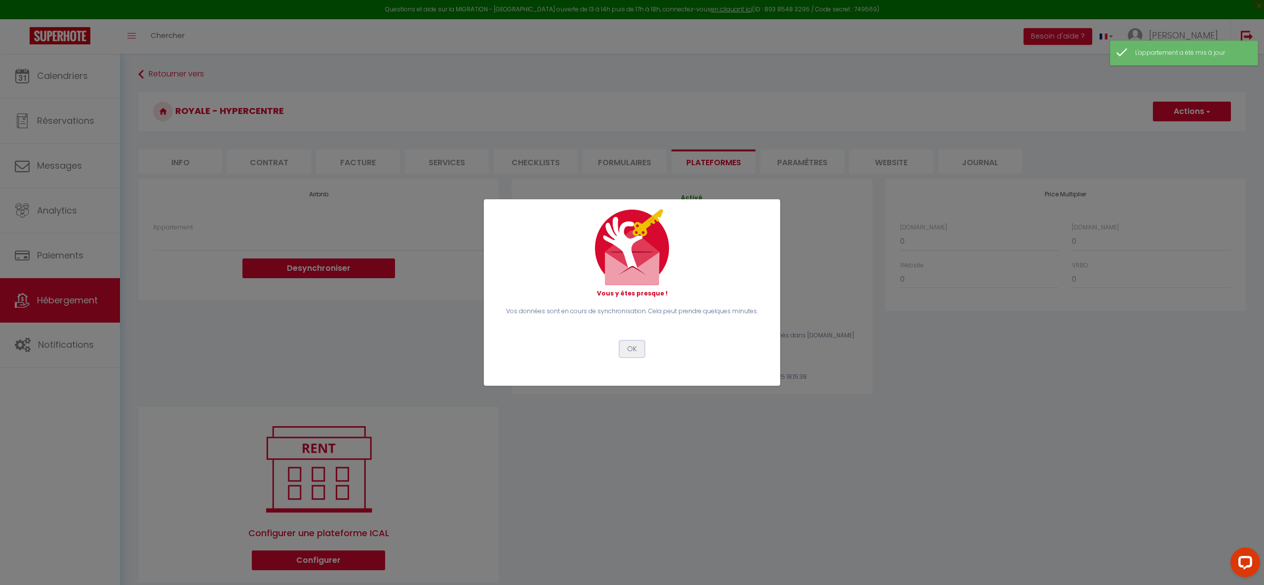
click at [627, 342] on button "OK" at bounding box center [631, 349] width 25 height 17
